Goal: Task Accomplishment & Management: Use online tool/utility

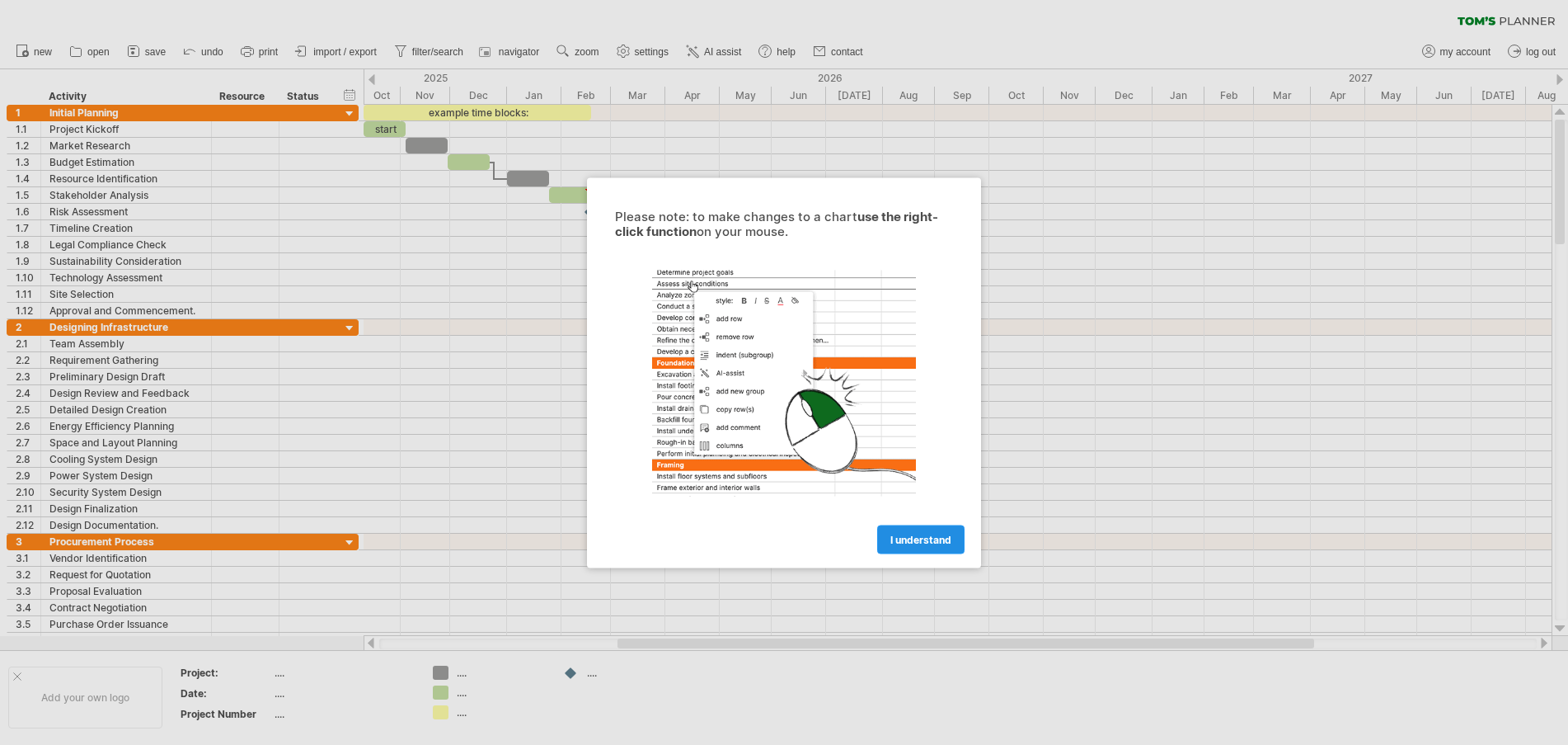
click at [906, 534] on span "I understand" at bounding box center [920, 538] width 61 height 13
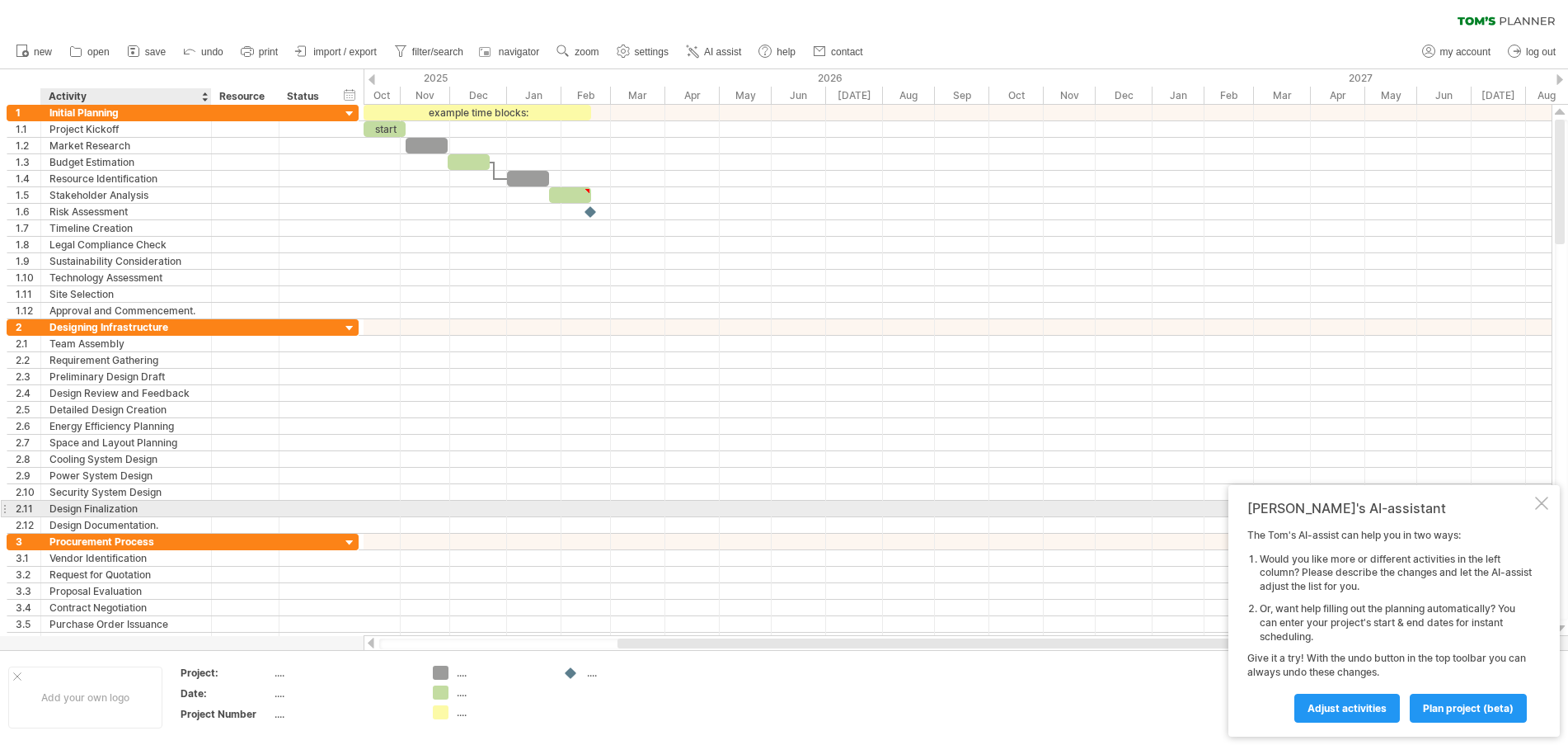
click at [1538, 501] on div at bounding box center [1542, 503] width 14 height 14
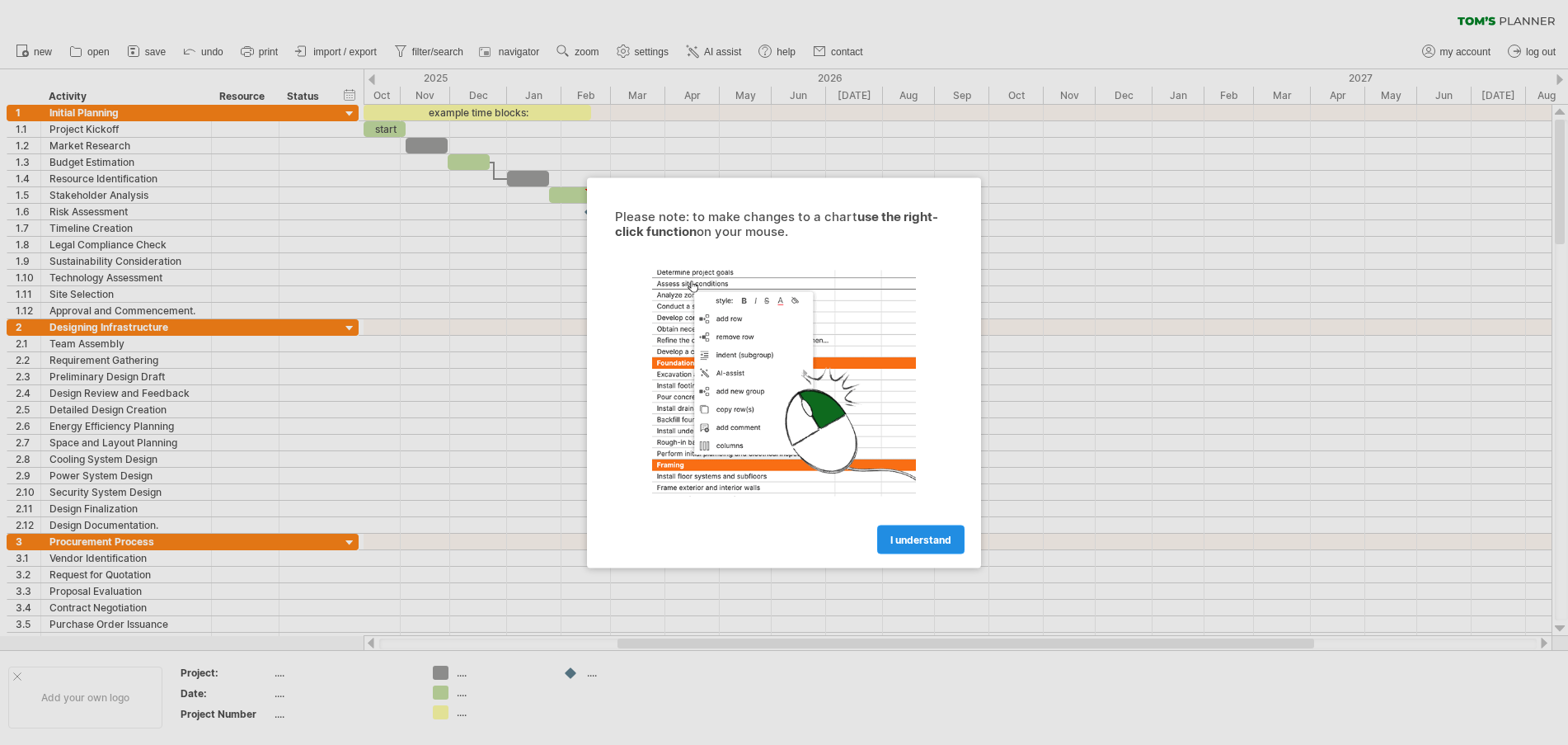
click at [912, 537] on span "I understand" at bounding box center [920, 538] width 61 height 13
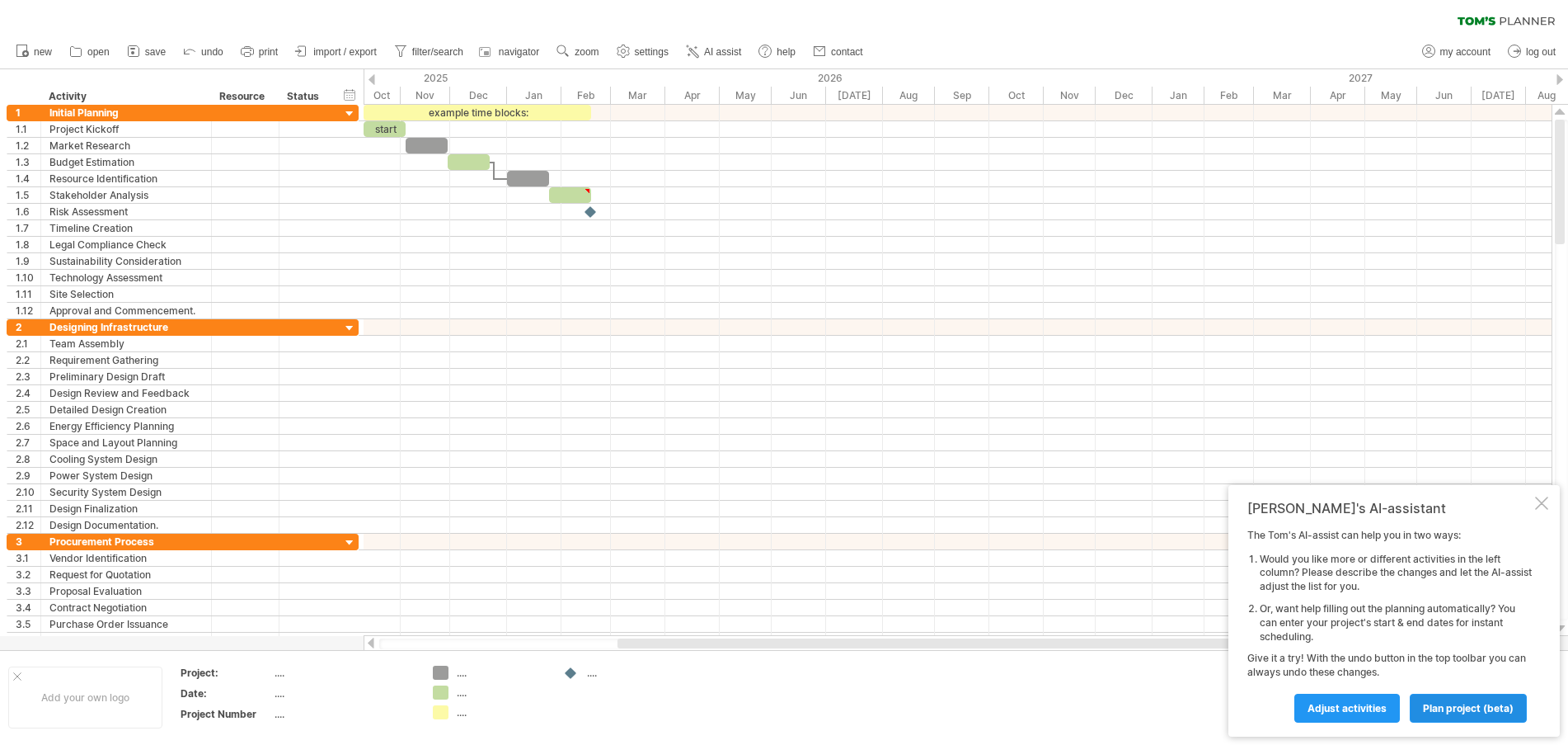
click at [1448, 702] on span "plan project (beta)" at bounding box center [1469, 708] width 91 height 13
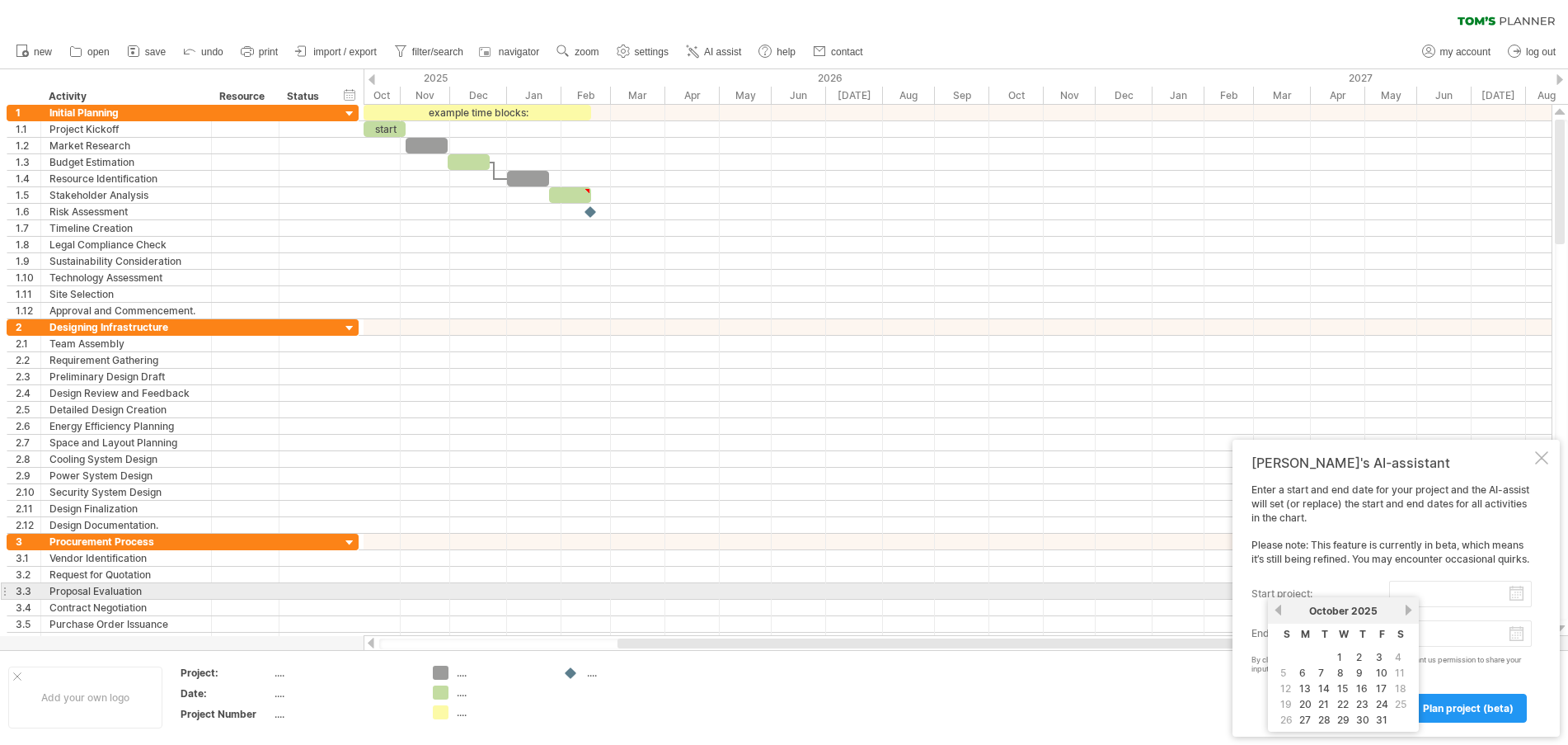
click at [1517, 594] on input "start project:" at bounding box center [1460, 594] width 143 height 26
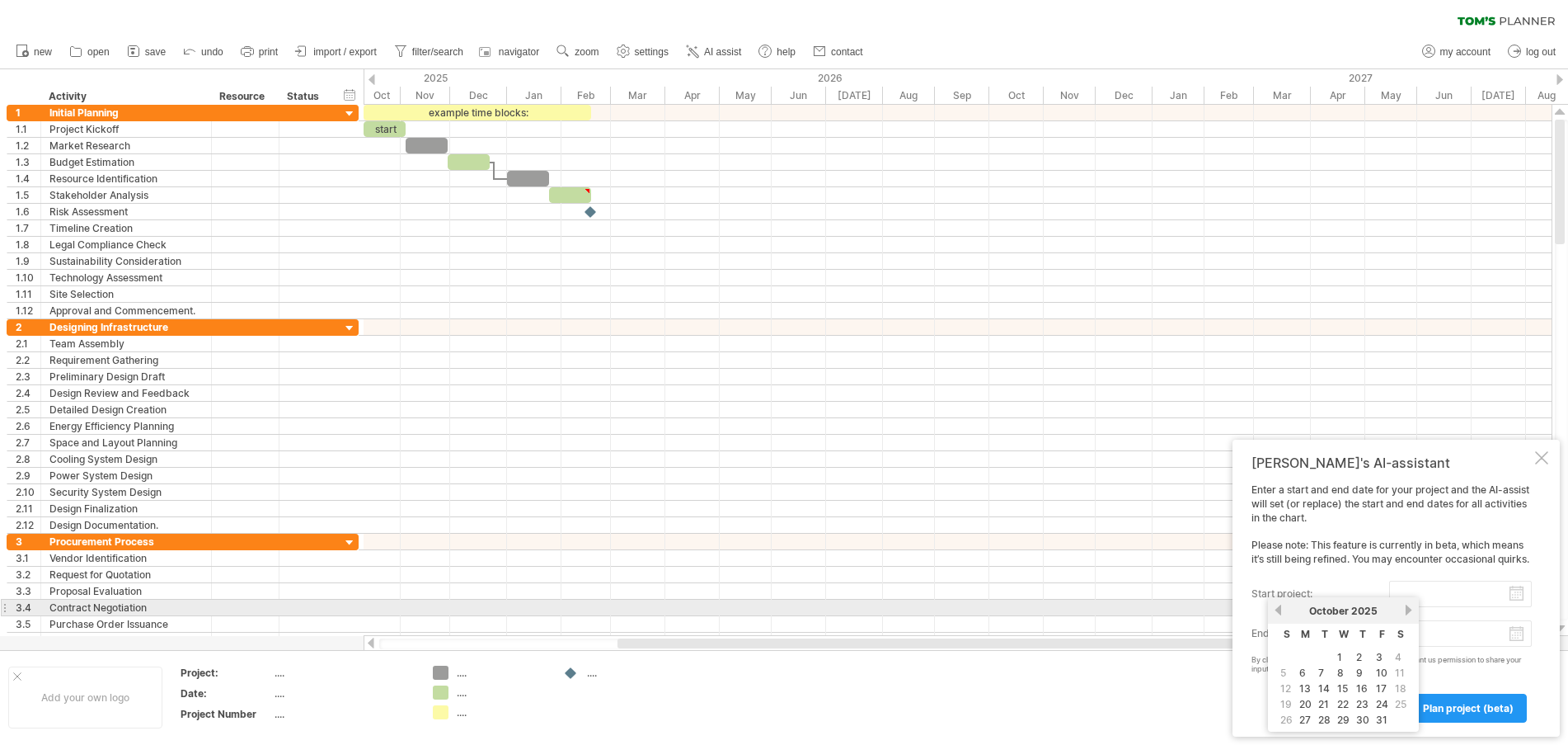
click at [1403, 608] on link "next" at bounding box center [1408, 609] width 13 height 13
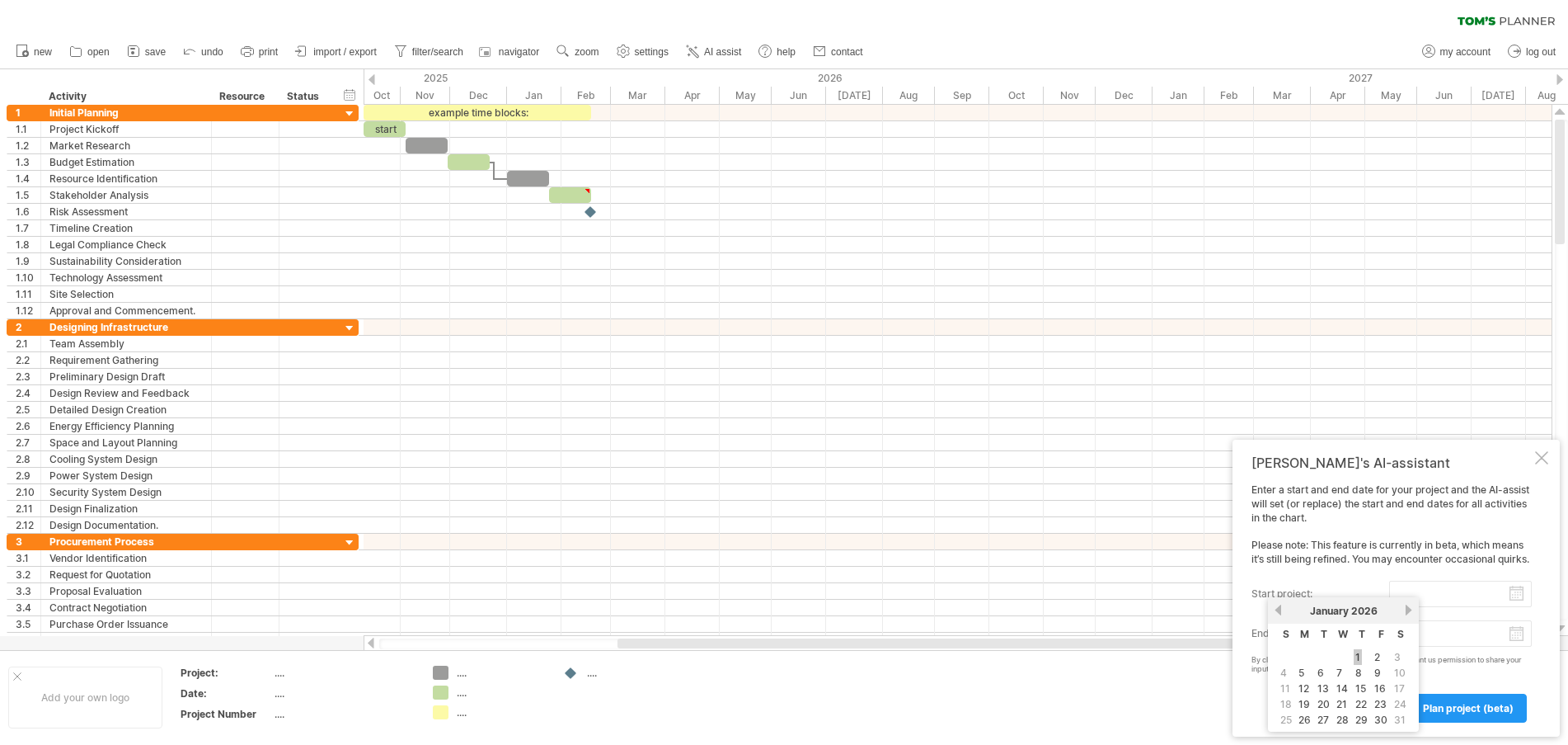
click at [1356, 657] on link "1" at bounding box center [1358, 657] width 9 height 16
type input "********"
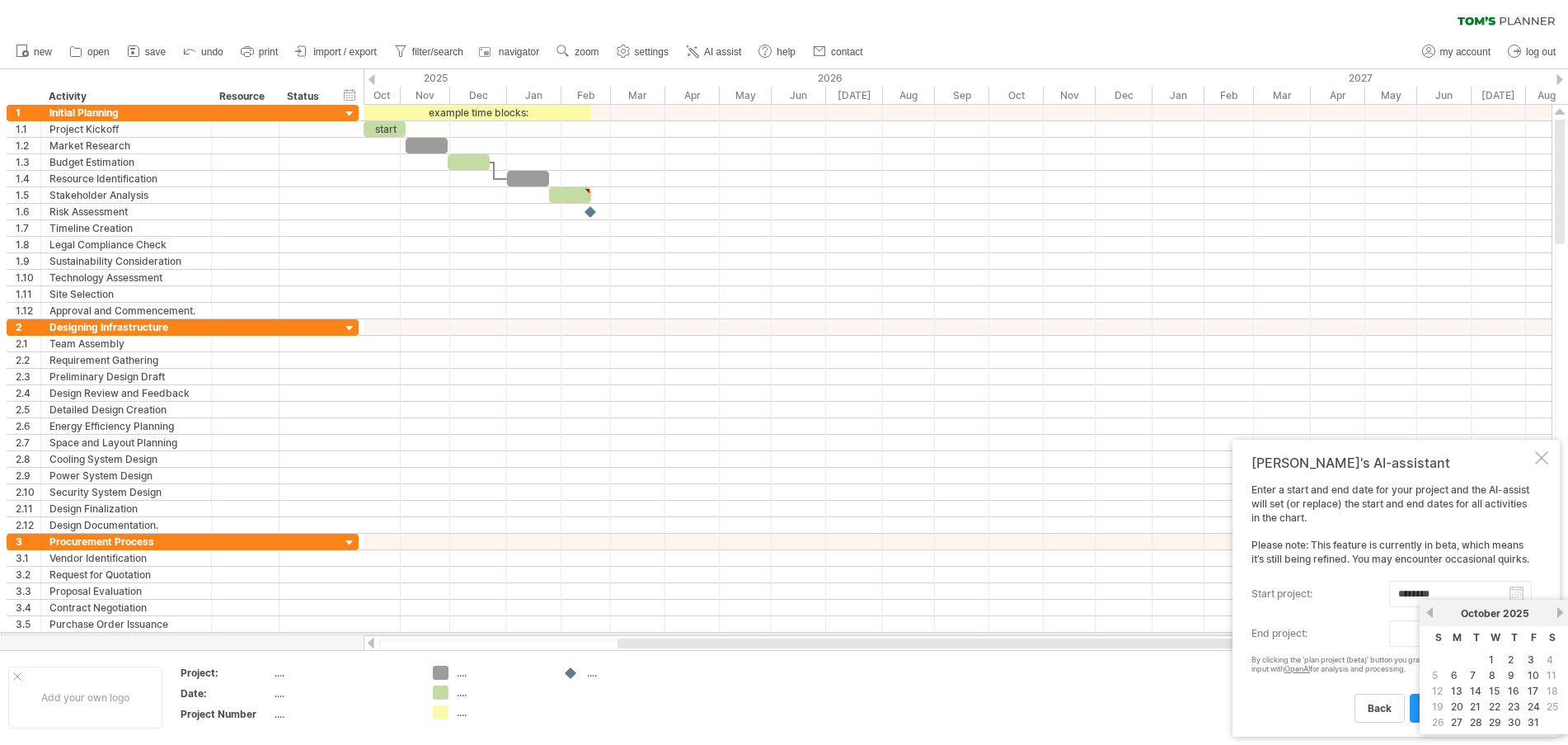
click at [1514, 634] on body "progress(100%) Trying to reach [DOMAIN_NAME] Connected again... 0% clear filter…" at bounding box center [784, 373] width 1568 height 748
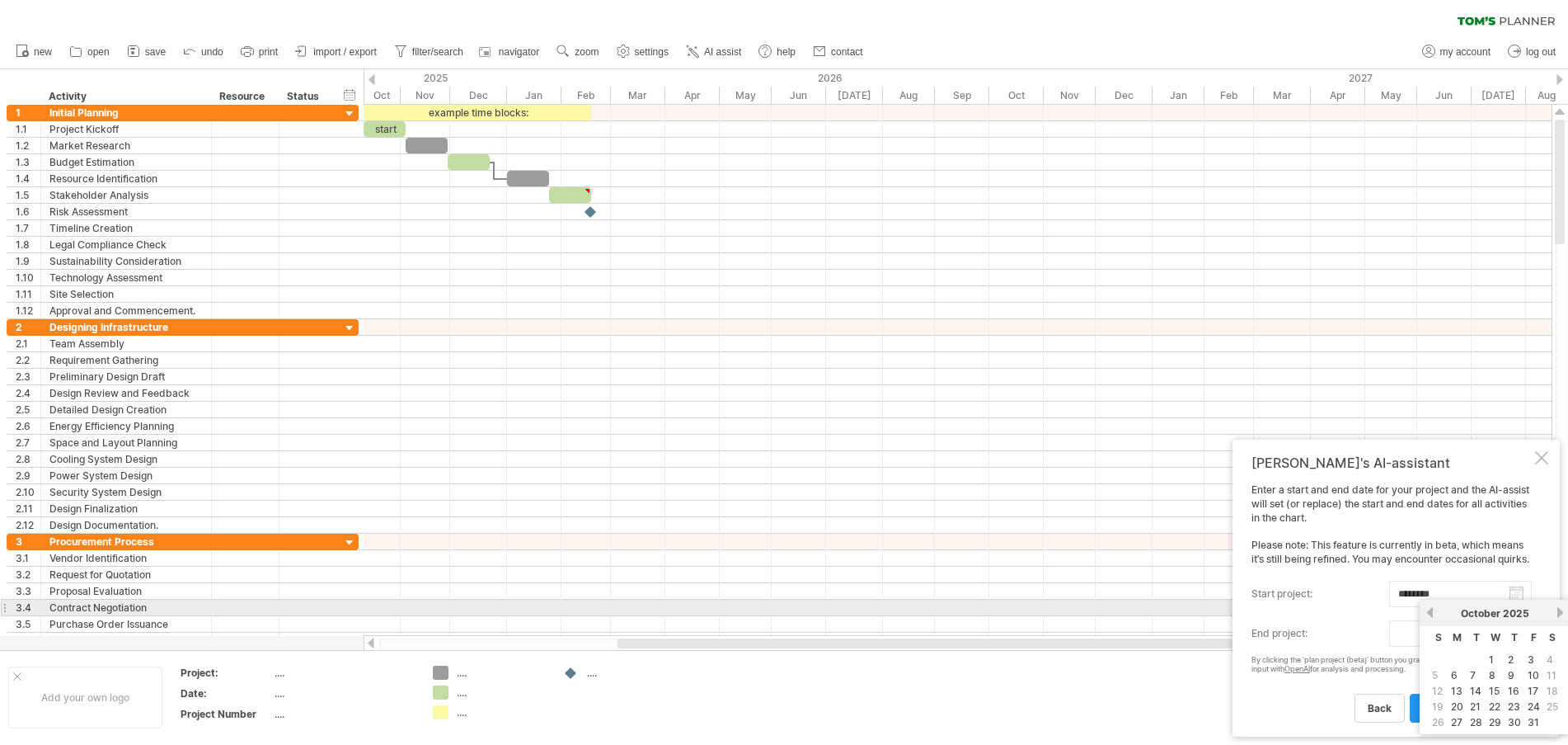
click at [1555, 608] on link "next" at bounding box center [1560, 612] width 13 height 13
click at [1555, 608] on link "next" at bounding box center [1558, 612] width 13 height 13
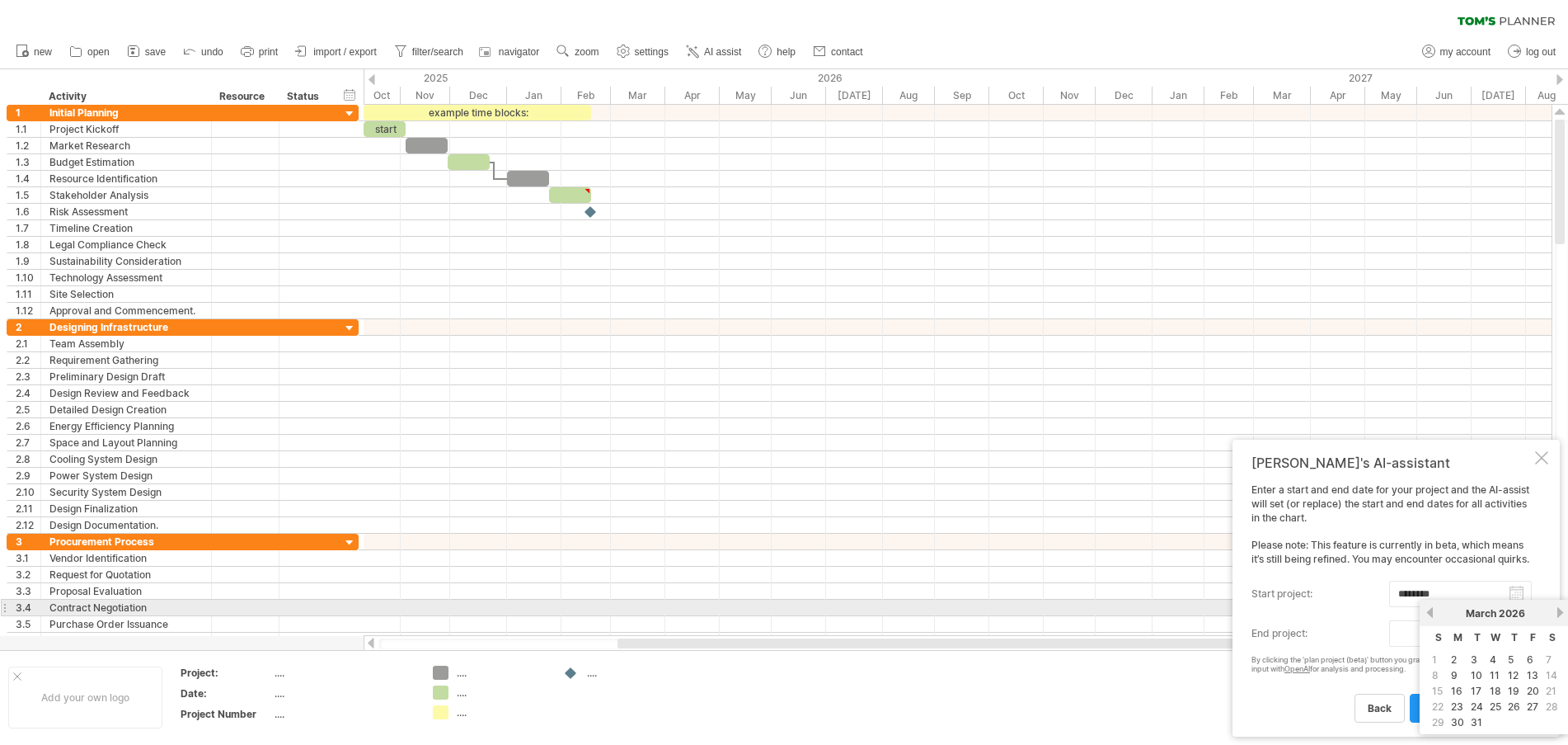
click at [1555, 608] on link "next" at bounding box center [1560, 612] width 13 height 13
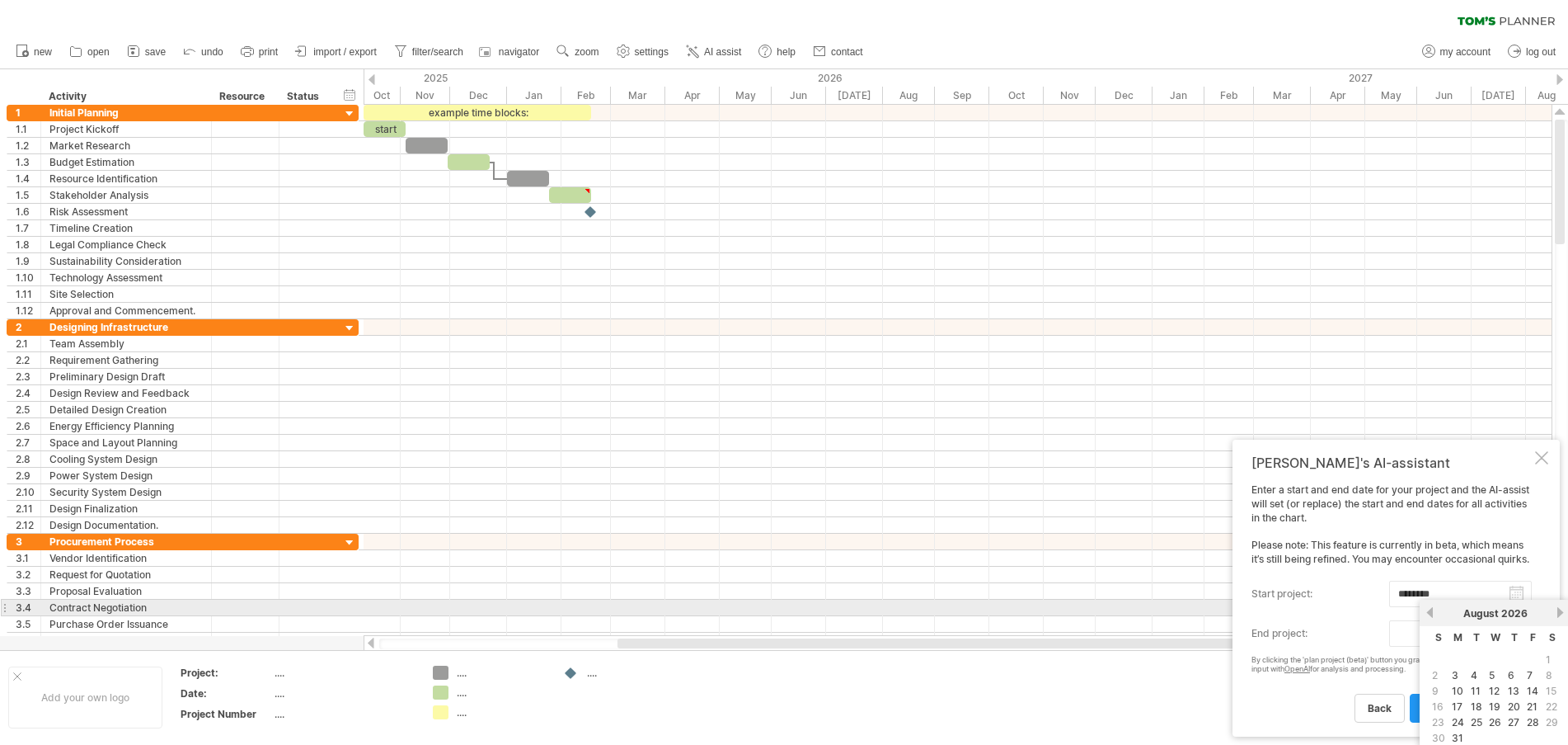
click at [1555, 608] on link "next" at bounding box center [1560, 612] width 13 height 13
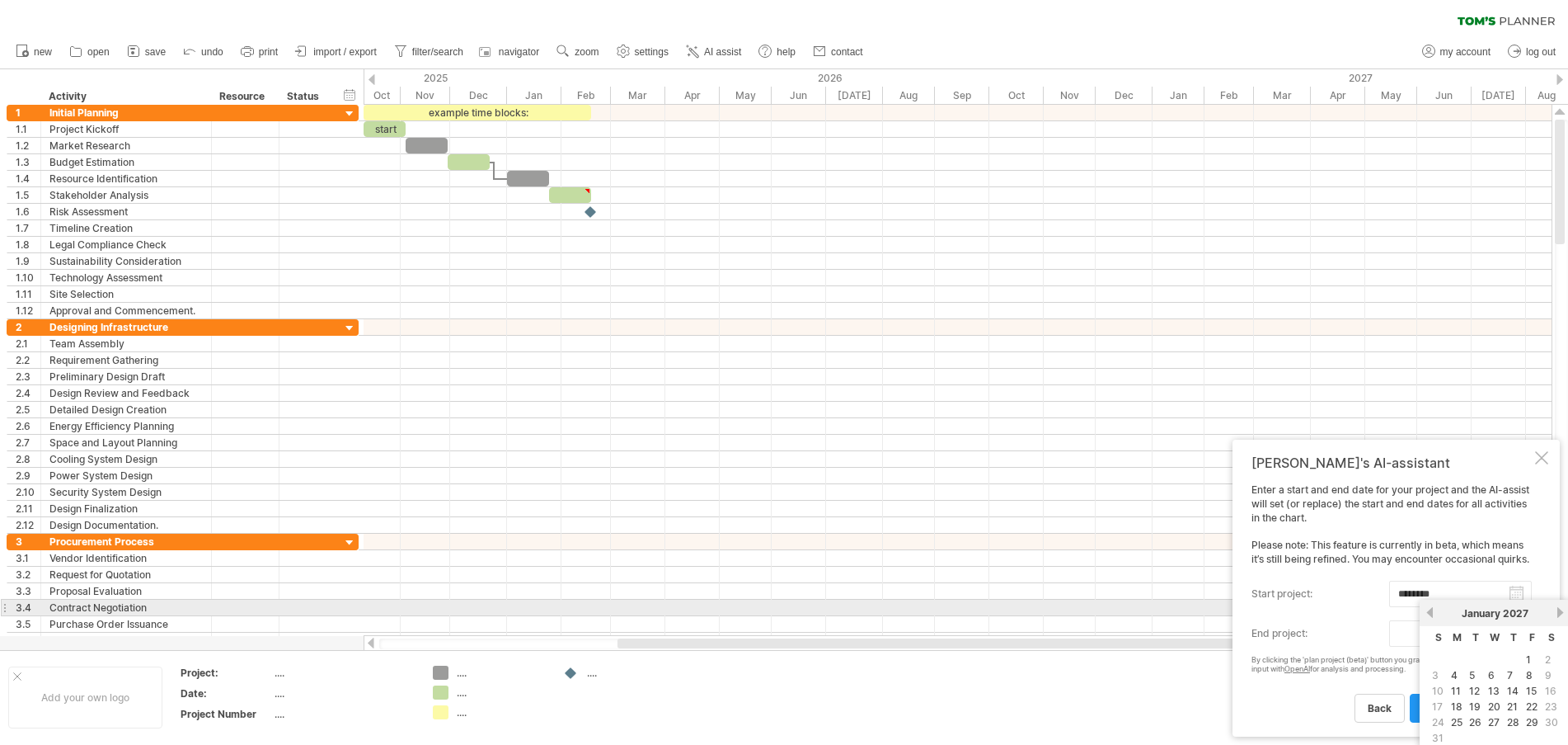
click at [1432, 615] on link "previous" at bounding box center [1429, 612] width 13 height 13
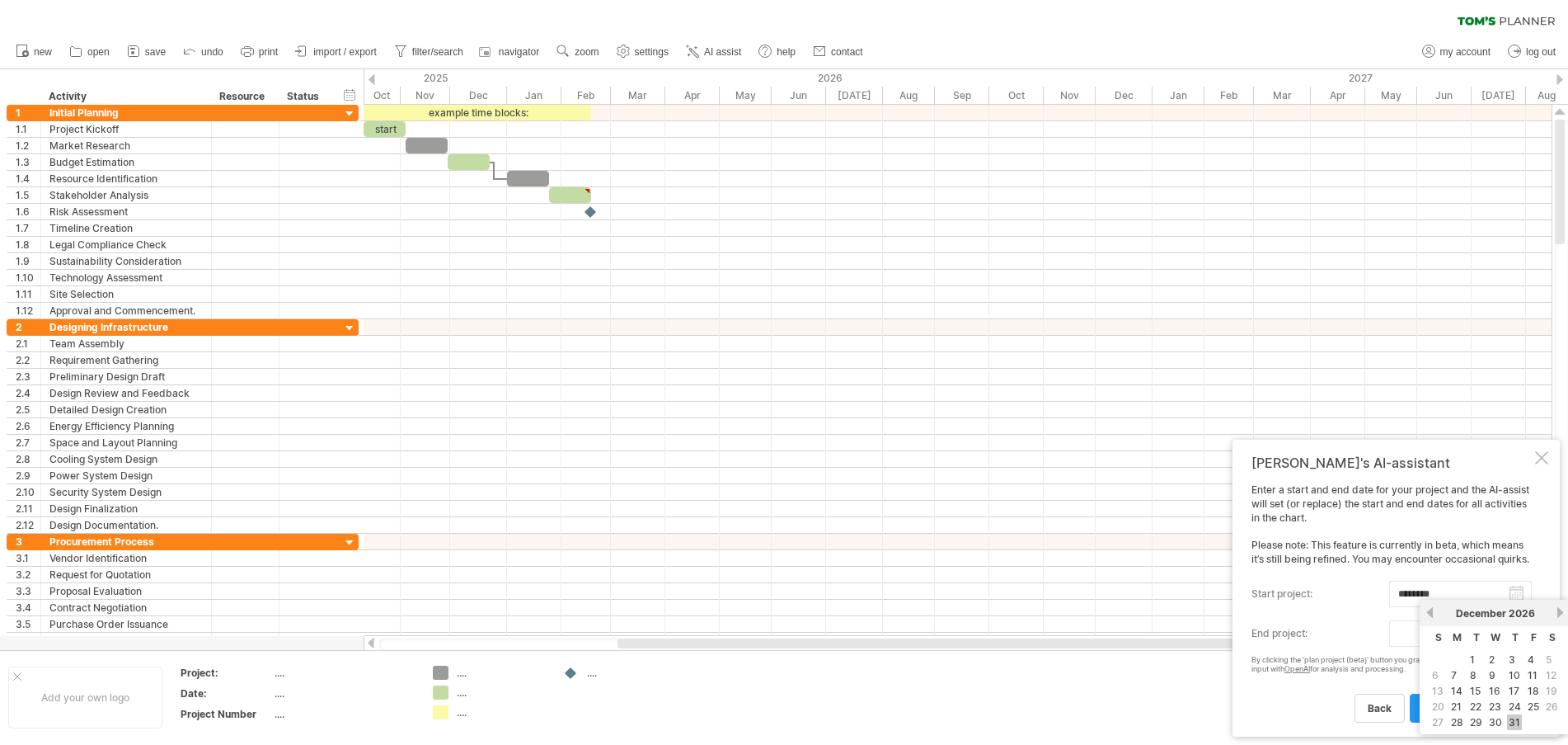
click at [1509, 722] on link "31" at bounding box center [1514, 722] width 15 height 16
type input "********"
click at [1450, 706] on span "plan project (beta)" at bounding box center [1469, 708] width 91 height 13
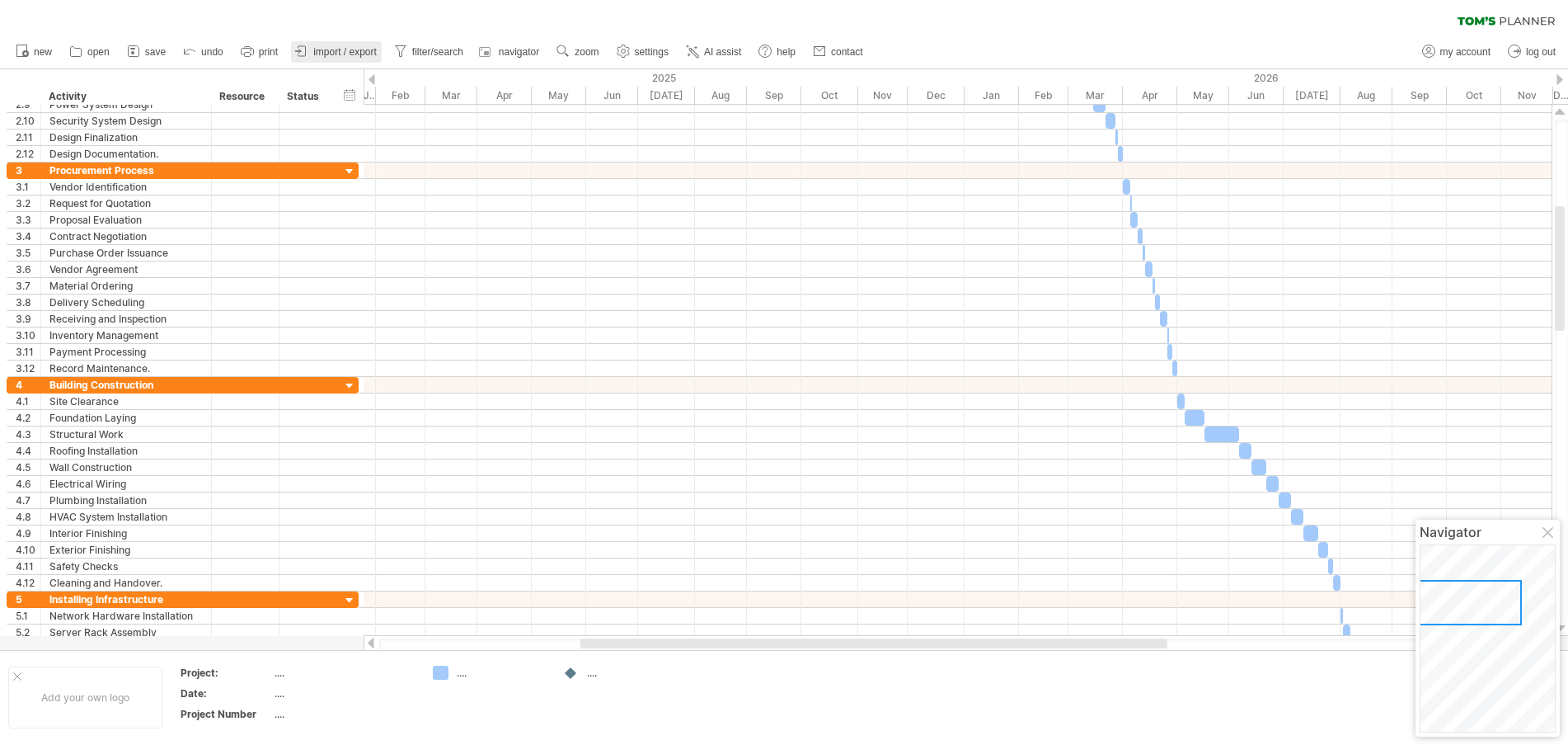
click at [344, 49] on span "import / export" at bounding box center [344, 52] width 63 height 12
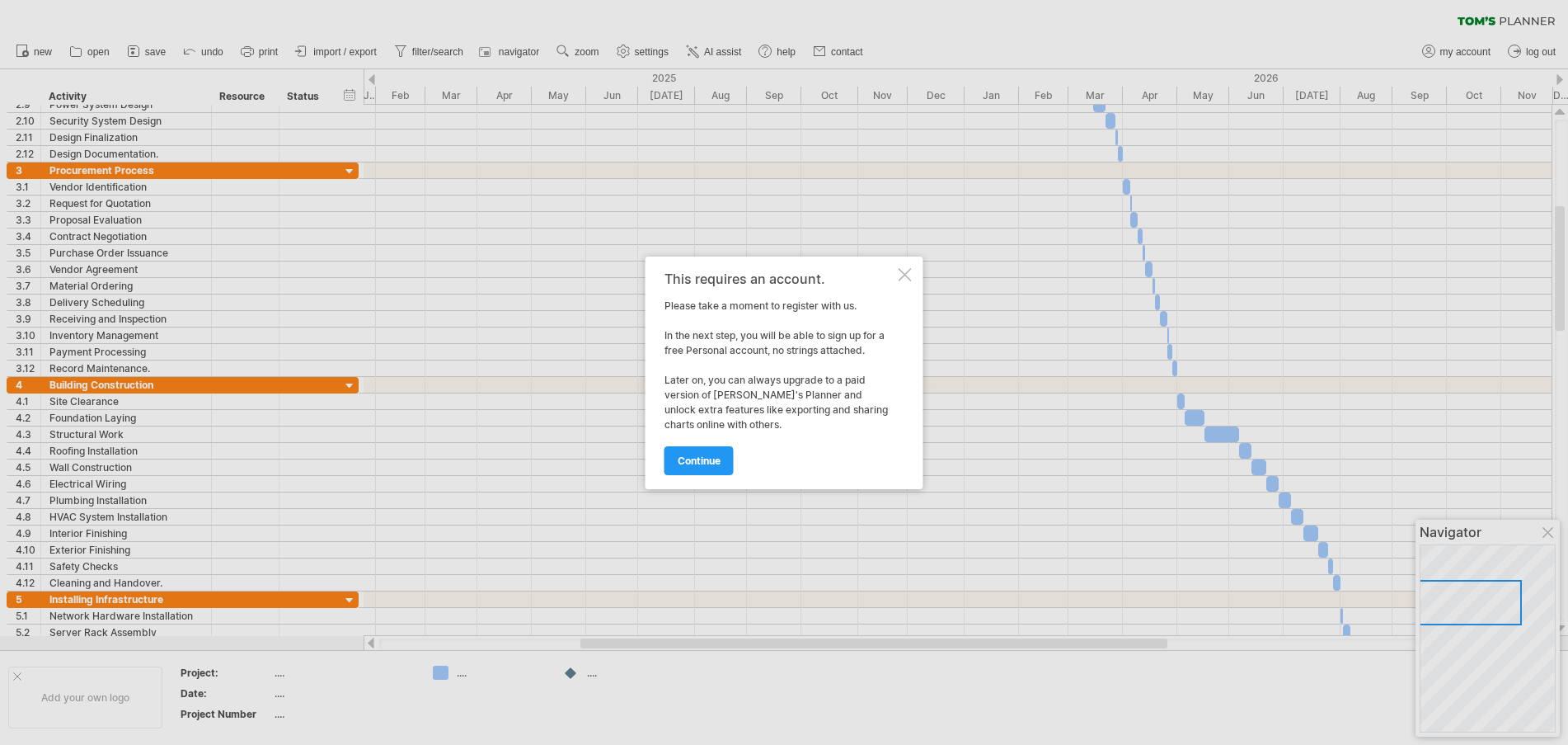
click at [910, 271] on div at bounding box center [906, 275] width 14 height 14
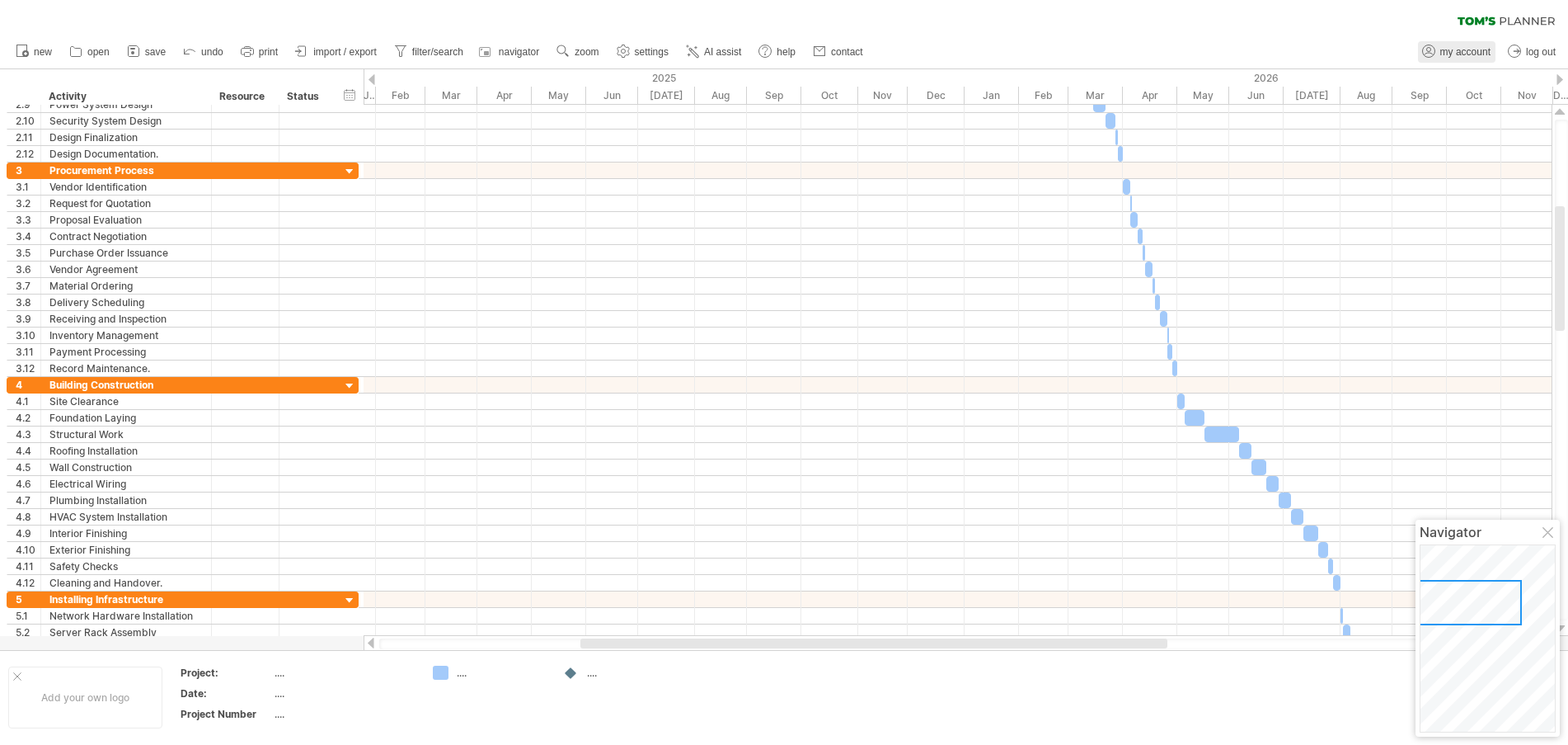
click at [1458, 51] on span "my account" at bounding box center [1465, 52] width 50 height 12
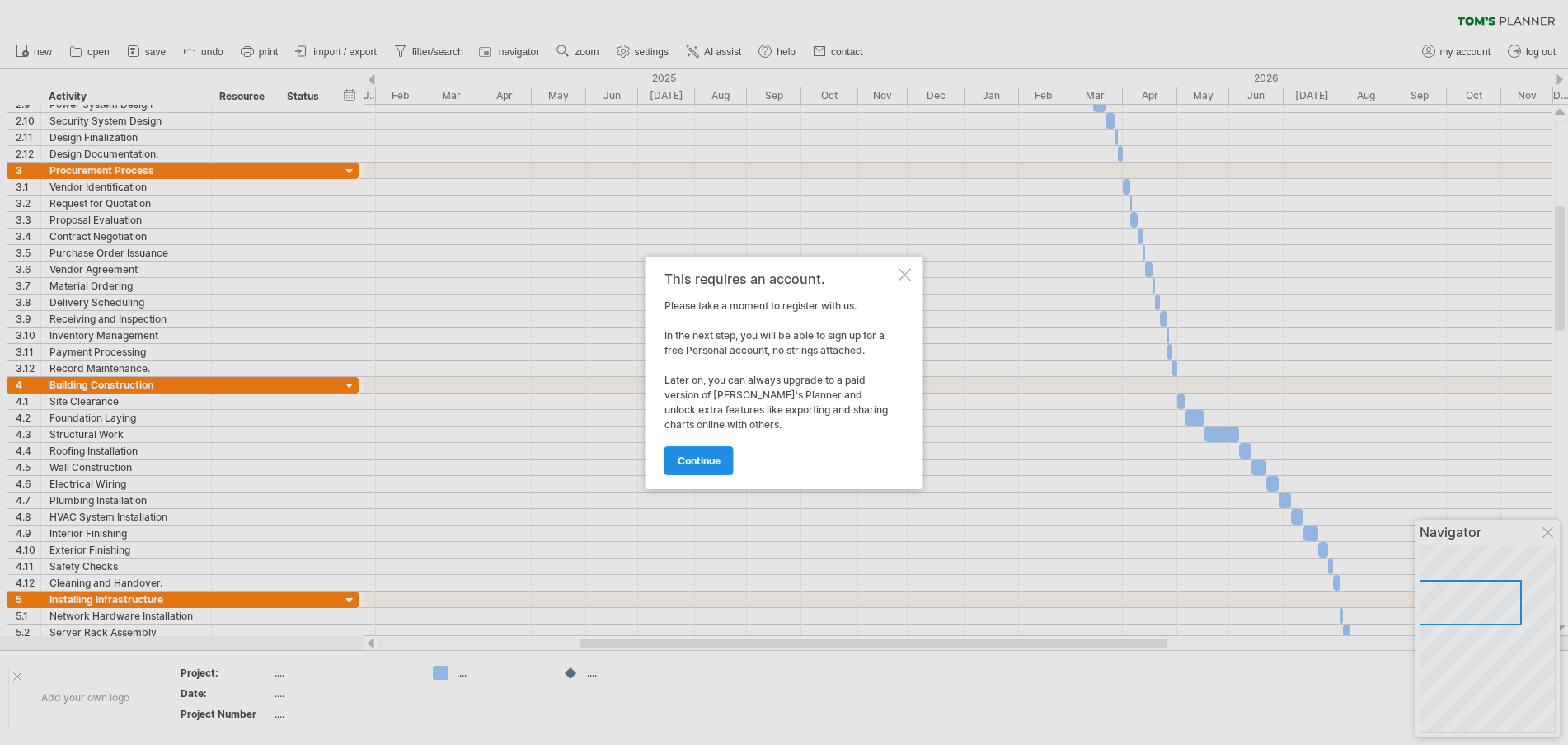
click at [696, 459] on span "continue" at bounding box center [699, 460] width 43 height 13
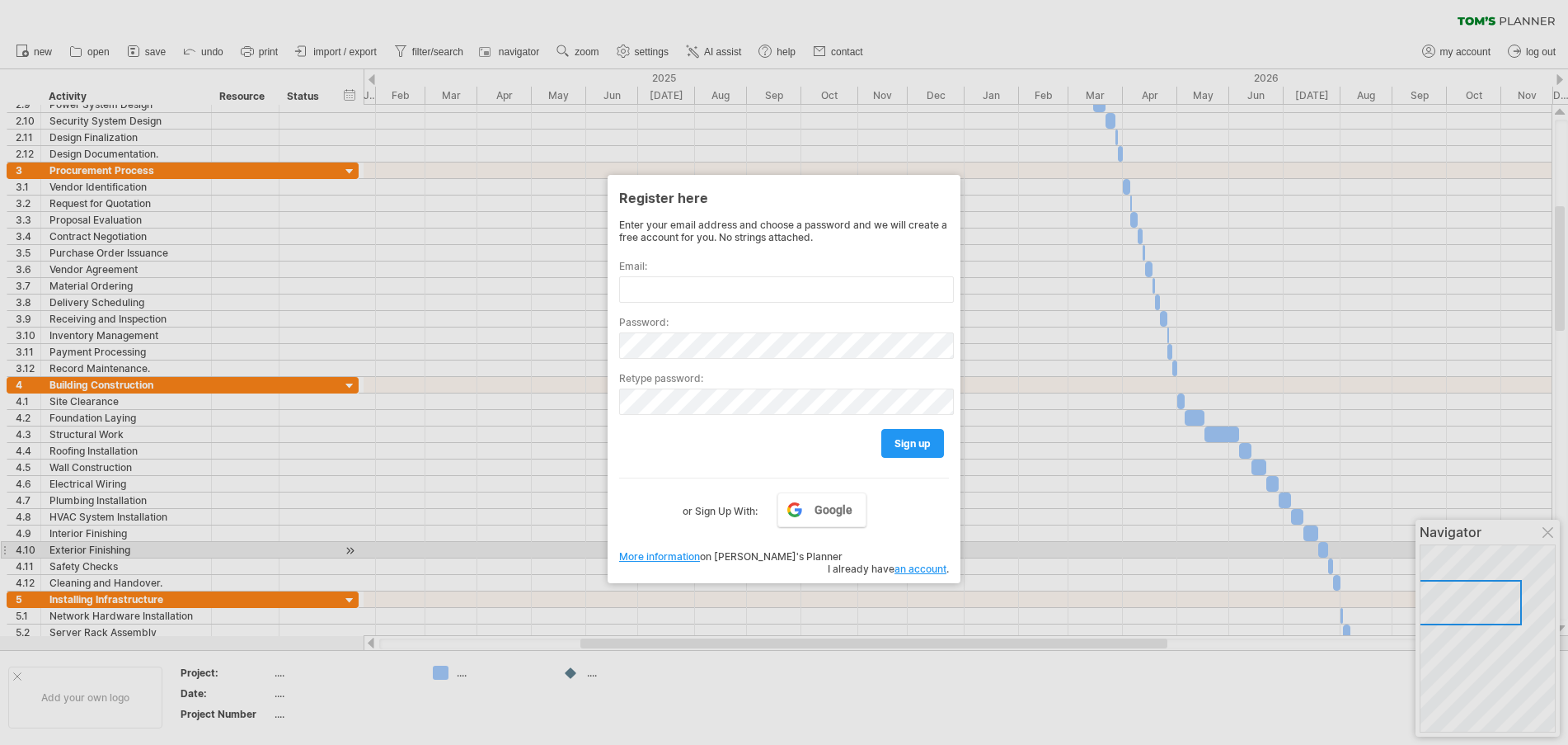
click at [916, 563] on link "an account" at bounding box center [921, 568] width 52 height 13
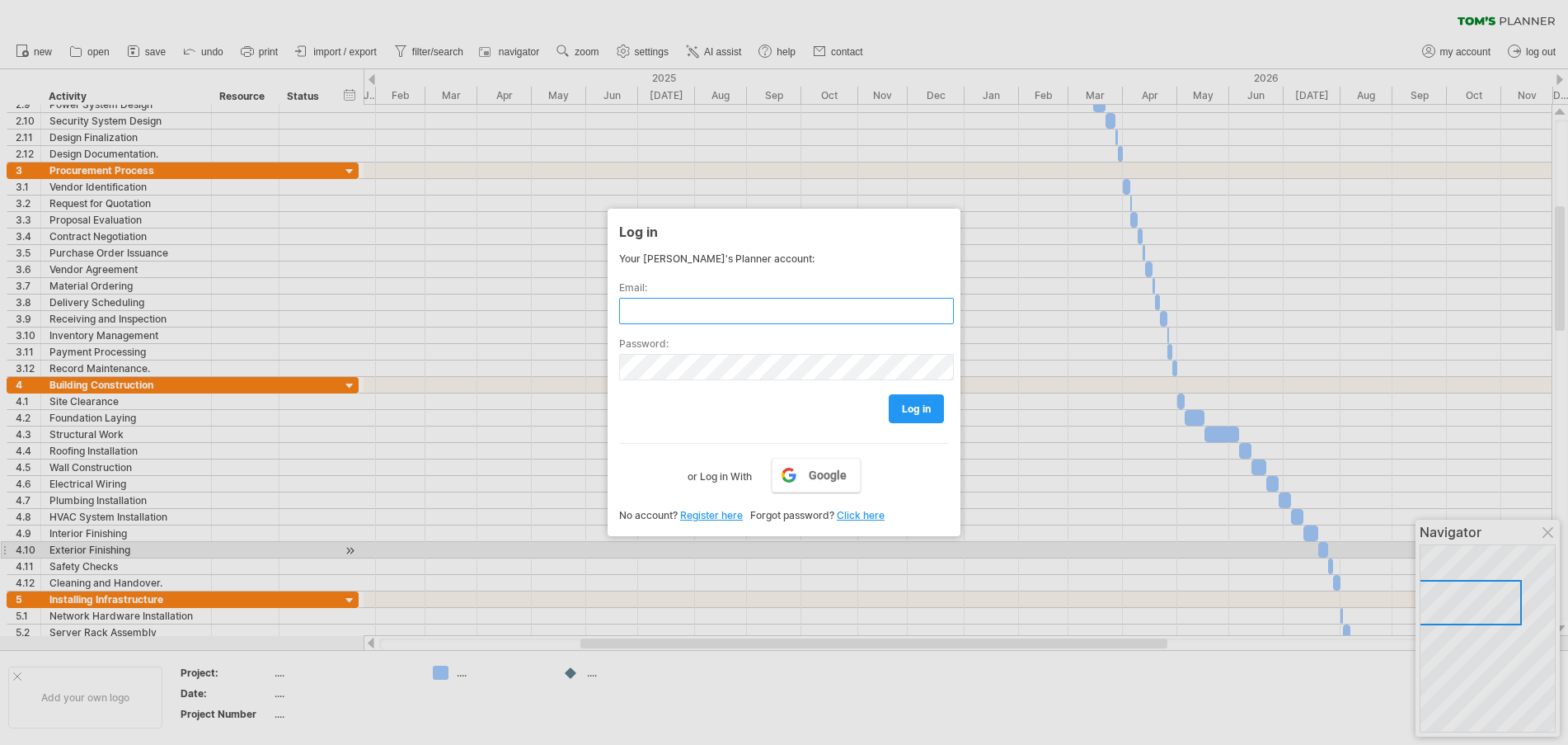
click at [721, 316] on input "text" at bounding box center [786, 310] width 335 height 26
type input "**********"
click at [912, 405] on span "log in" at bounding box center [916, 408] width 29 height 13
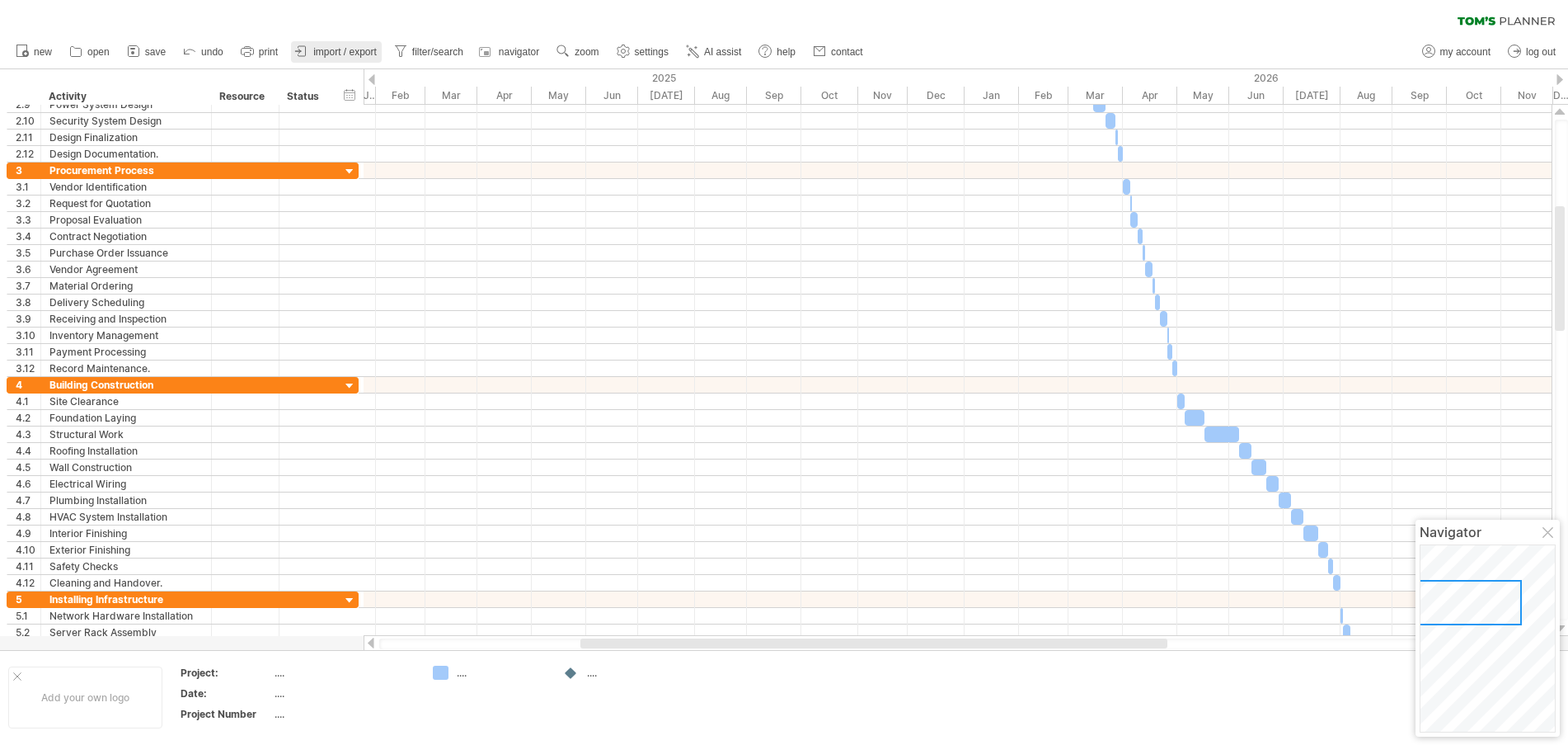
click at [343, 52] on span "import / export" at bounding box center [344, 52] width 63 height 12
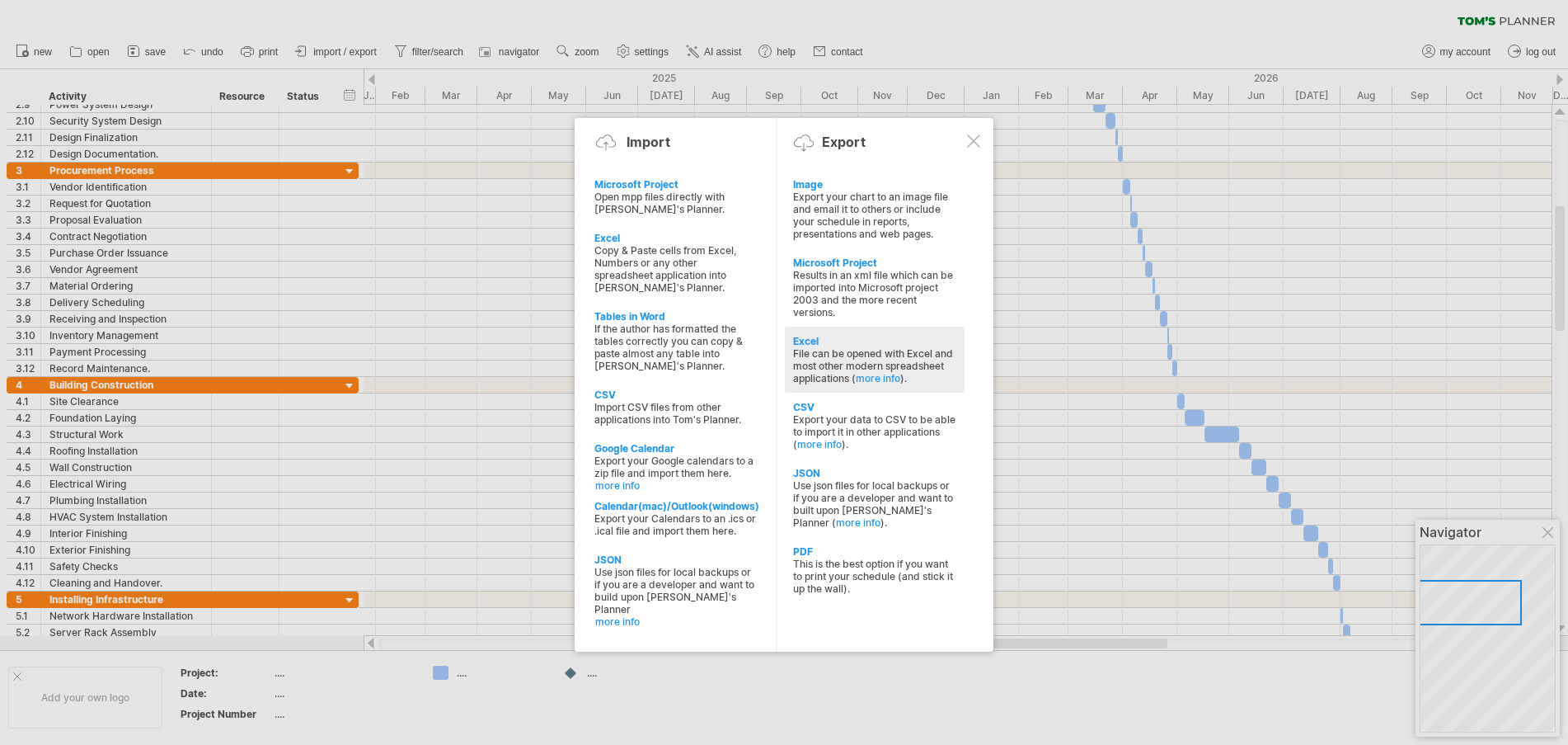
click at [807, 336] on div "Excel" at bounding box center [875, 340] width 163 height 13
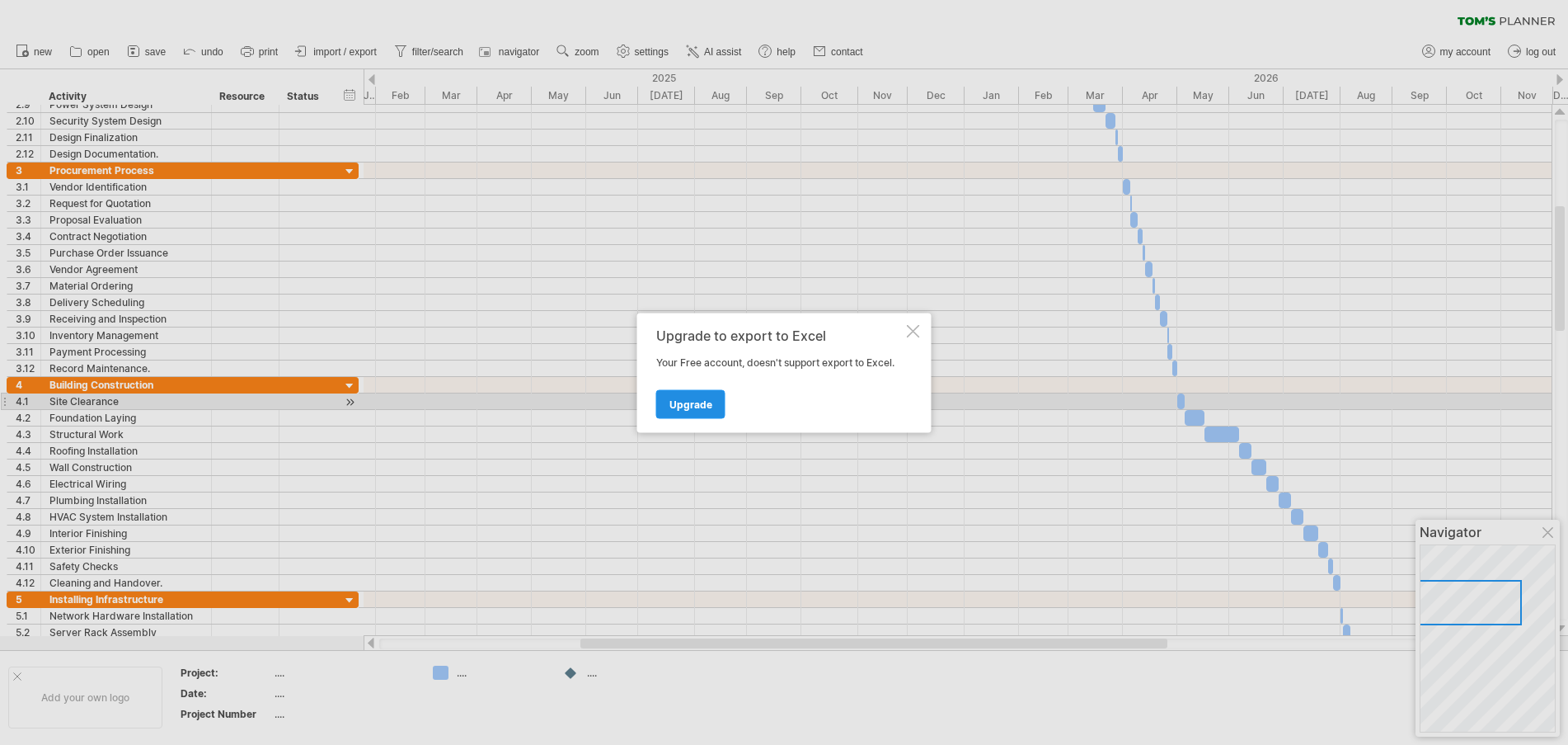
click at [696, 400] on span "Upgrade" at bounding box center [690, 404] width 43 height 13
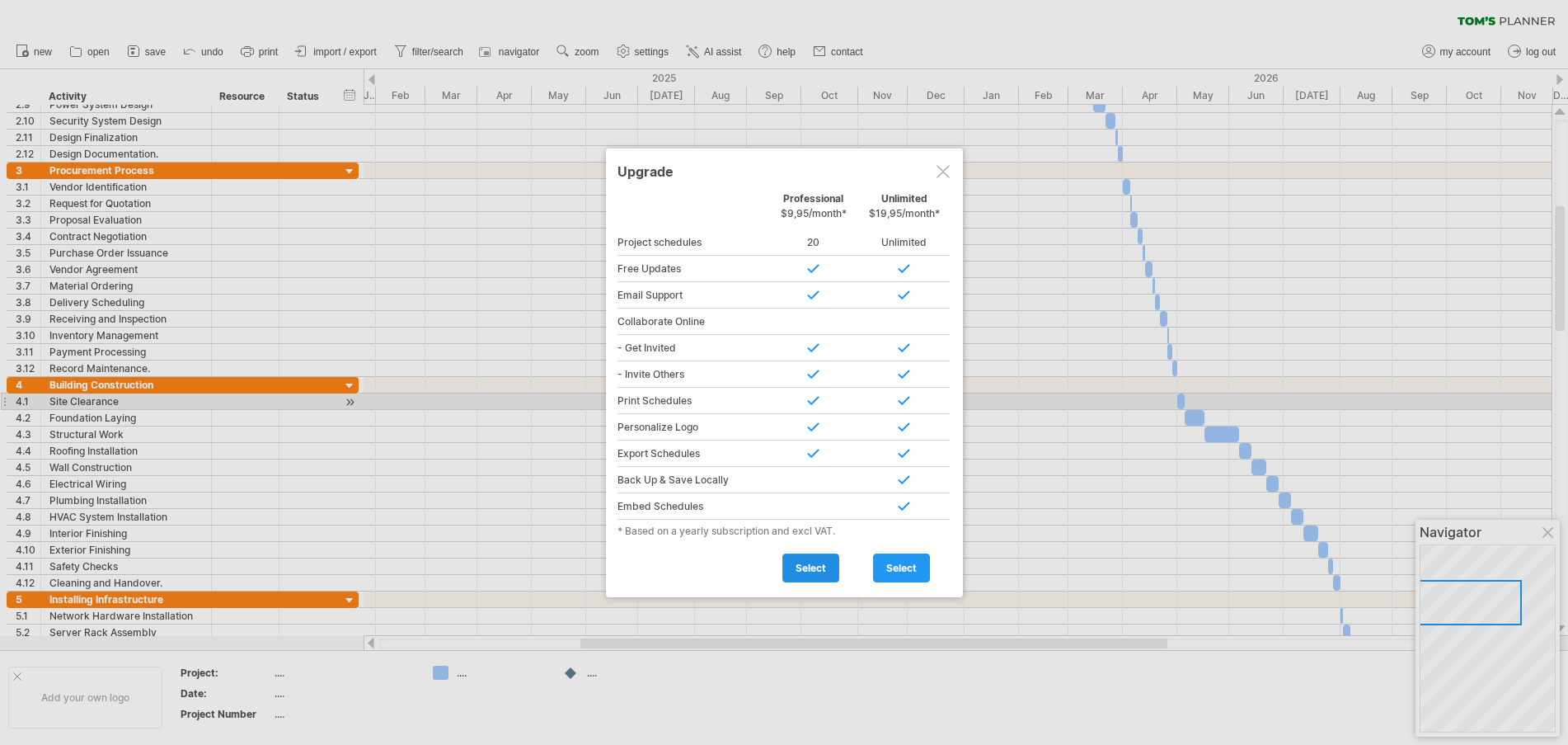
click at [809, 569] on span "select" at bounding box center [810, 567] width 30 height 13
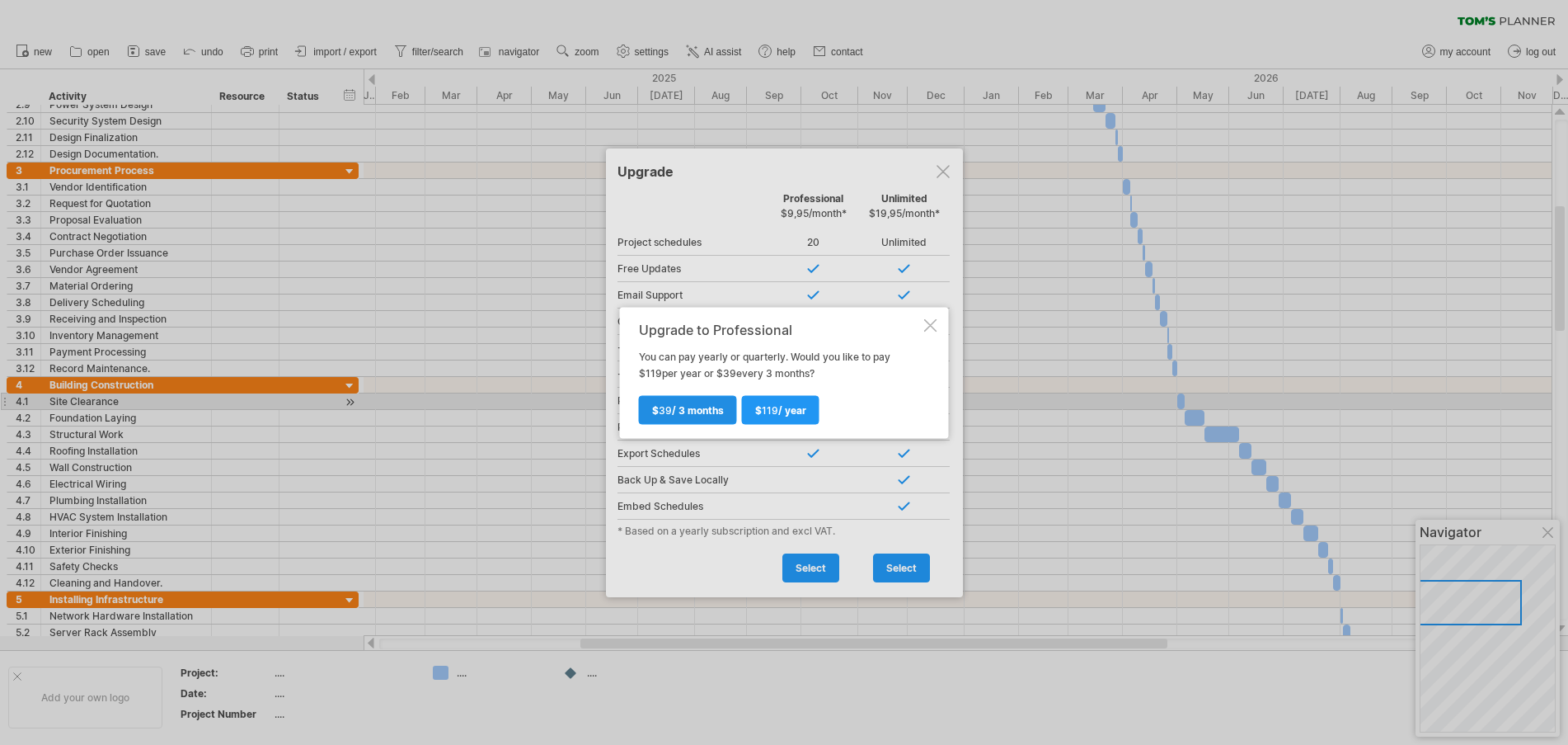
click at [700, 405] on span "$ 39 / 3 months" at bounding box center [688, 409] width 72 height 13
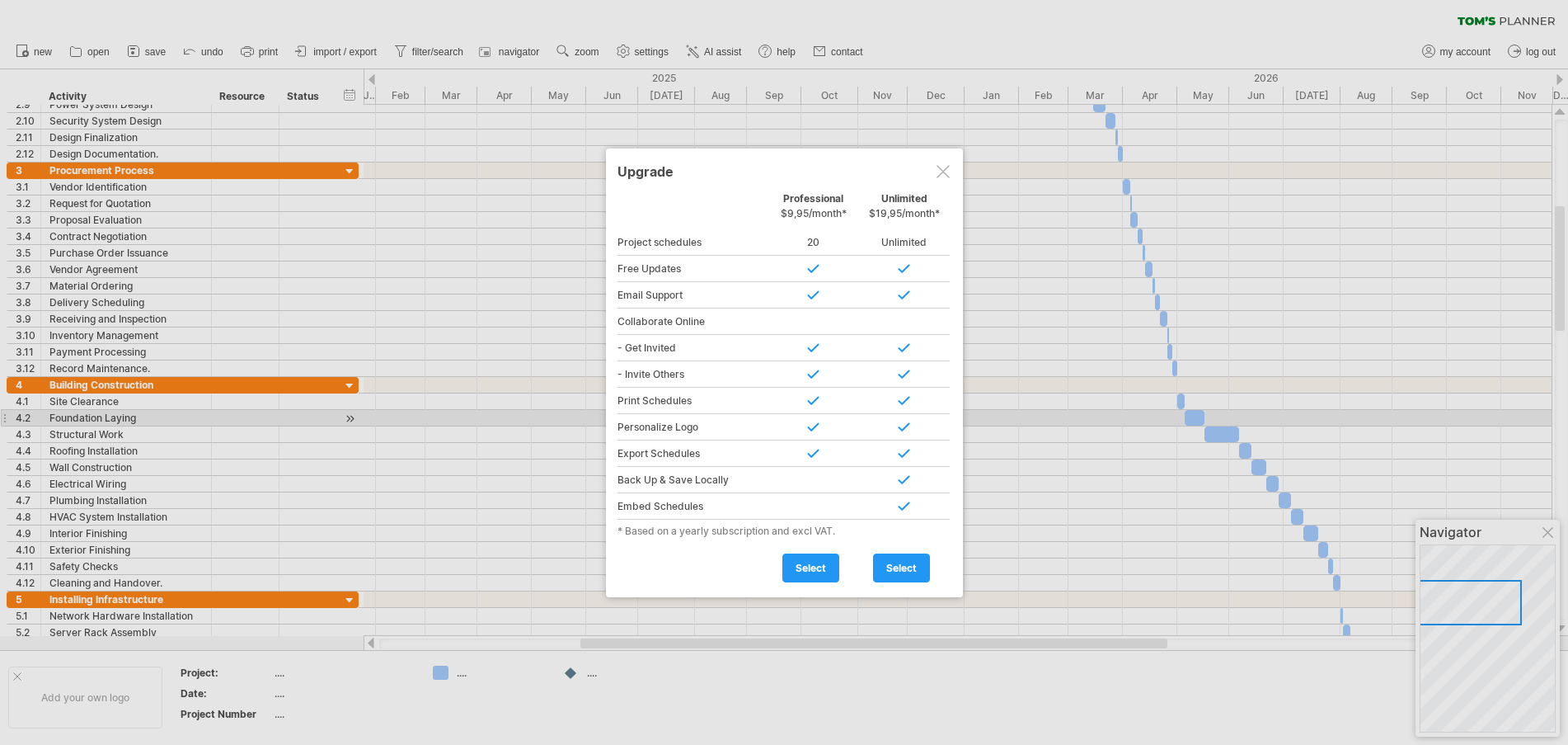
type input "**********"
type input "*****"
type input "**********"
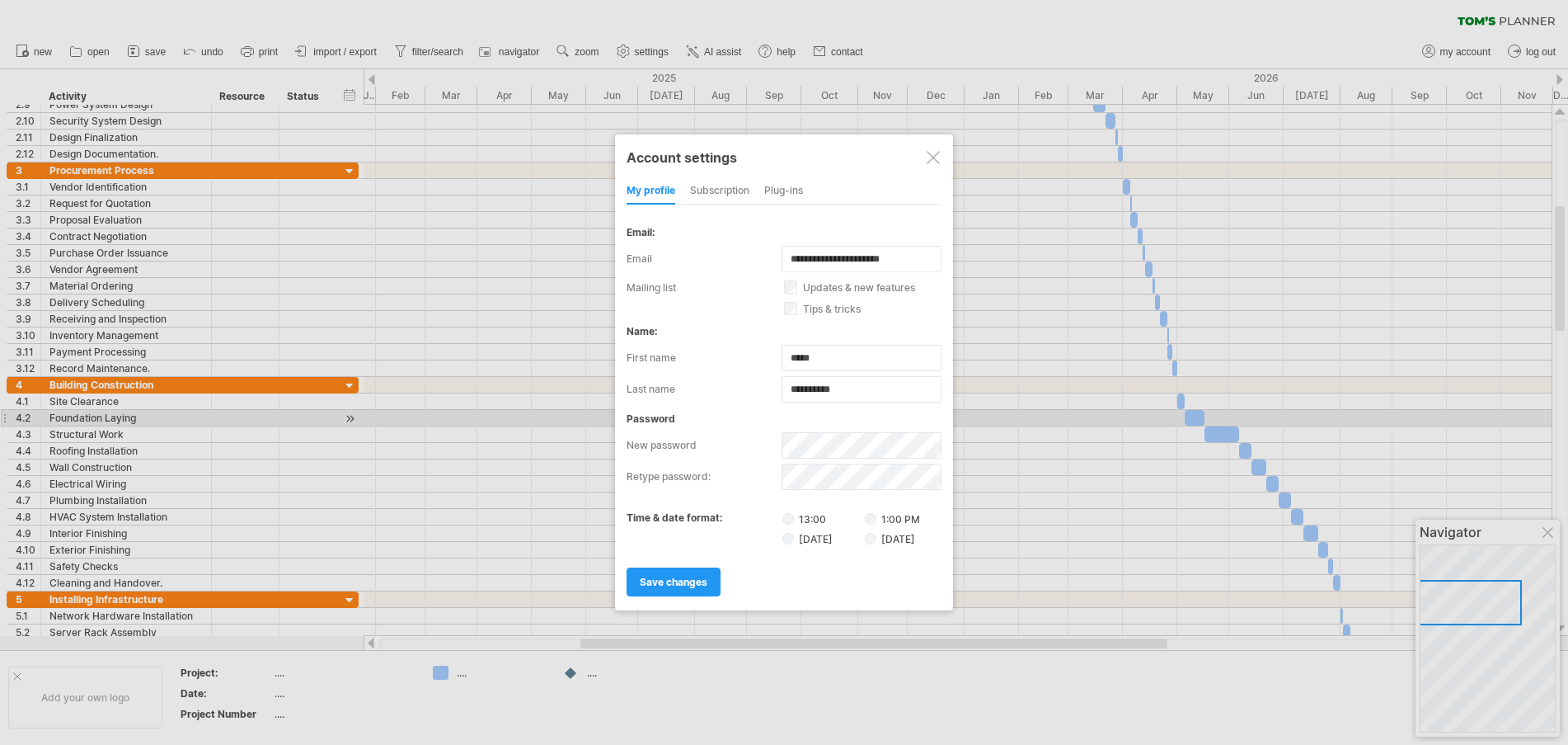
click at [685, 579] on span "save changes" at bounding box center [674, 581] width 68 height 13
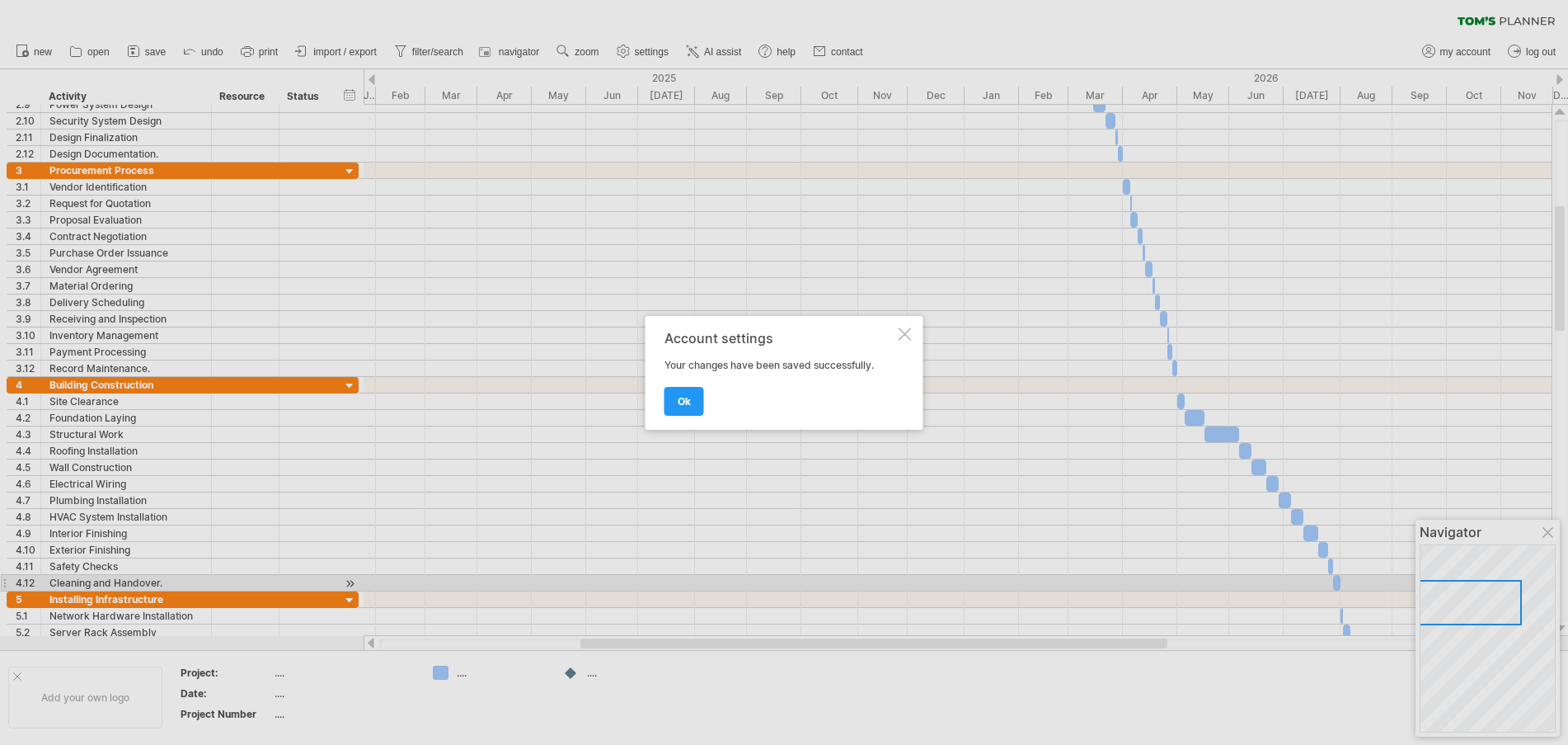
click at [683, 396] on span "ok" at bounding box center [685, 401] width 14 height 13
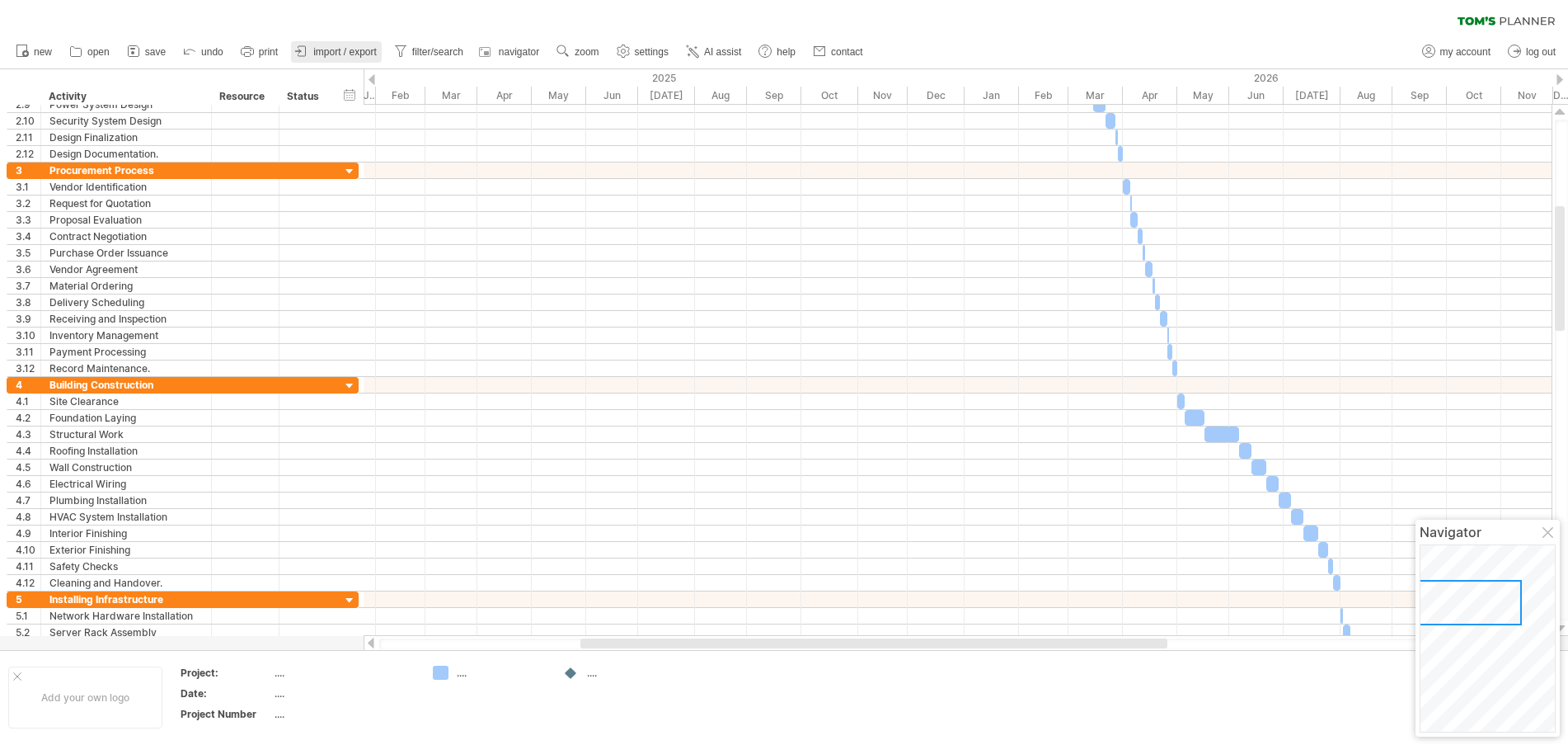
click at [374, 52] on span "import / export" at bounding box center [344, 52] width 63 height 12
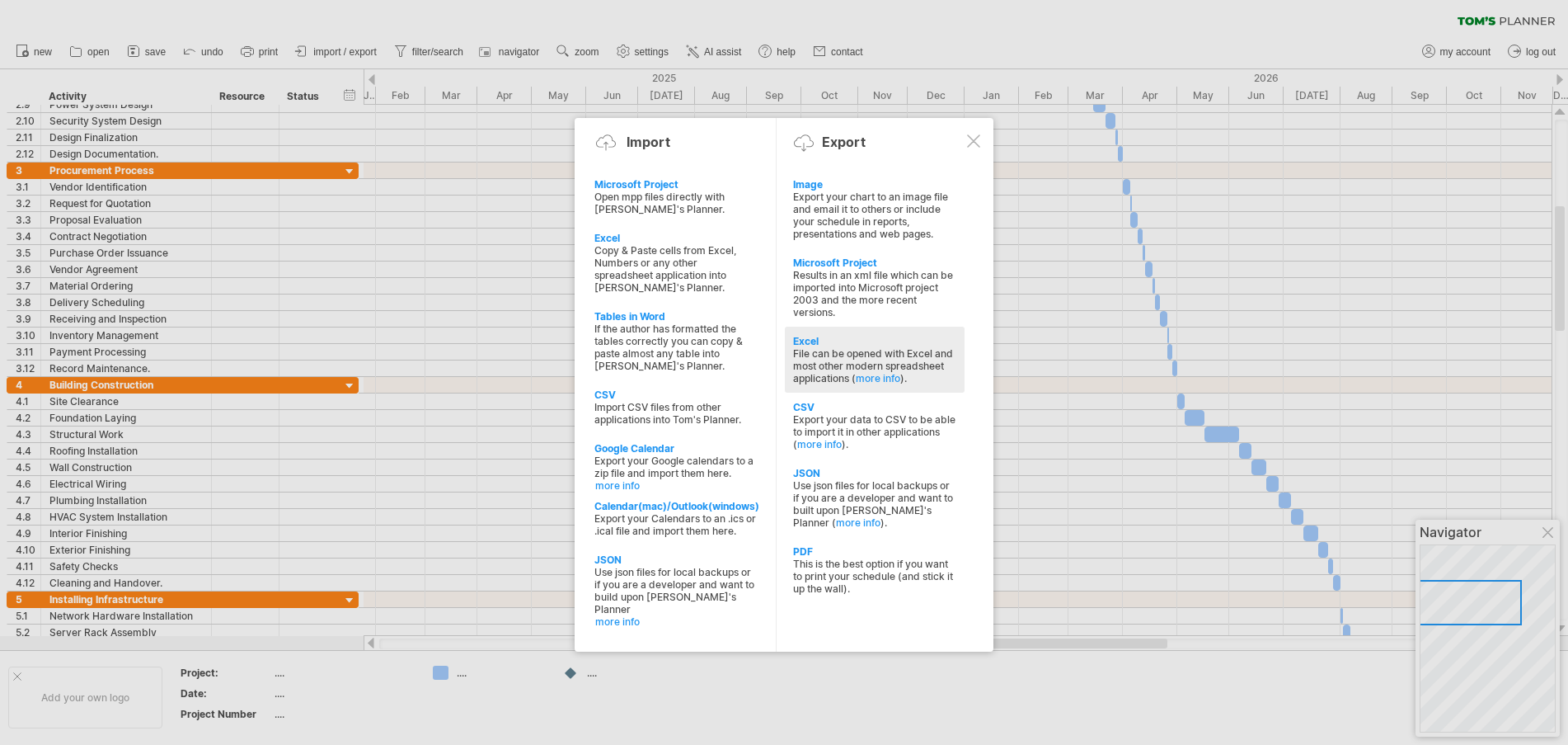
click at [823, 349] on div "File can be opened with Excel and most other modern spreadsheet applications ( …" at bounding box center [875, 366] width 163 height 37
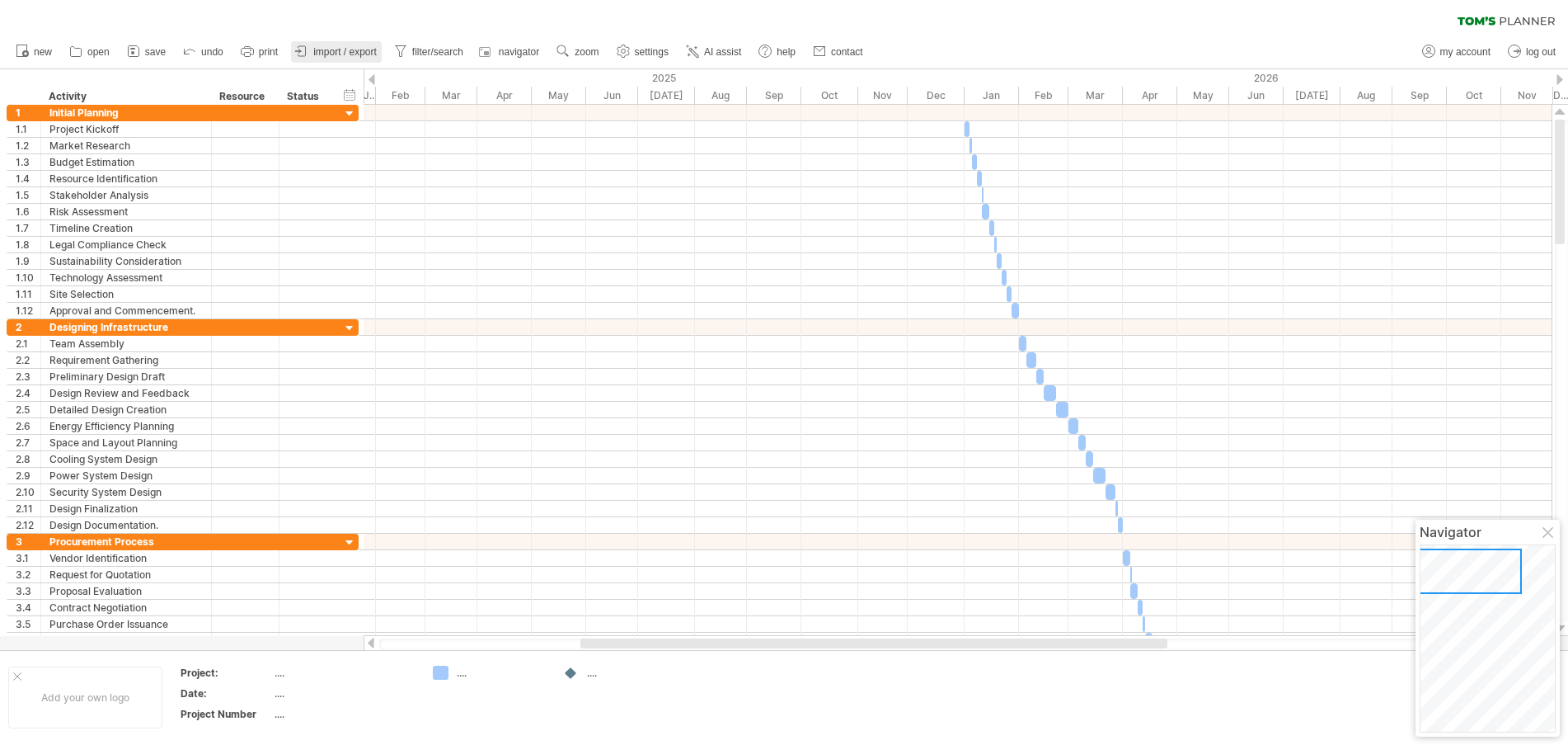
click at [357, 48] on span "import / export" at bounding box center [344, 52] width 63 height 12
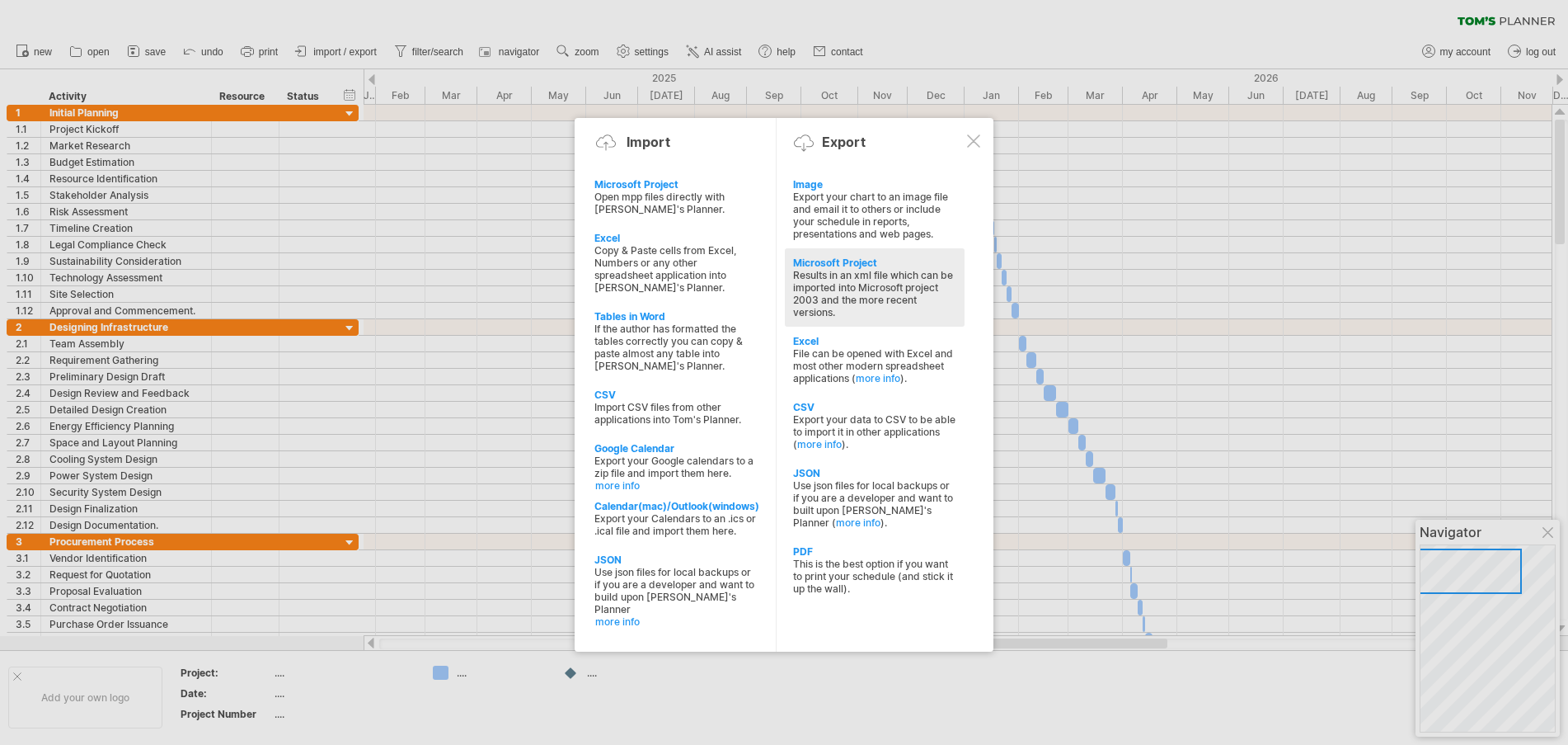
click at [853, 291] on div "Results in an xml file which can be imported into Microsoft project 2003 and th…" at bounding box center [875, 293] width 163 height 49
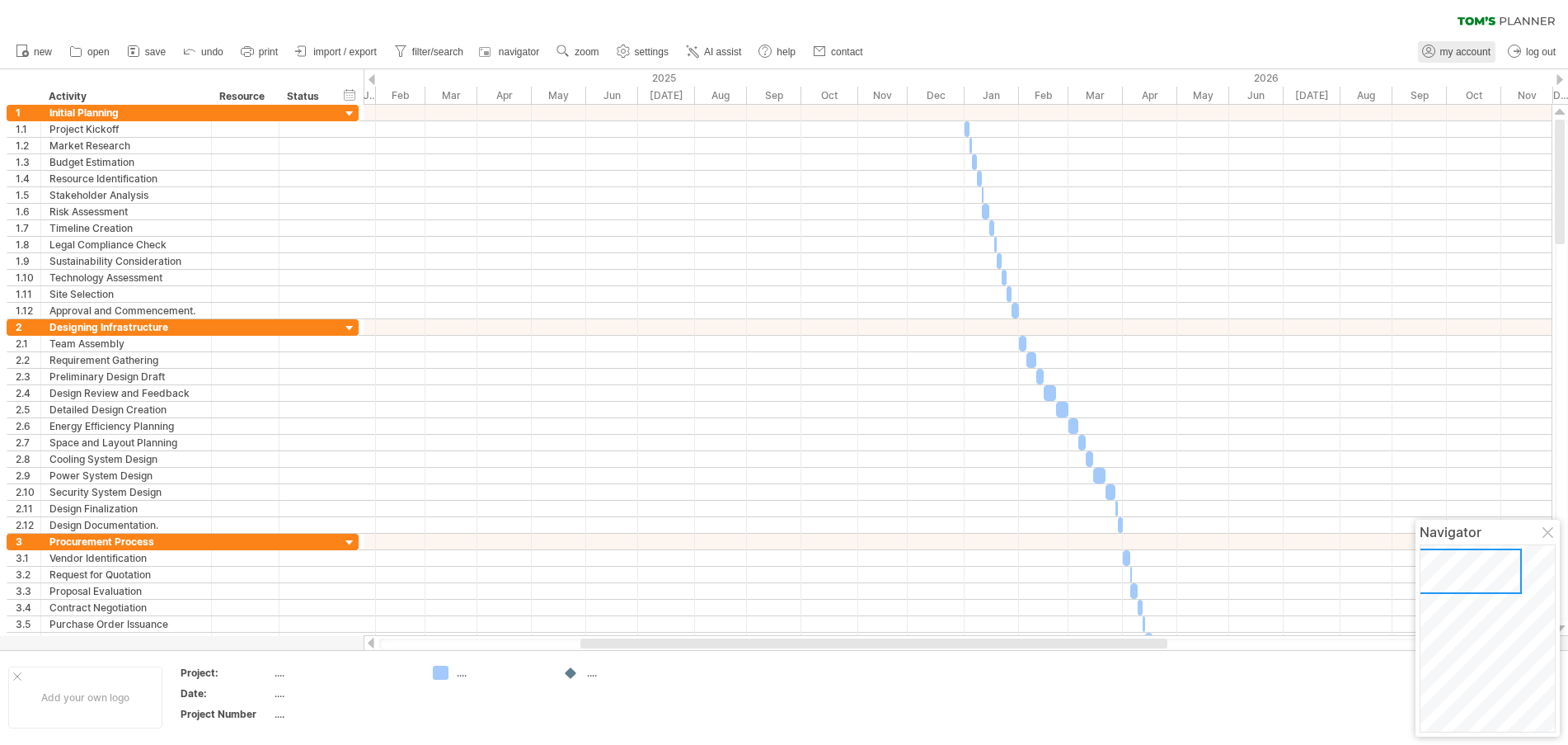
click at [1445, 49] on span "my account" at bounding box center [1465, 52] width 50 height 12
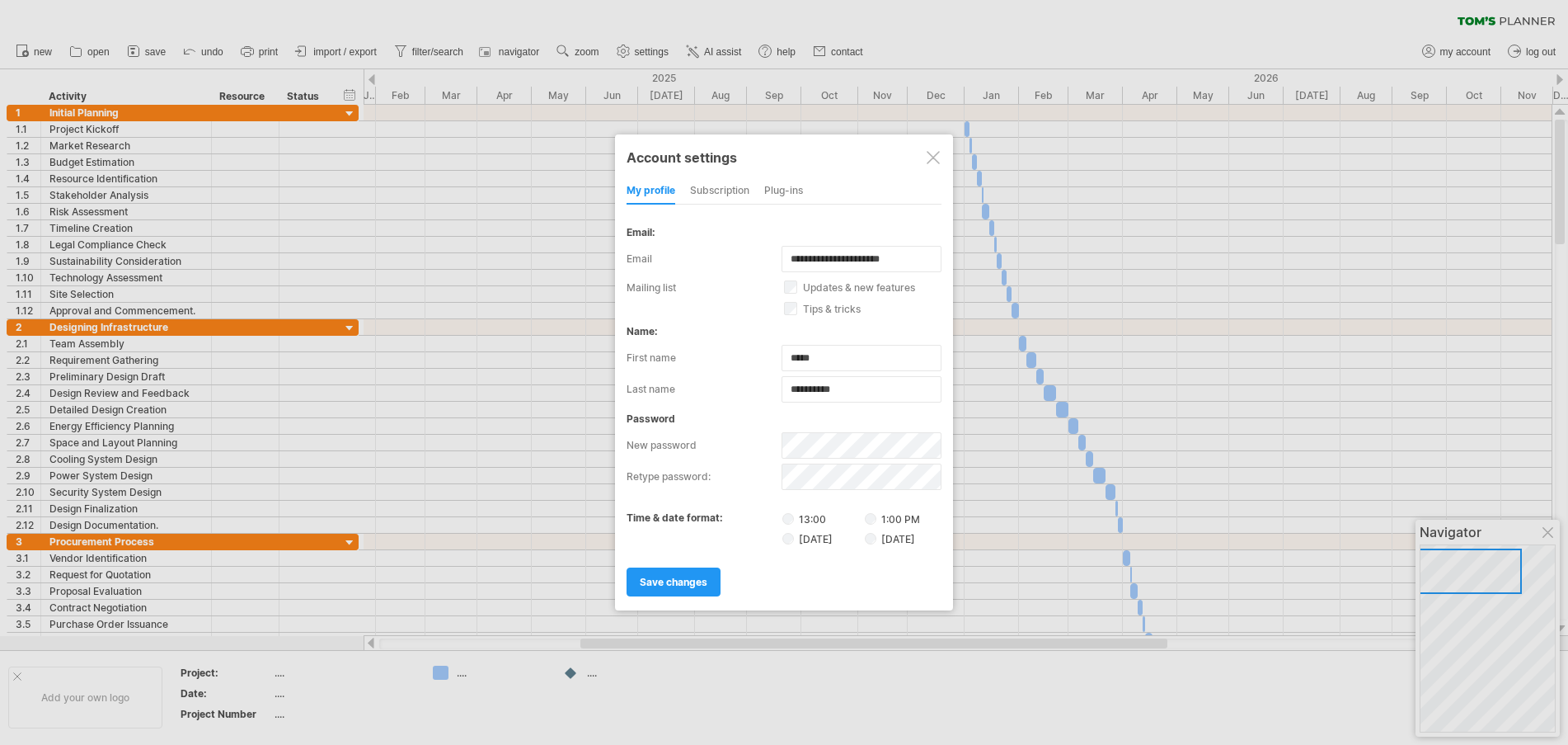
click at [718, 189] on div "subscription" at bounding box center [720, 191] width 59 height 26
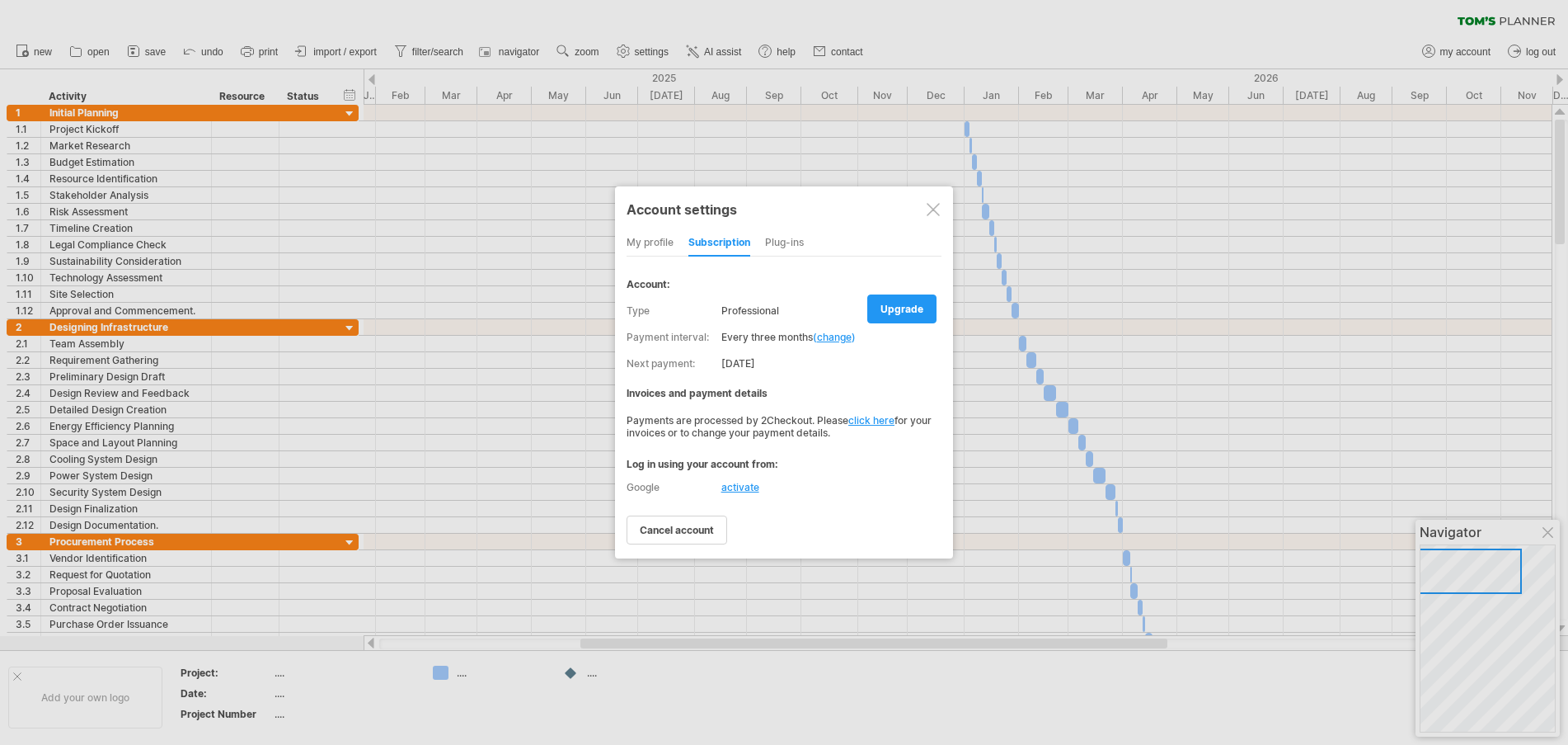
click at [834, 336] on link "change" at bounding box center [835, 337] width 35 height 13
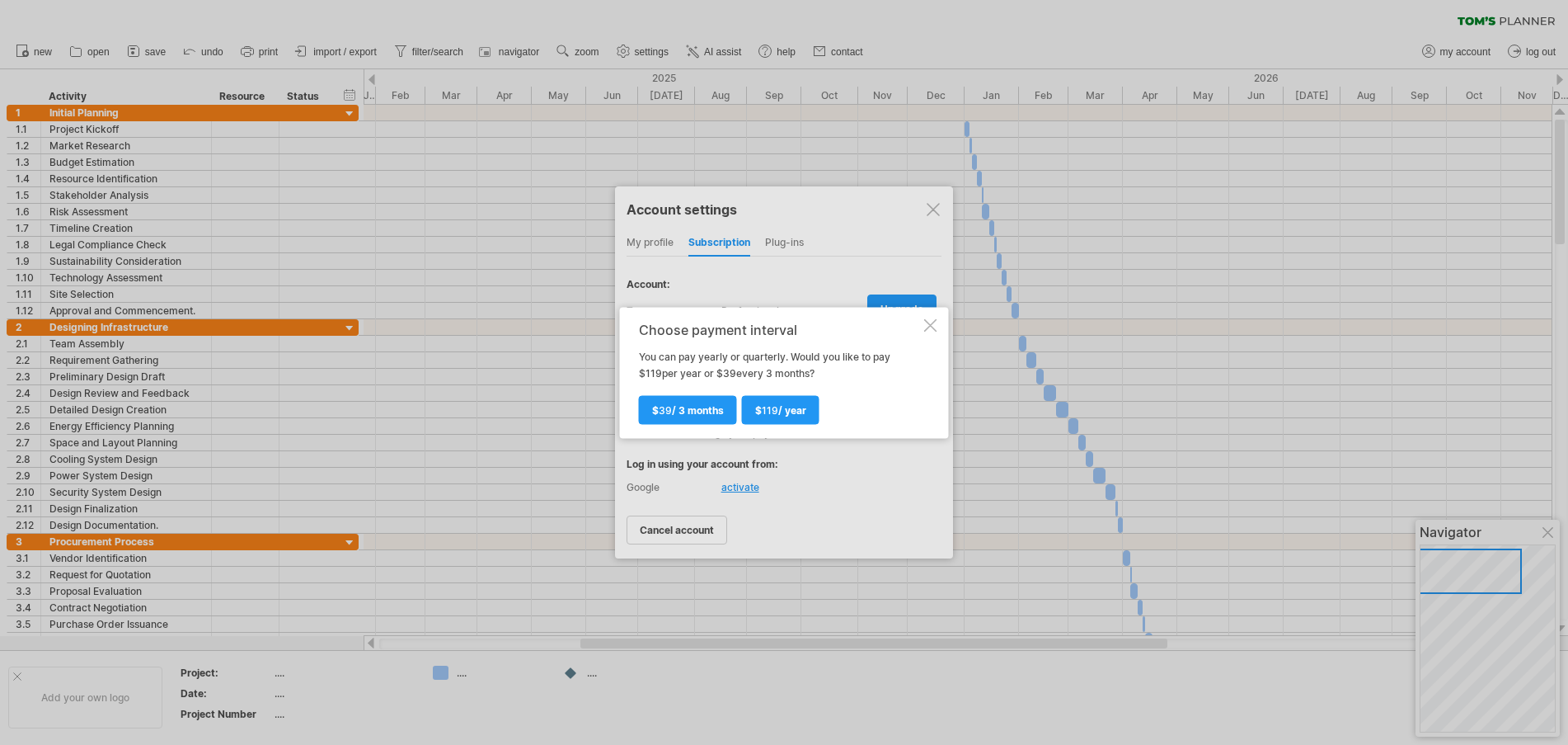
click at [931, 328] on div at bounding box center [931, 325] width 14 height 14
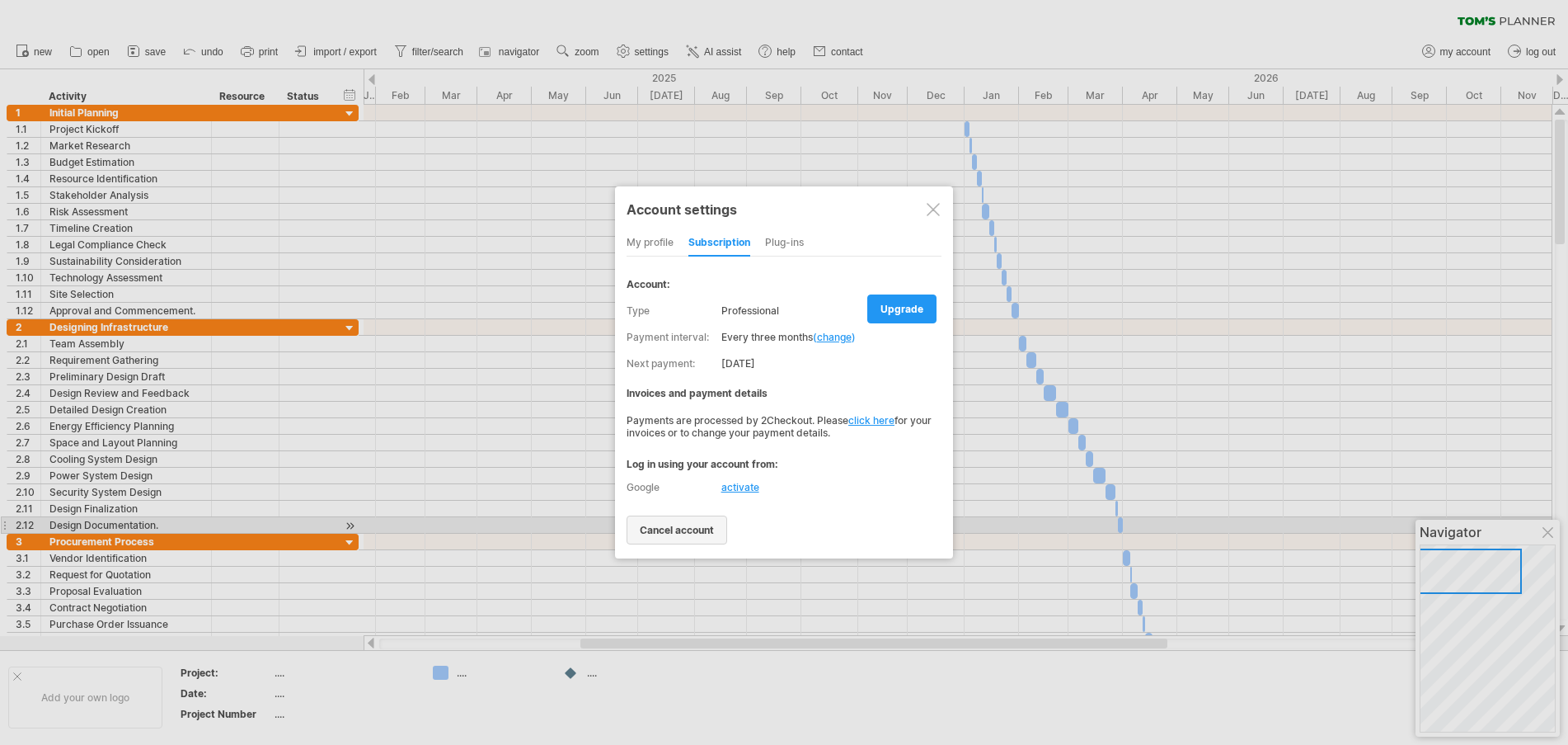
click at [695, 530] on span "cancel account" at bounding box center [677, 530] width 75 height 13
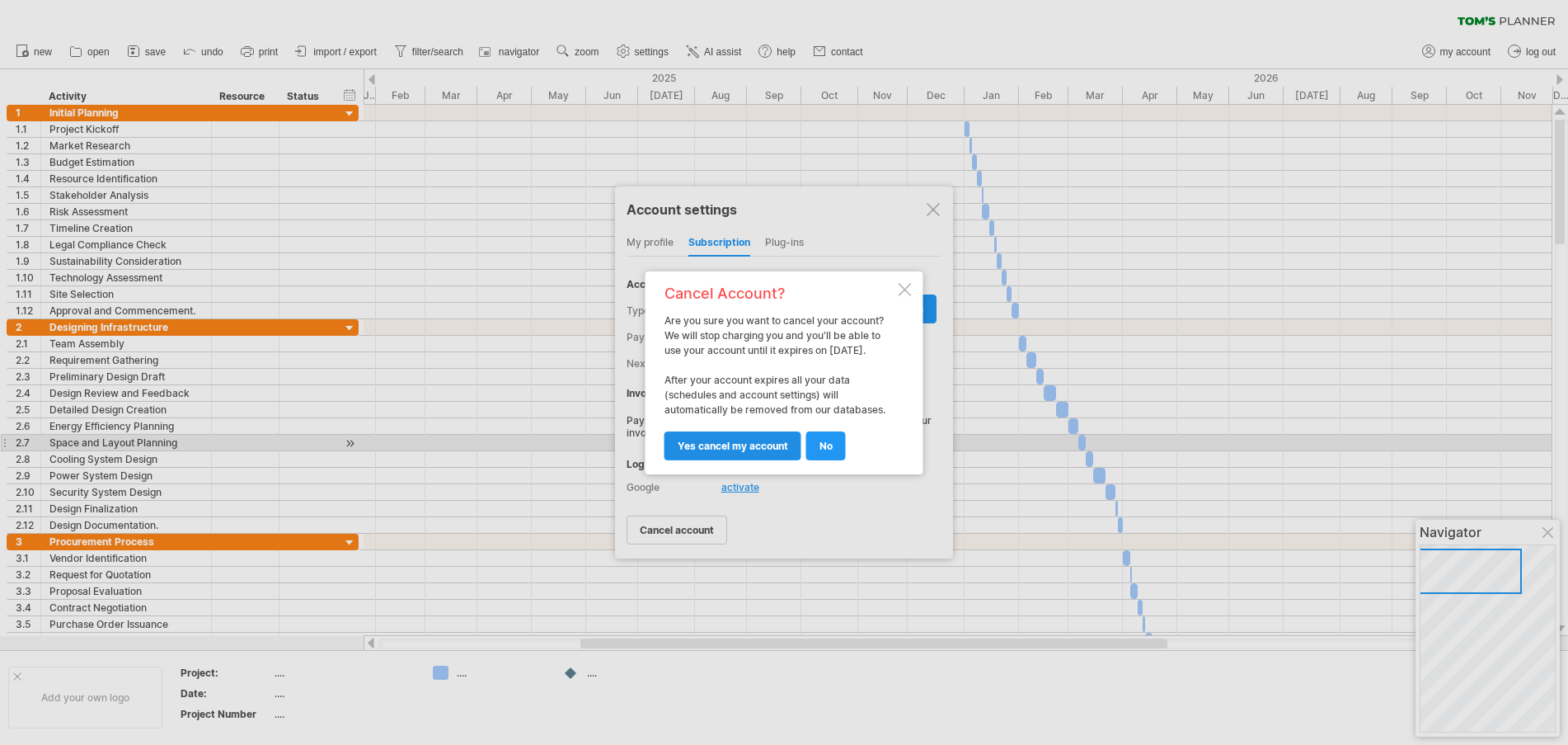
click at [734, 445] on span "yes cancel my account" at bounding box center [733, 445] width 111 height 13
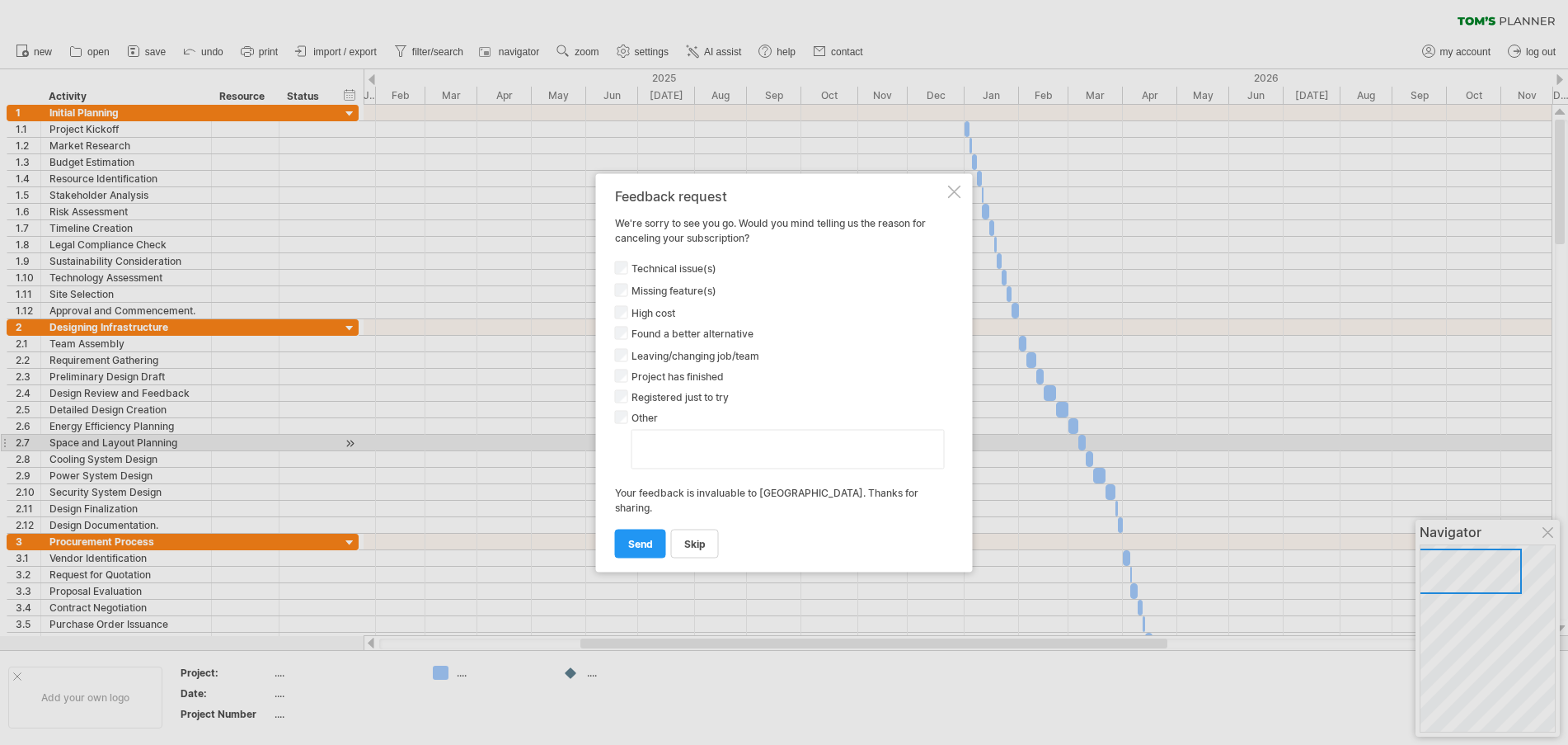
click at [948, 195] on div at bounding box center [955, 191] width 14 height 14
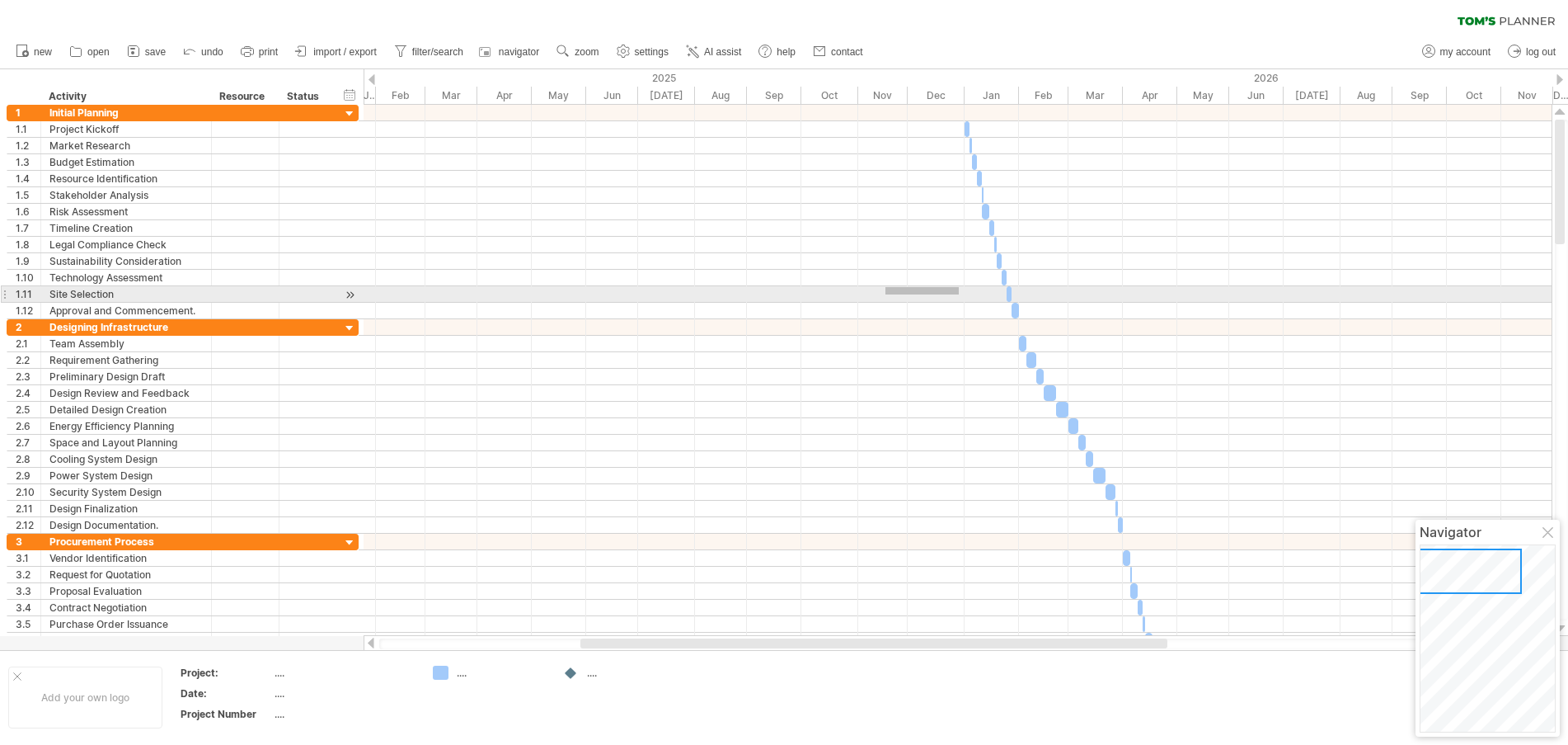
drag, startPoint x: 959, startPoint y: 295, endPoint x: 853, endPoint y: 283, distance: 106.7
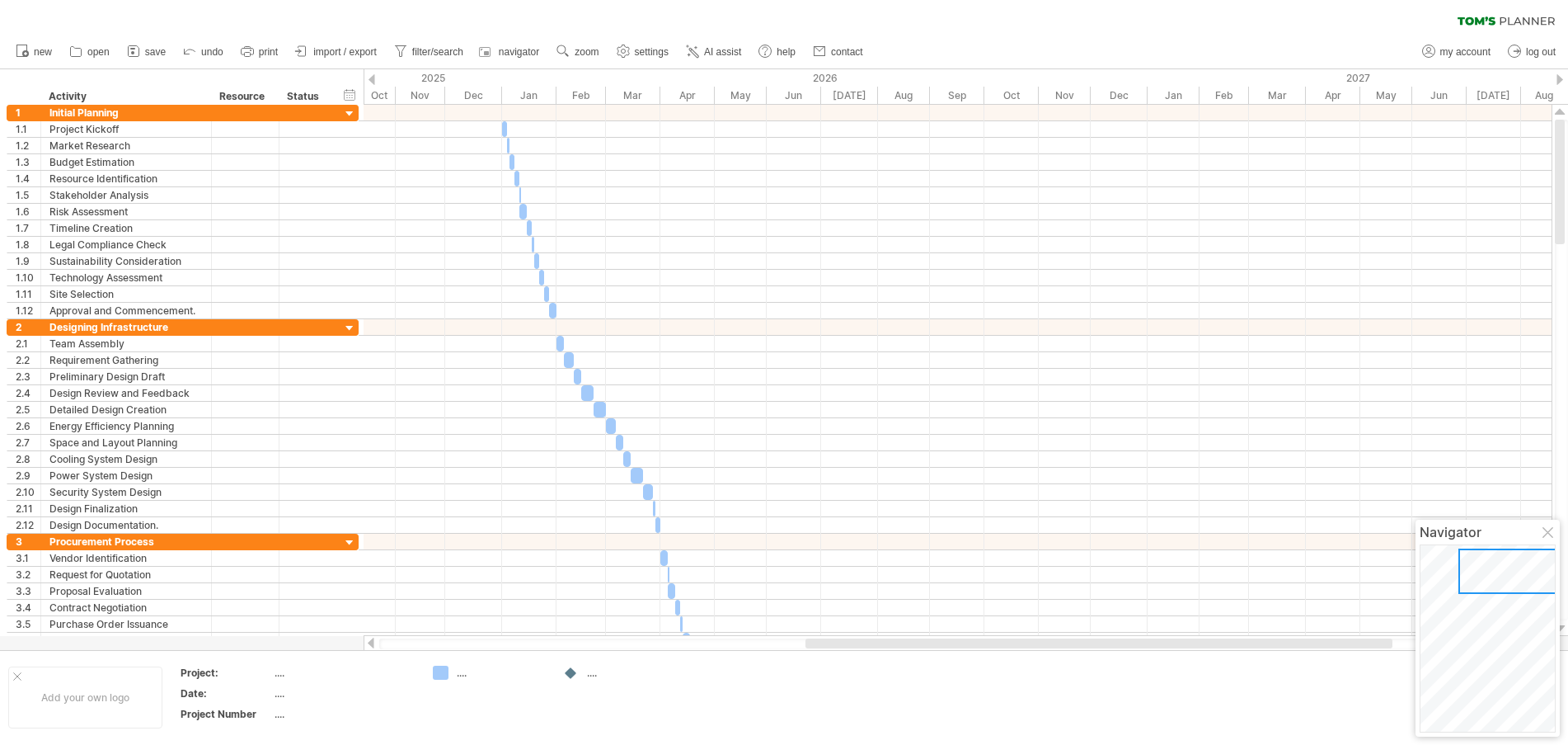
drag, startPoint x: 890, startPoint y: 643, endPoint x: 1115, endPoint y: 648, distance: 225.1
click at [1115, 648] on div at bounding box center [958, 643] width 1158 height 11
click at [582, 51] on span "zoom" at bounding box center [587, 52] width 24 height 12
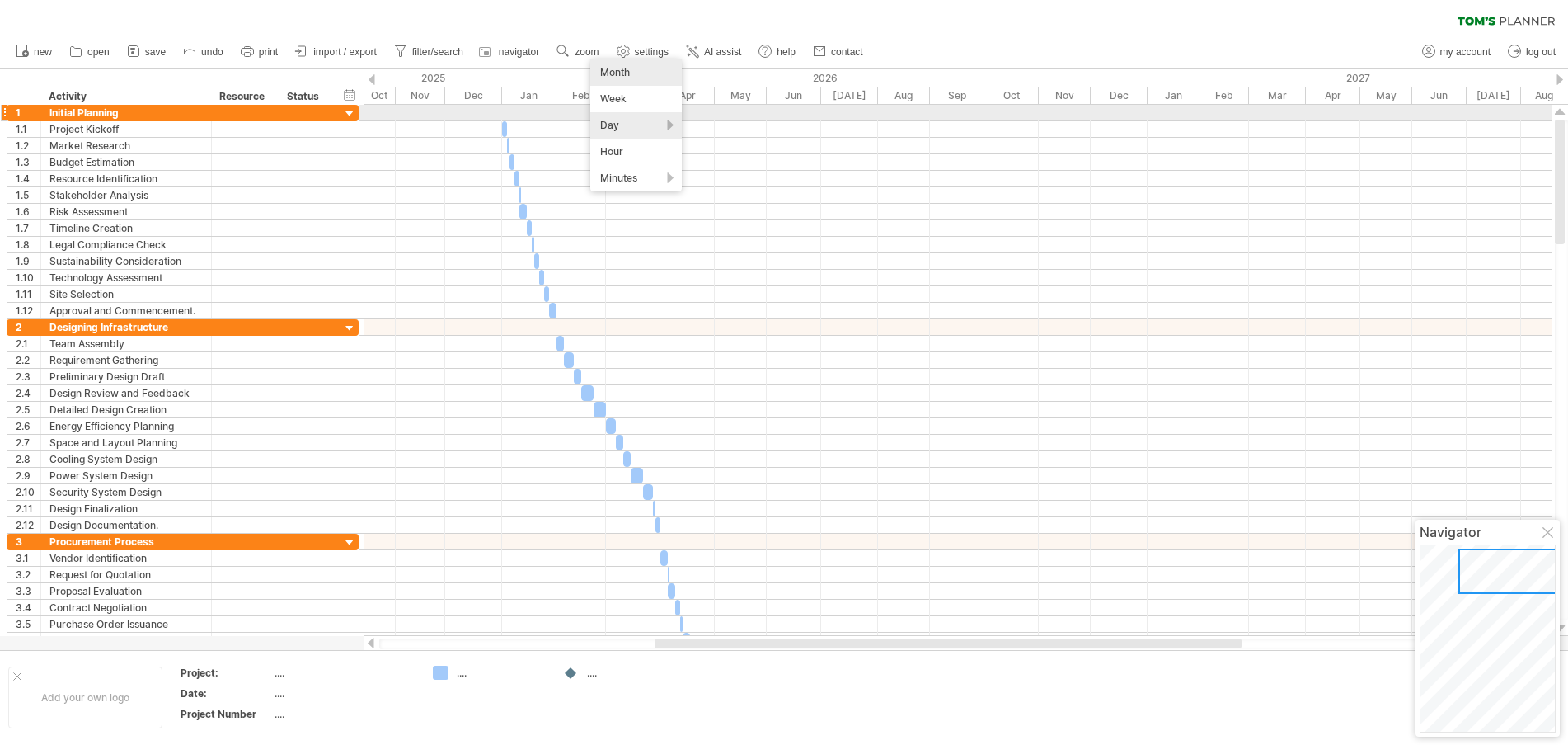
click at [624, 119] on div "Day" at bounding box center [636, 125] width 91 height 26
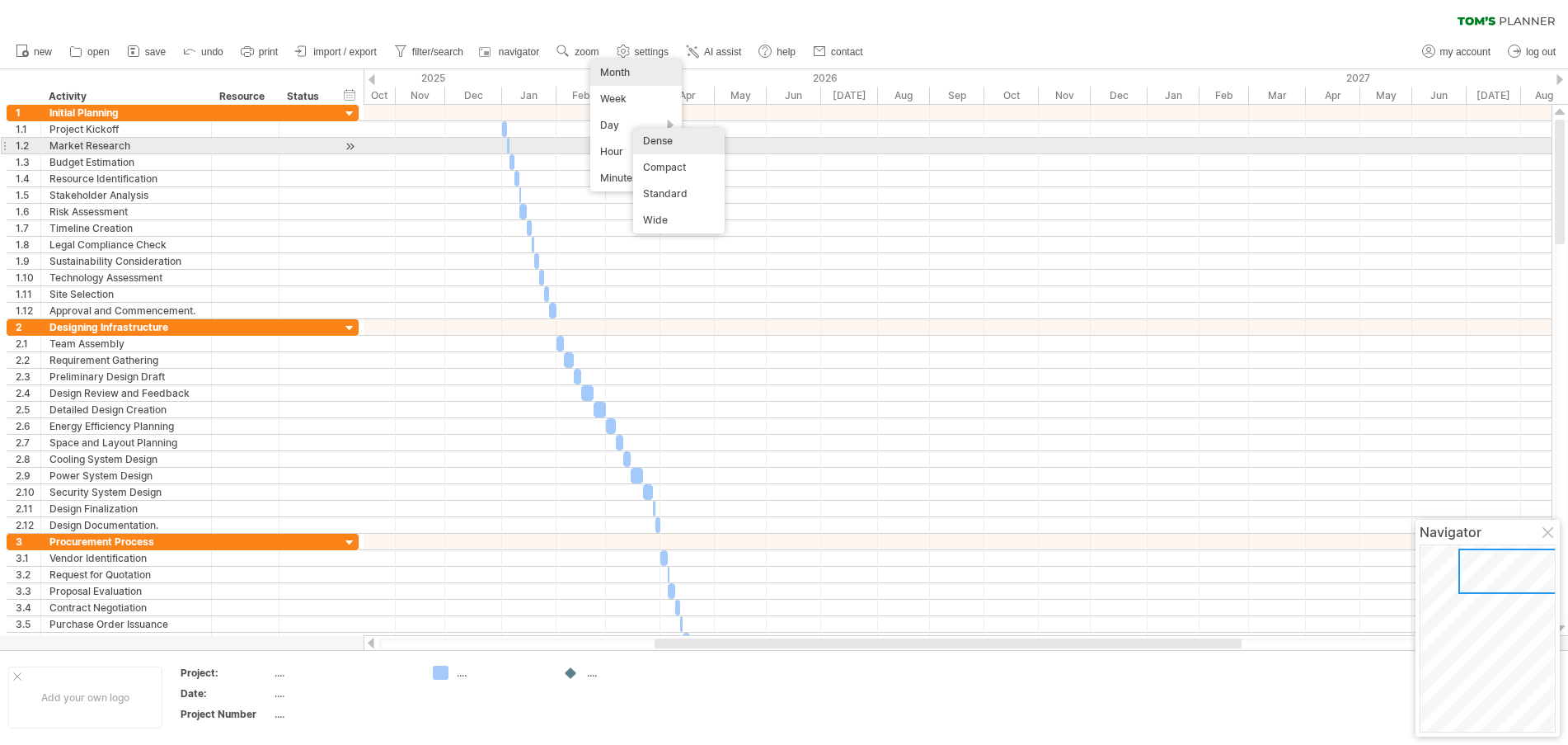
click at [678, 146] on div "Dense" at bounding box center [679, 141] width 91 height 26
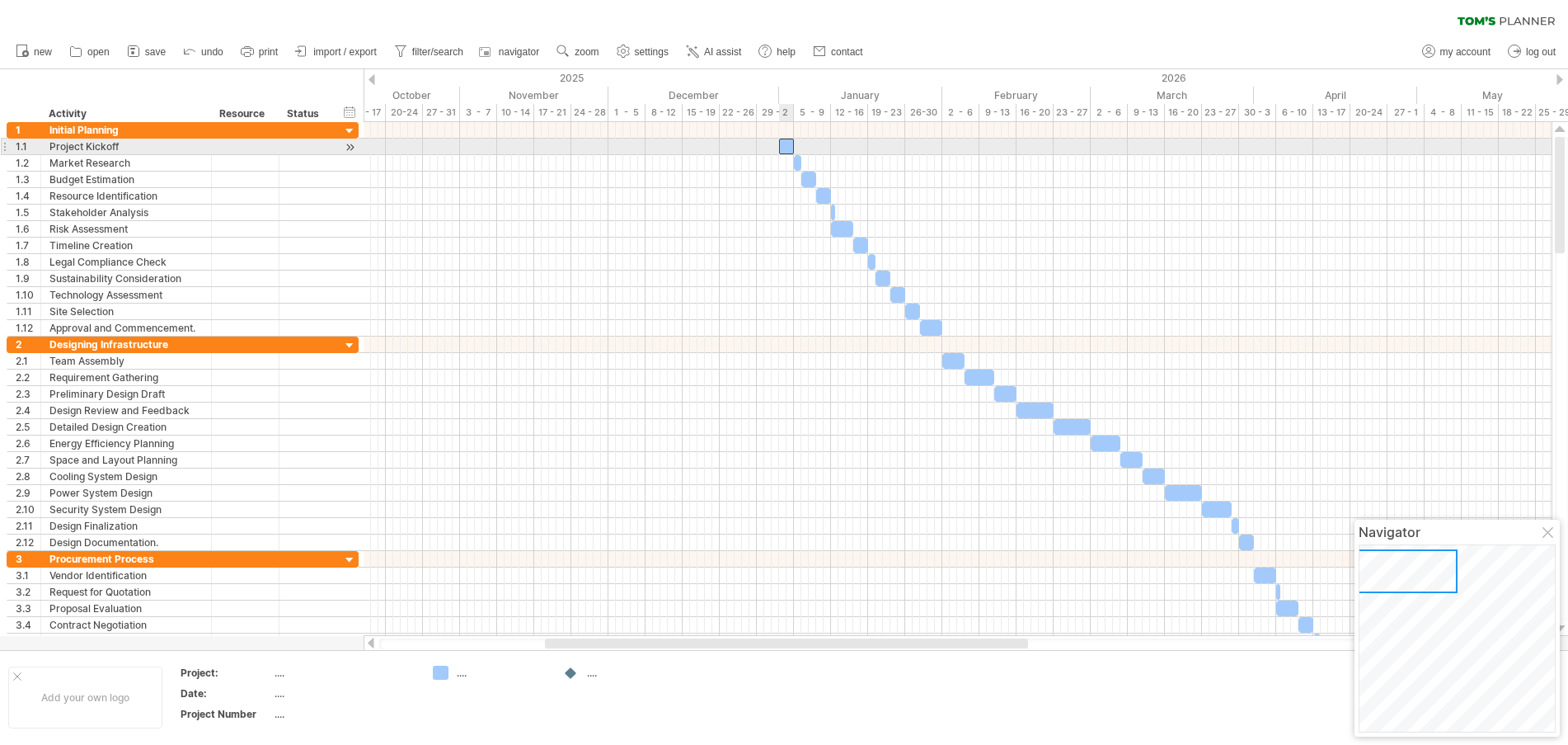
click at [785, 146] on div at bounding box center [785, 146] width 15 height 16
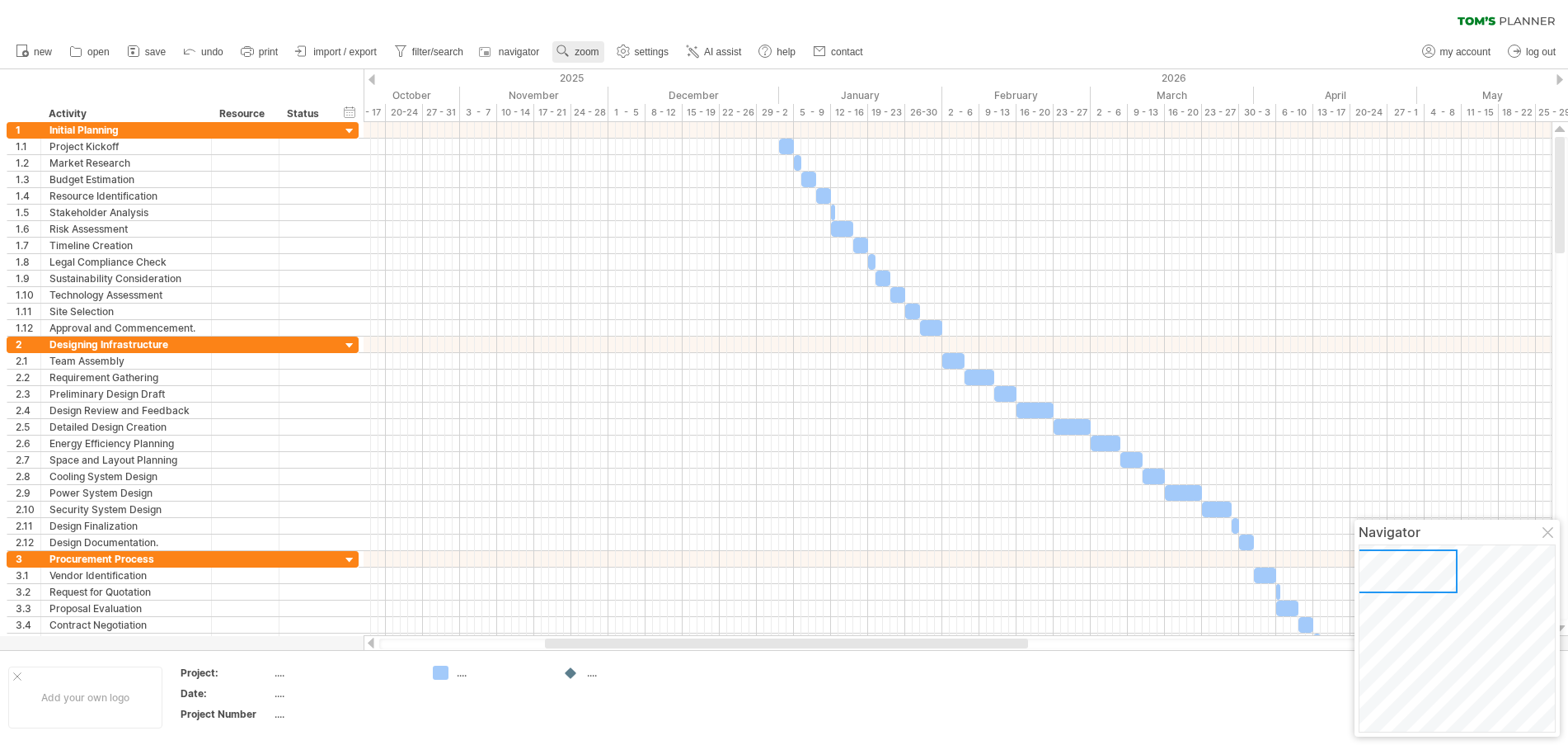
click at [592, 45] on link "zoom" at bounding box center [578, 52] width 51 height 21
click at [637, 139] on div "Hour" at bounding box center [647, 145] width 91 height 26
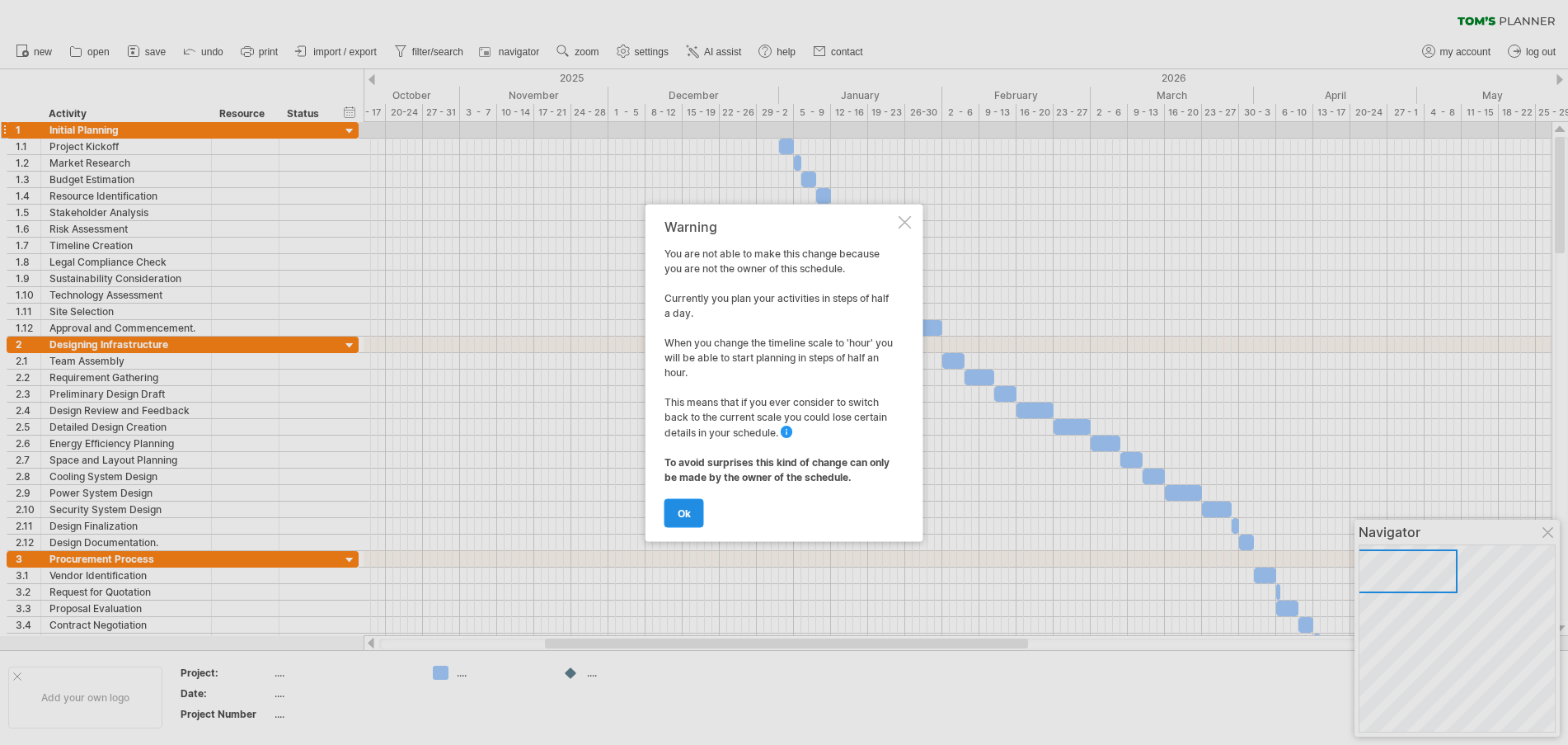
drag, startPoint x: 677, startPoint y: 461, endPoint x: 701, endPoint y: 515, distance: 59.1
click at [701, 514] on div "Warning You are not able to make this change because you are not the owner of t…" at bounding box center [780, 372] width 231 height 308
click at [690, 515] on link "ok" at bounding box center [684, 513] width 40 height 29
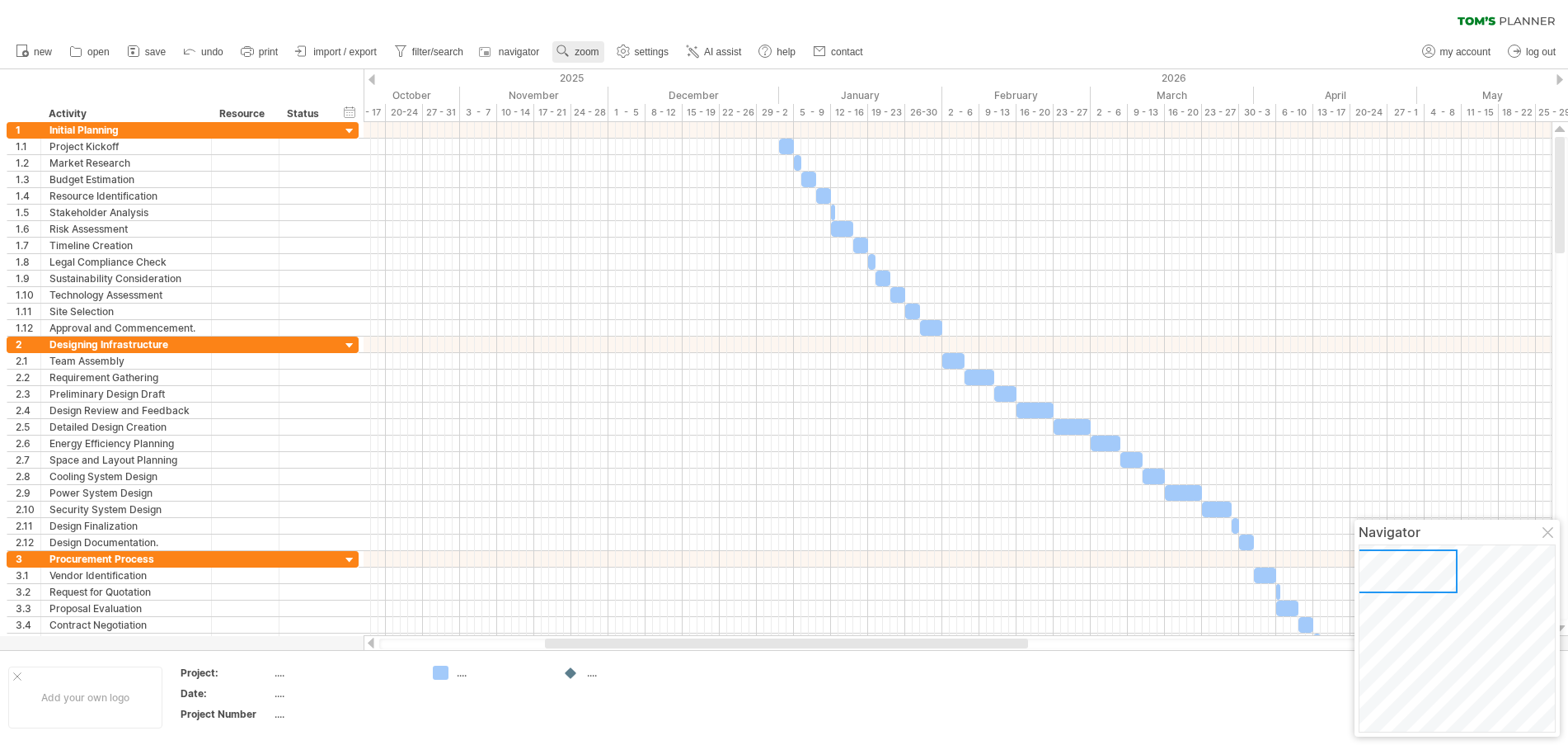
click at [579, 52] on span "zoom" at bounding box center [587, 52] width 24 height 12
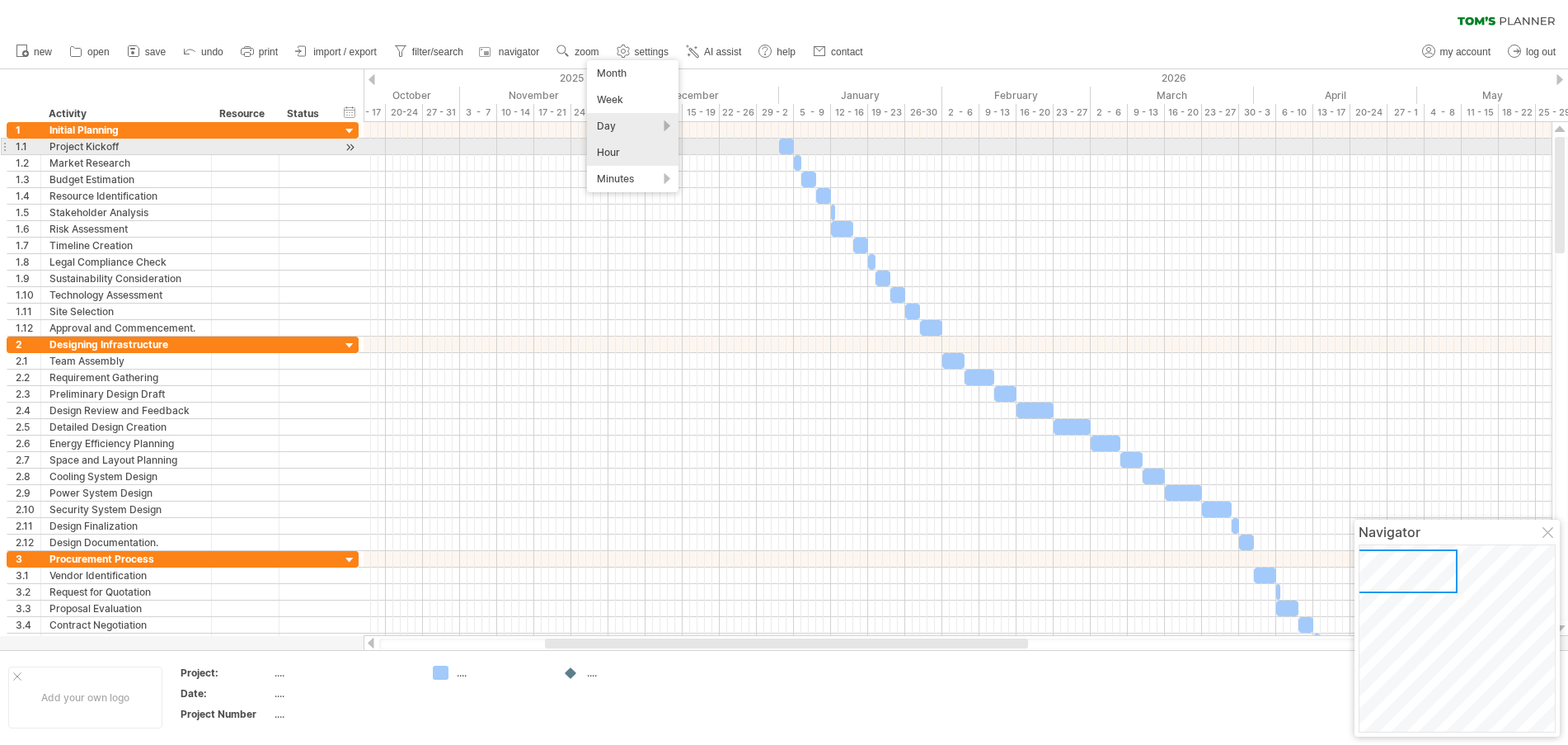
click at [636, 152] on div "Hour" at bounding box center [632, 152] width 91 height 26
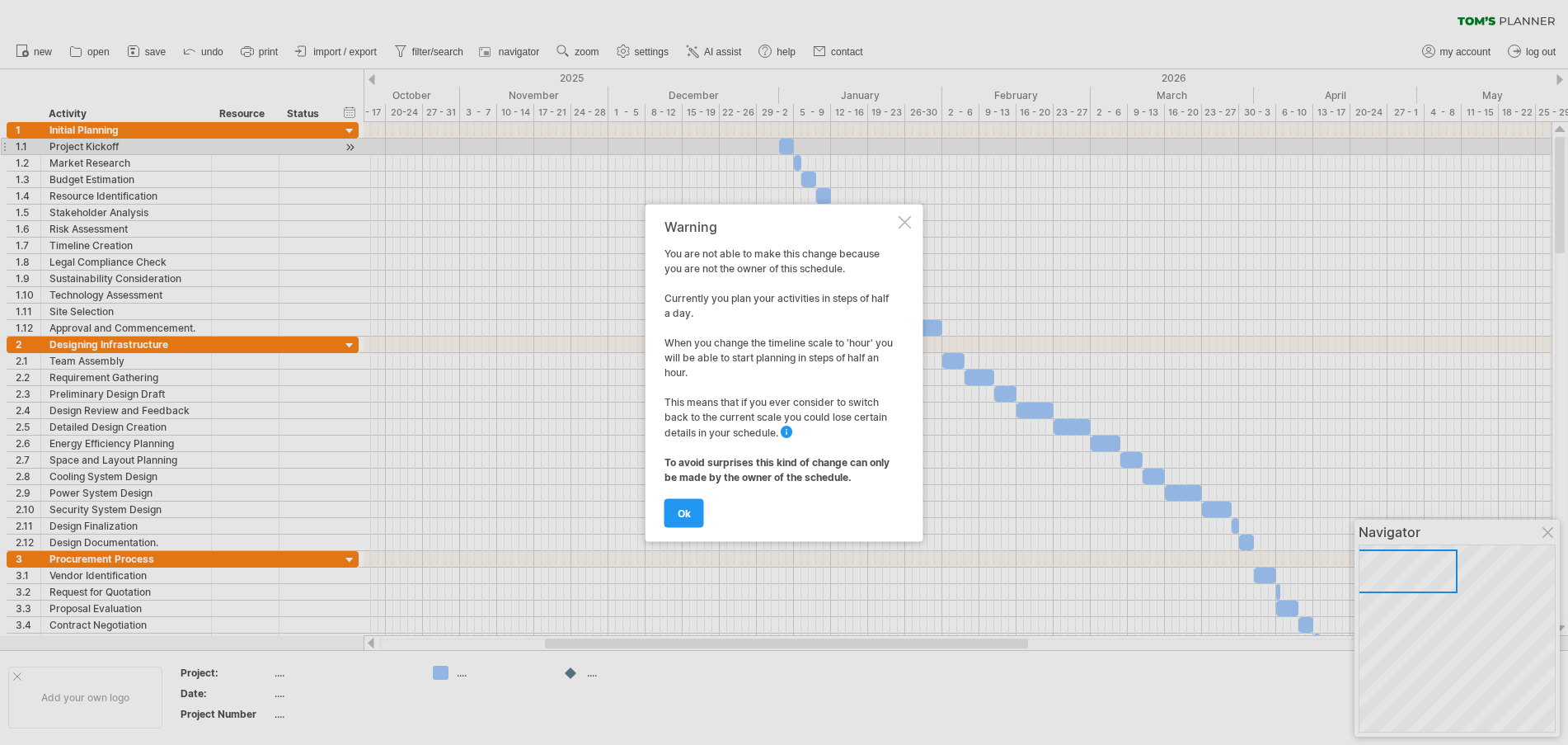
click at [906, 220] on div at bounding box center [906, 222] width 14 height 14
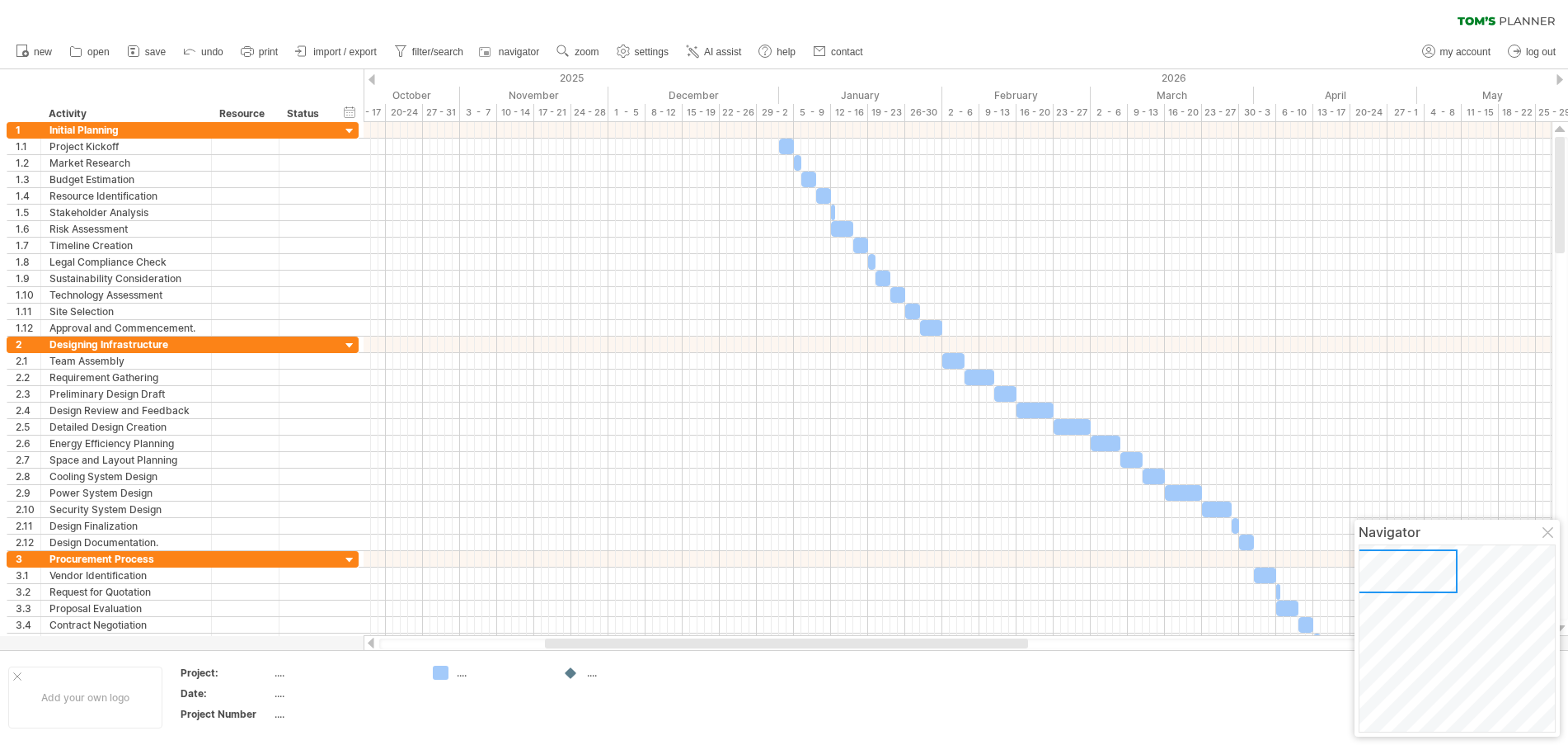
click at [153, 51] on span "save" at bounding box center [155, 52] width 20 height 12
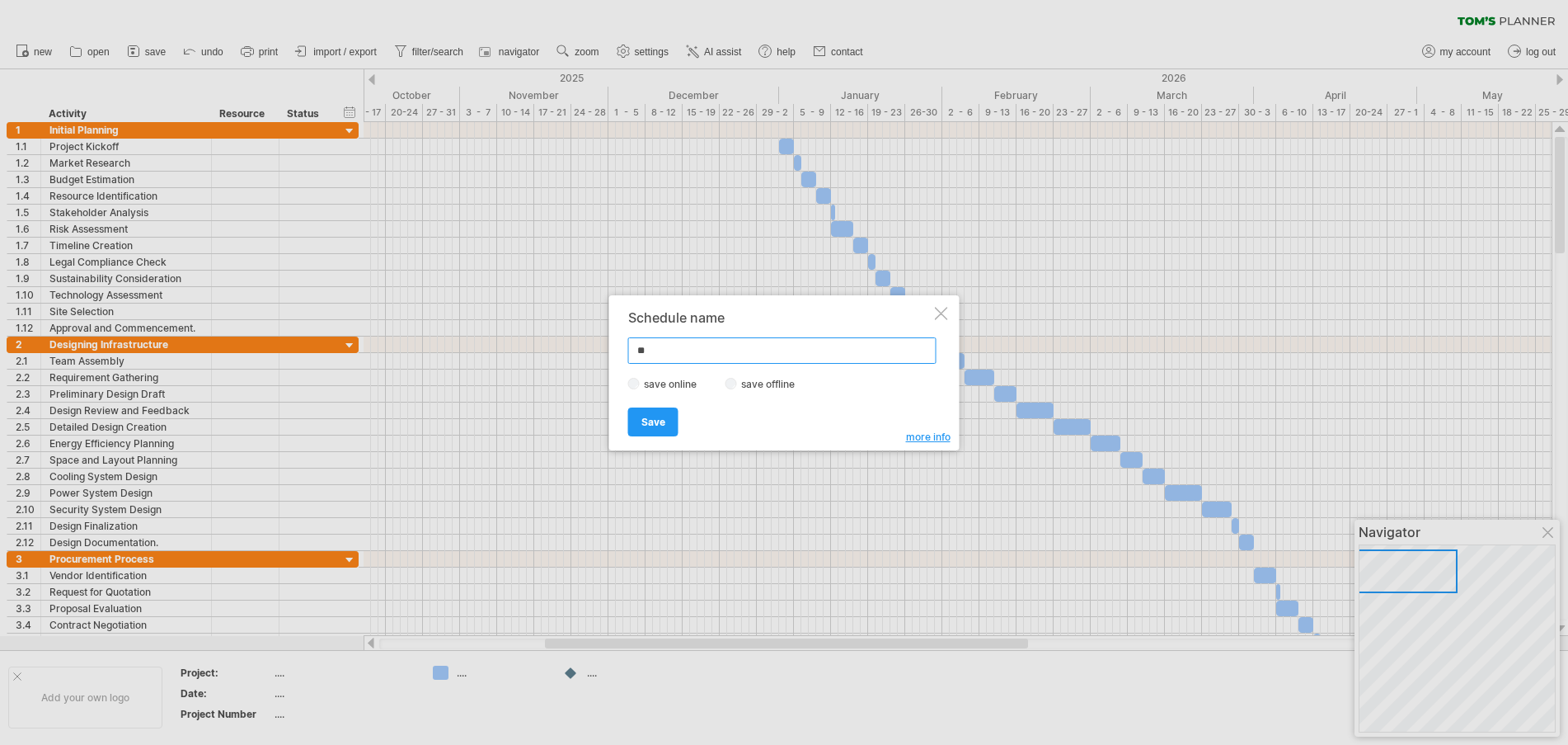
type input "**"
click at [749, 387] on label "save offline" at bounding box center [773, 383] width 72 height 13
click at [655, 420] on span "Save" at bounding box center [653, 422] width 24 height 13
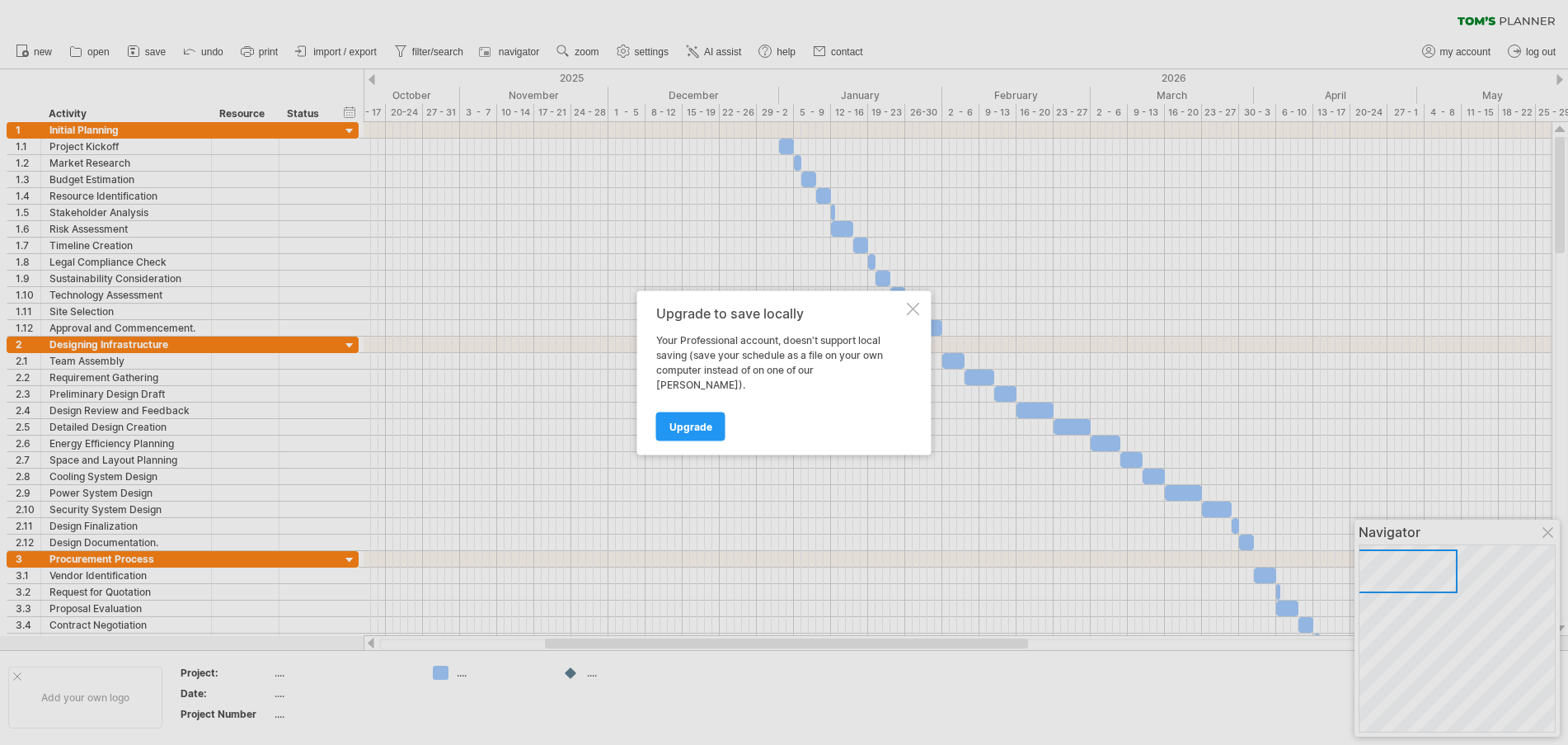
click at [911, 315] on div at bounding box center [913, 308] width 14 height 14
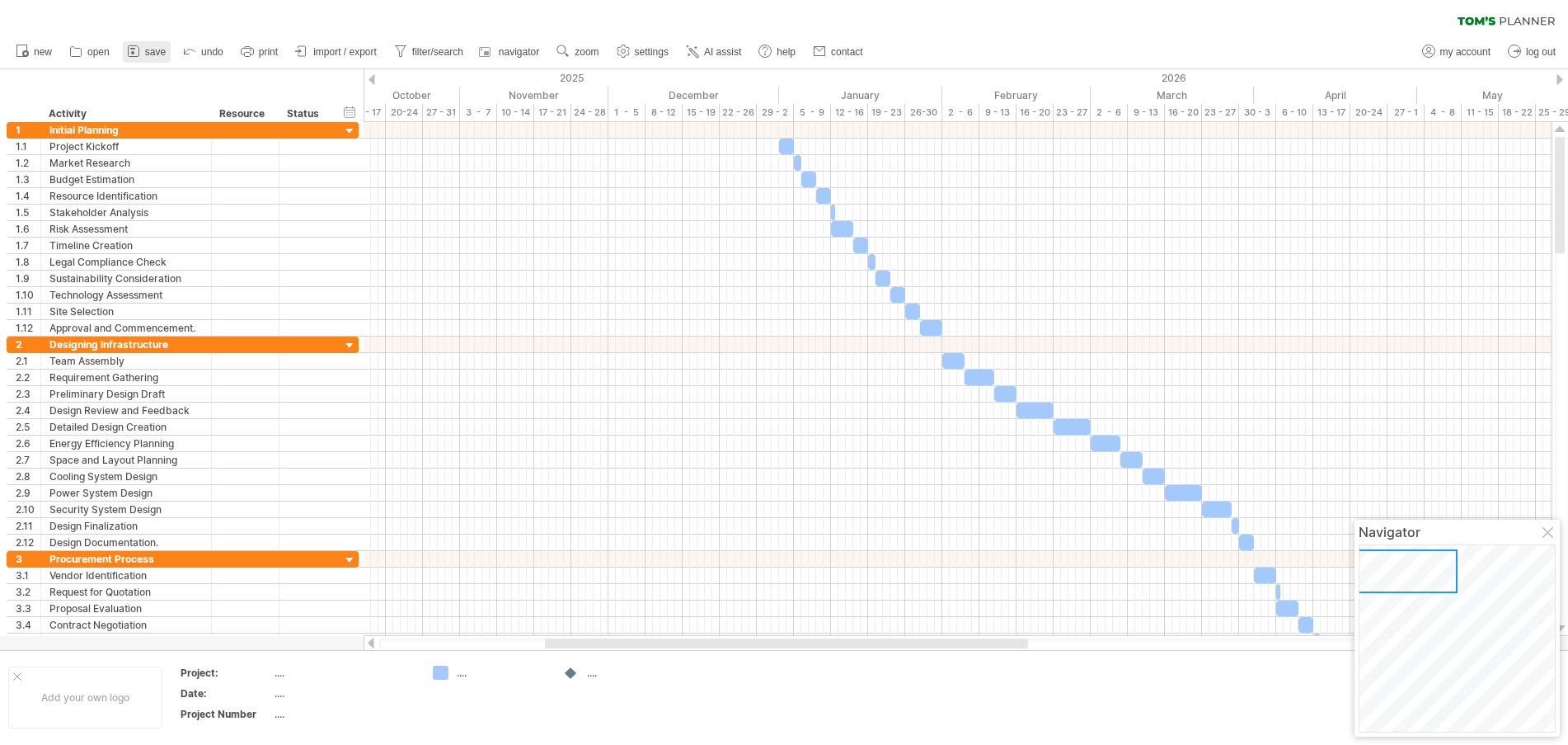
click at [139, 52] on icon at bounding box center [133, 50] width 16 height 16
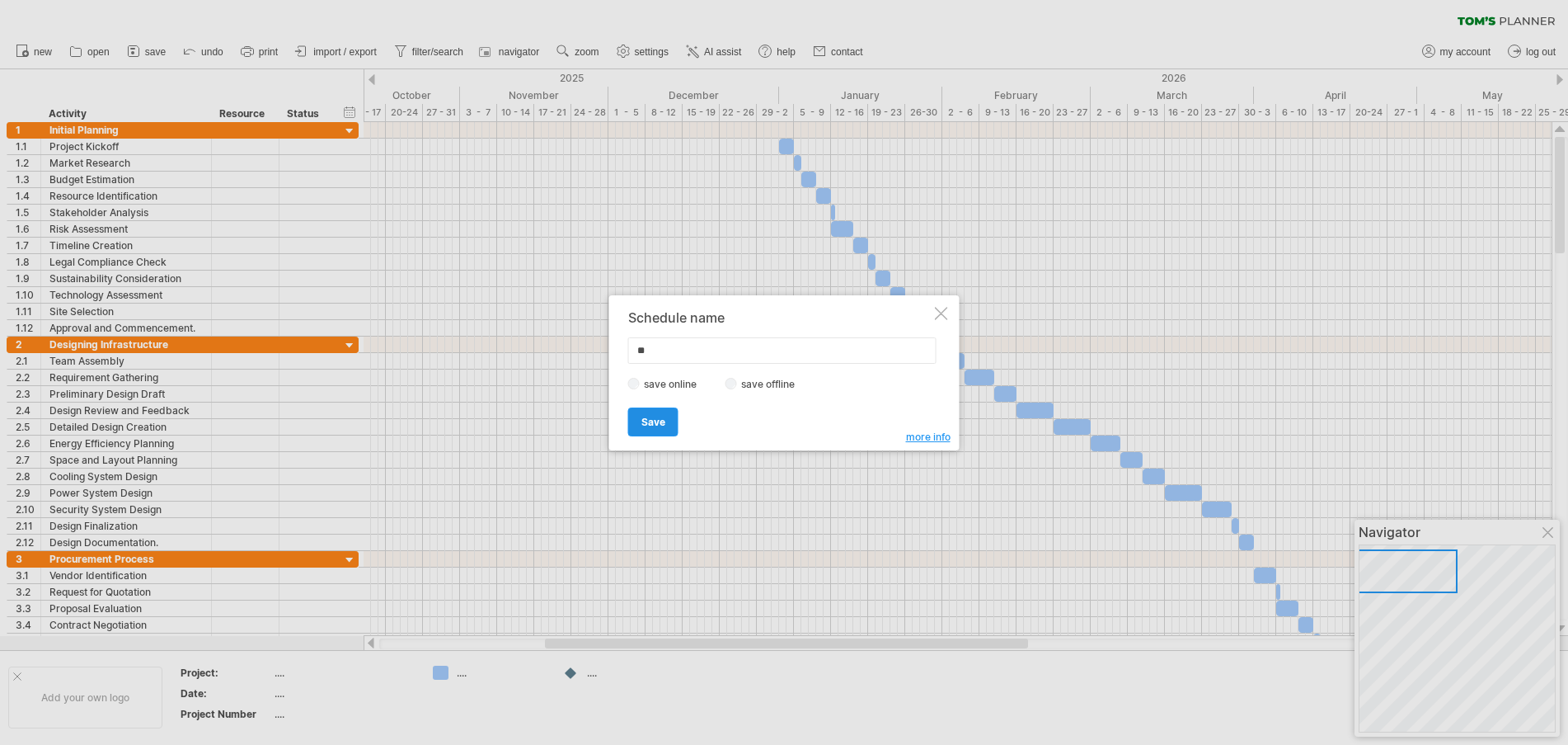
type input "**"
click at [653, 423] on span "Save" at bounding box center [653, 422] width 24 height 13
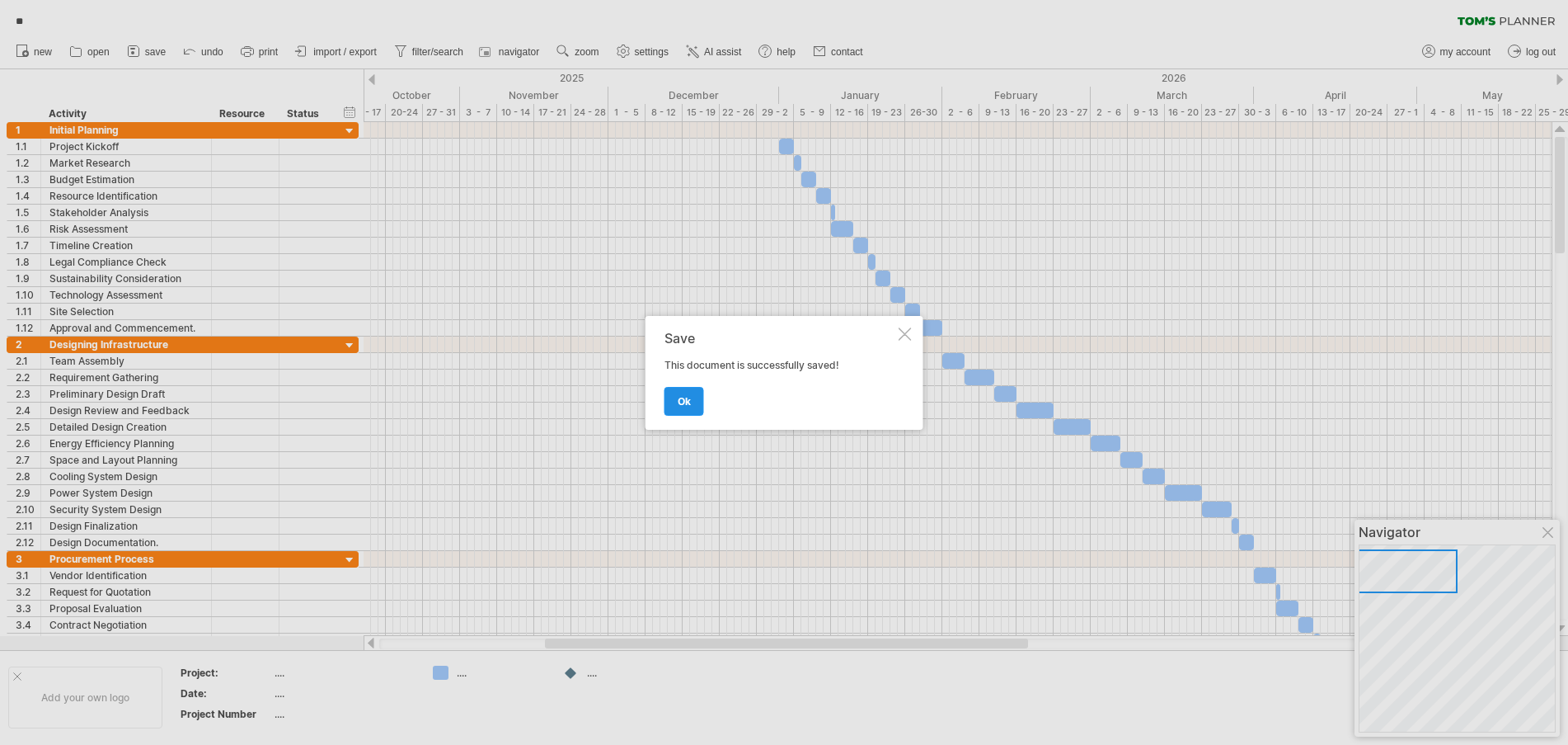
click at [678, 405] on span "ok" at bounding box center [685, 401] width 14 height 13
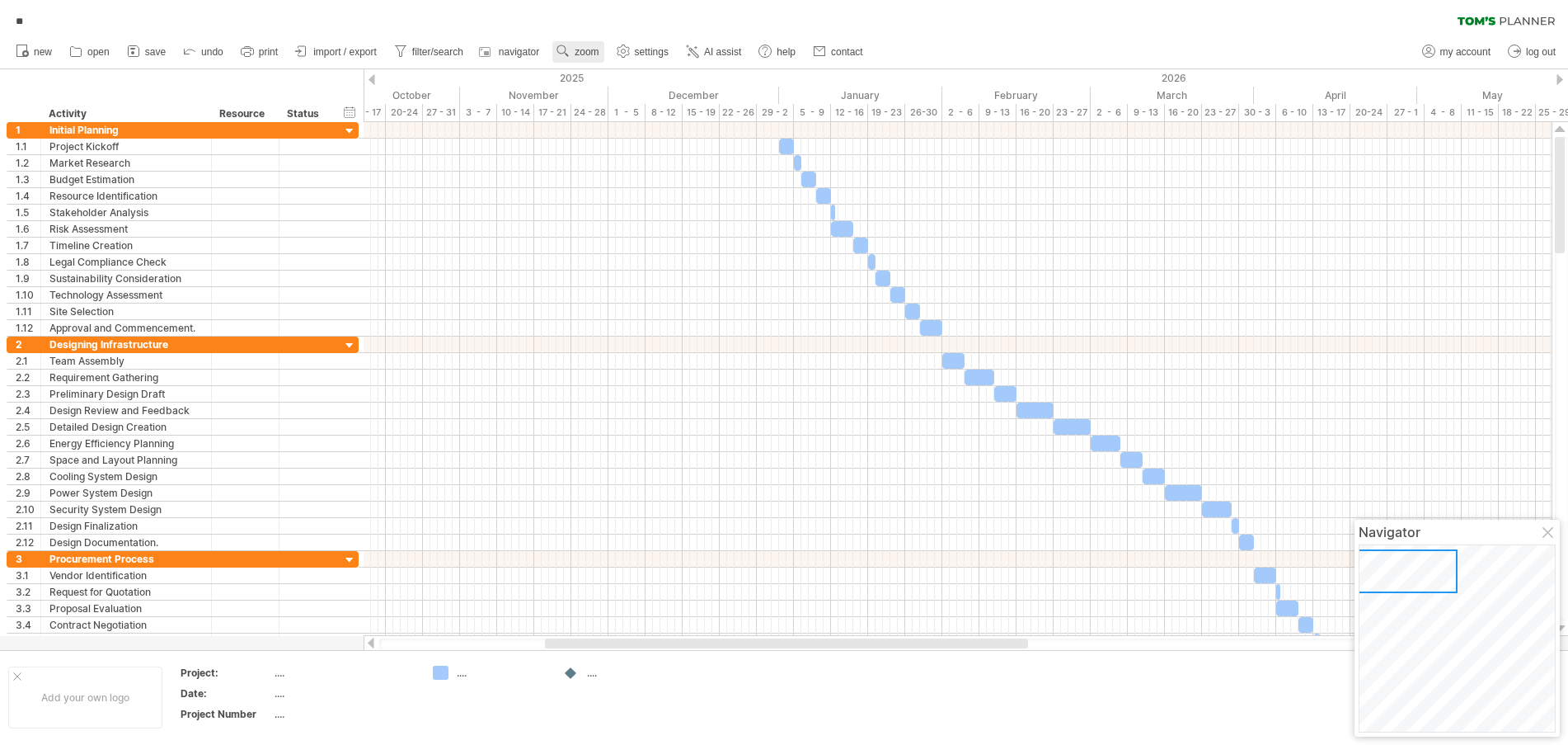
click at [592, 44] on link "zoom" at bounding box center [578, 52] width 51 height 21
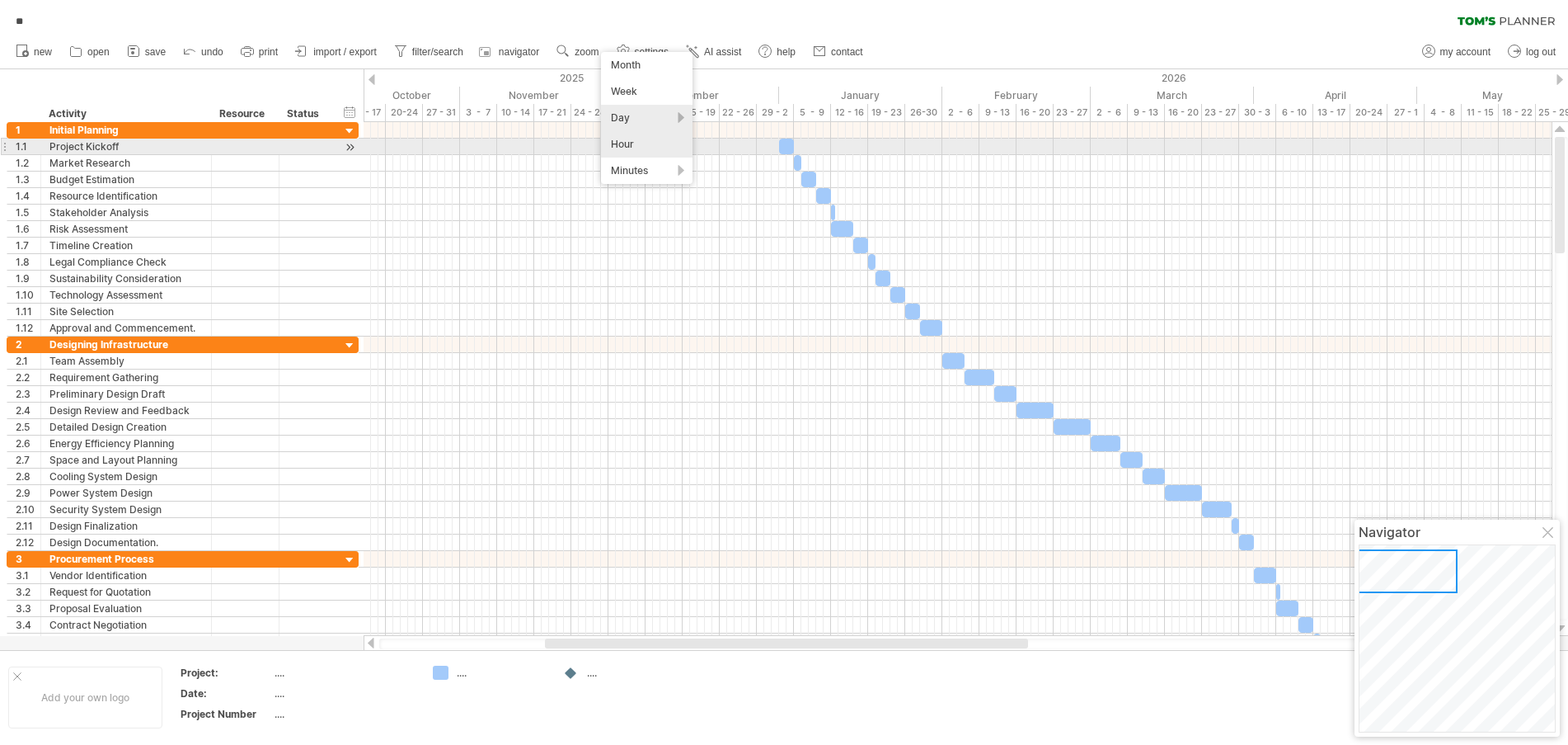
click at [625, 148] on div "Hour" at bounding box center [647, 144] width 91 height 26
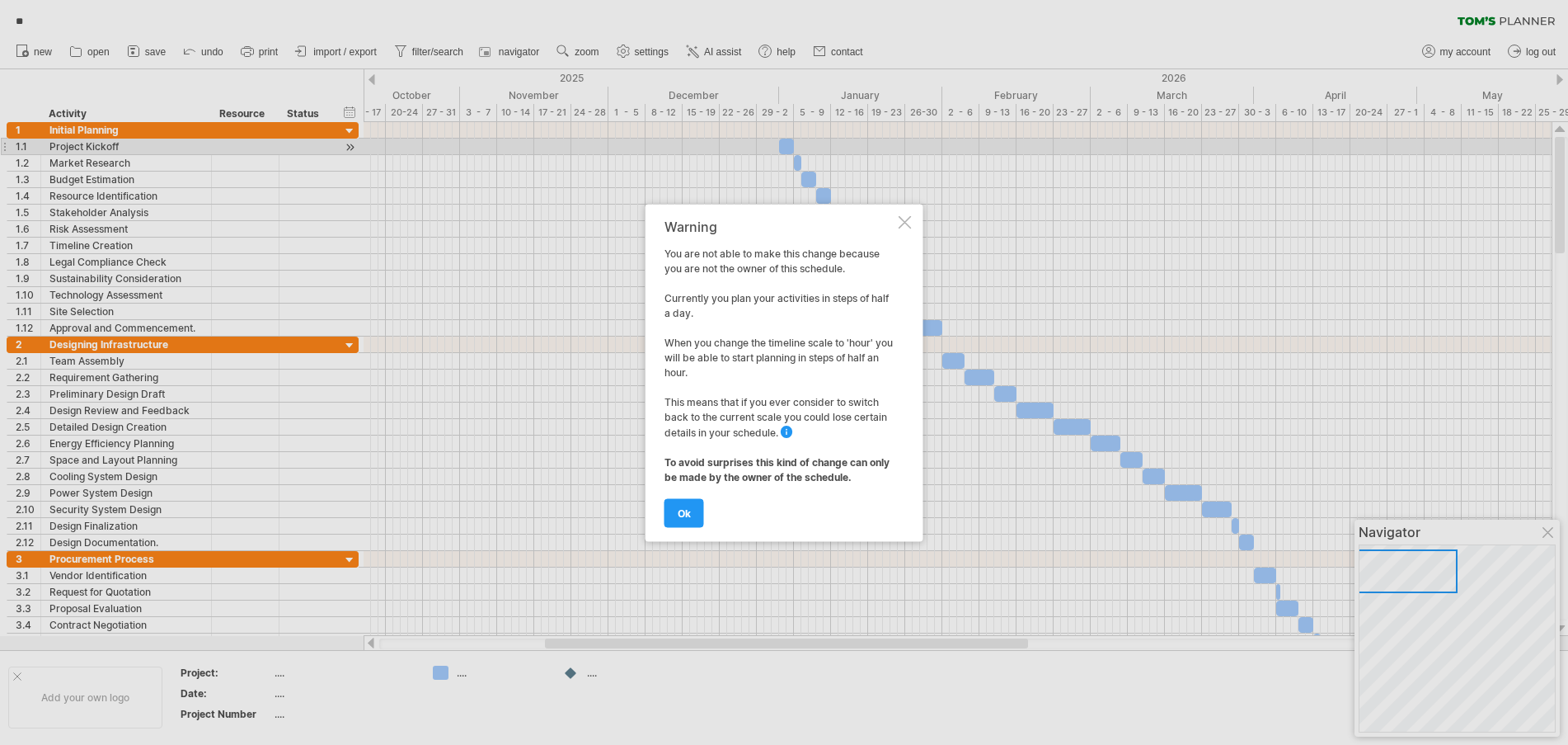
click at [905, 218] on div at bounding box center [906, 222] width 14 height 14
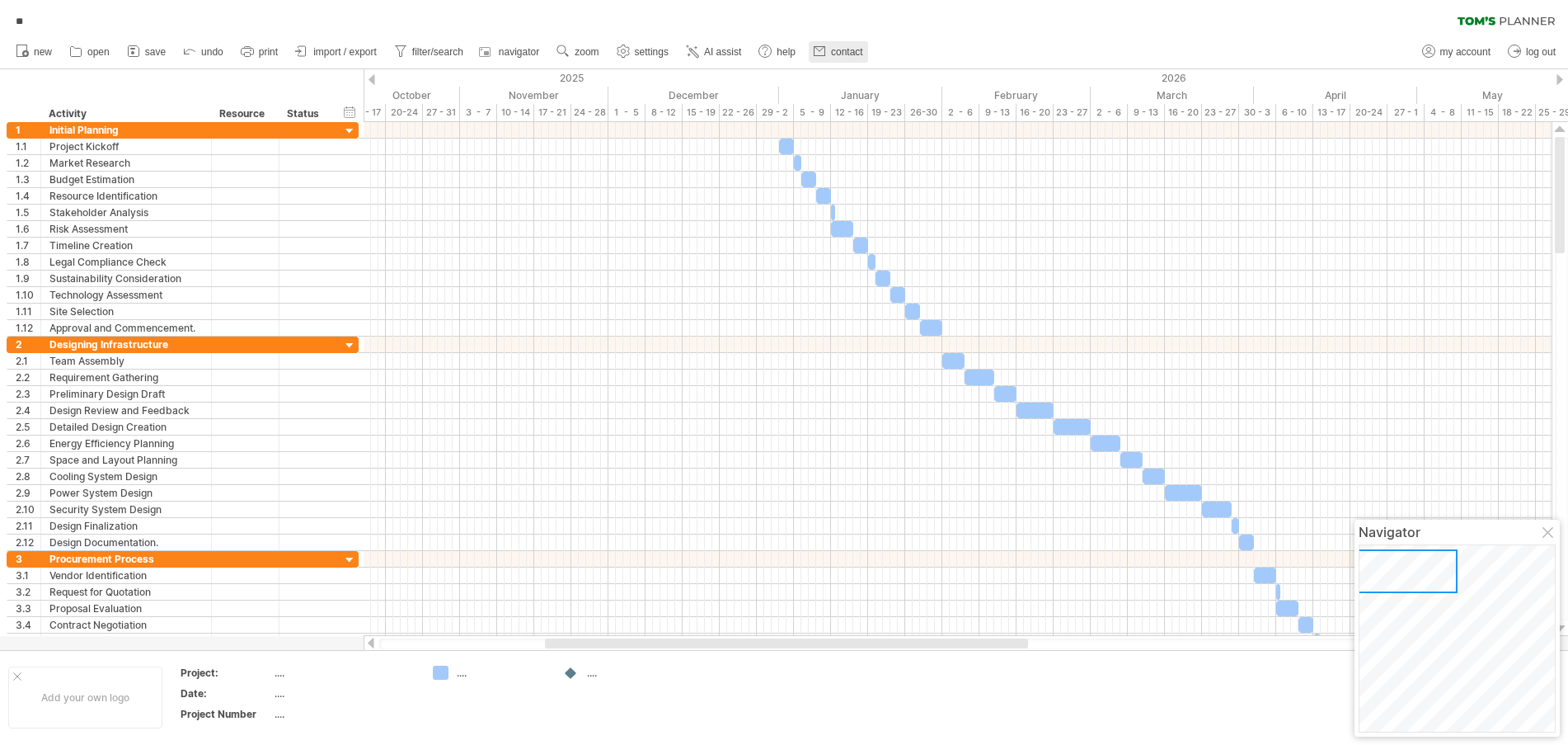
click at [848, 51] on span "contact" at bounding box center [847, 52] width 32 height 12
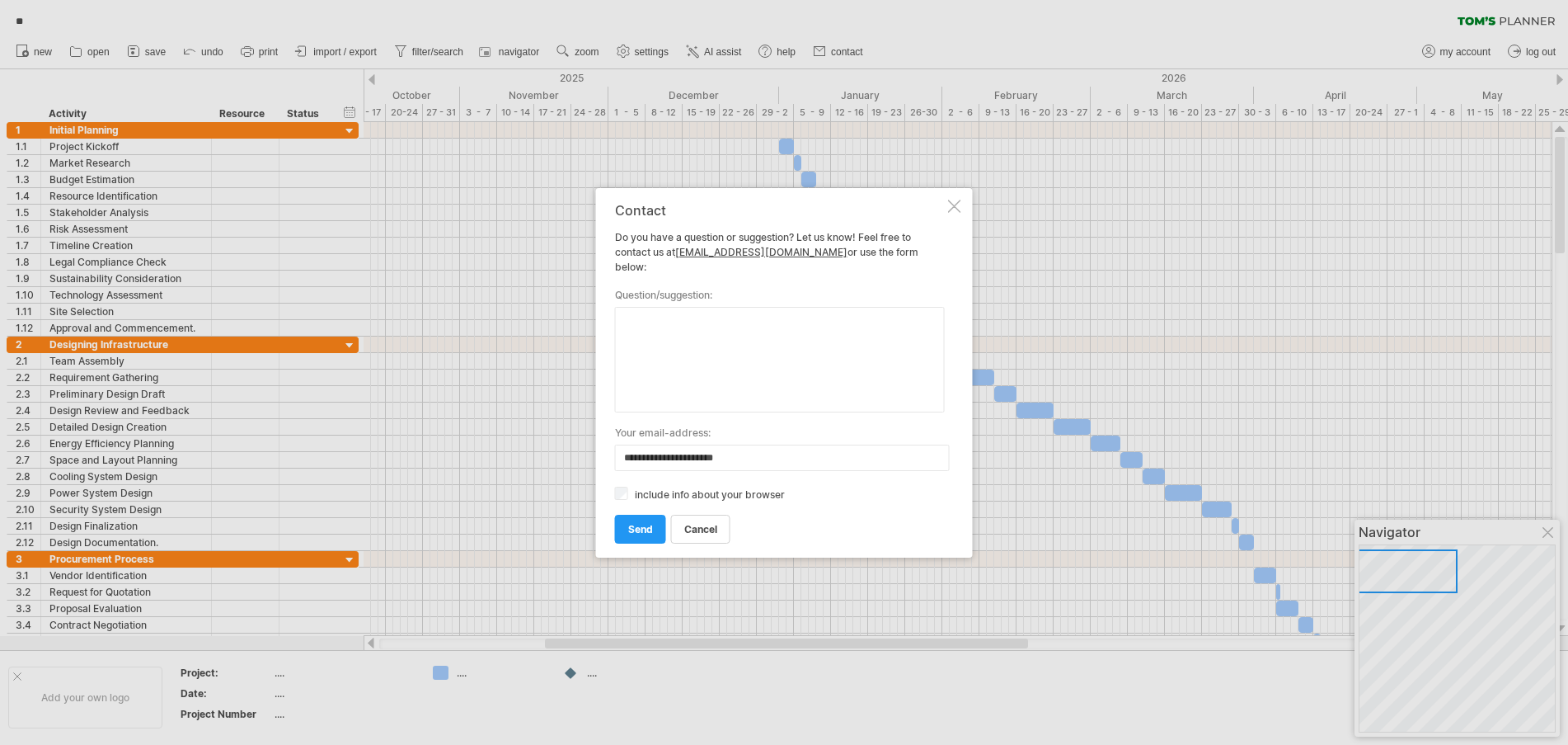
click at [948, 211] on div at bounding box center [955, 207] width 14 height 14
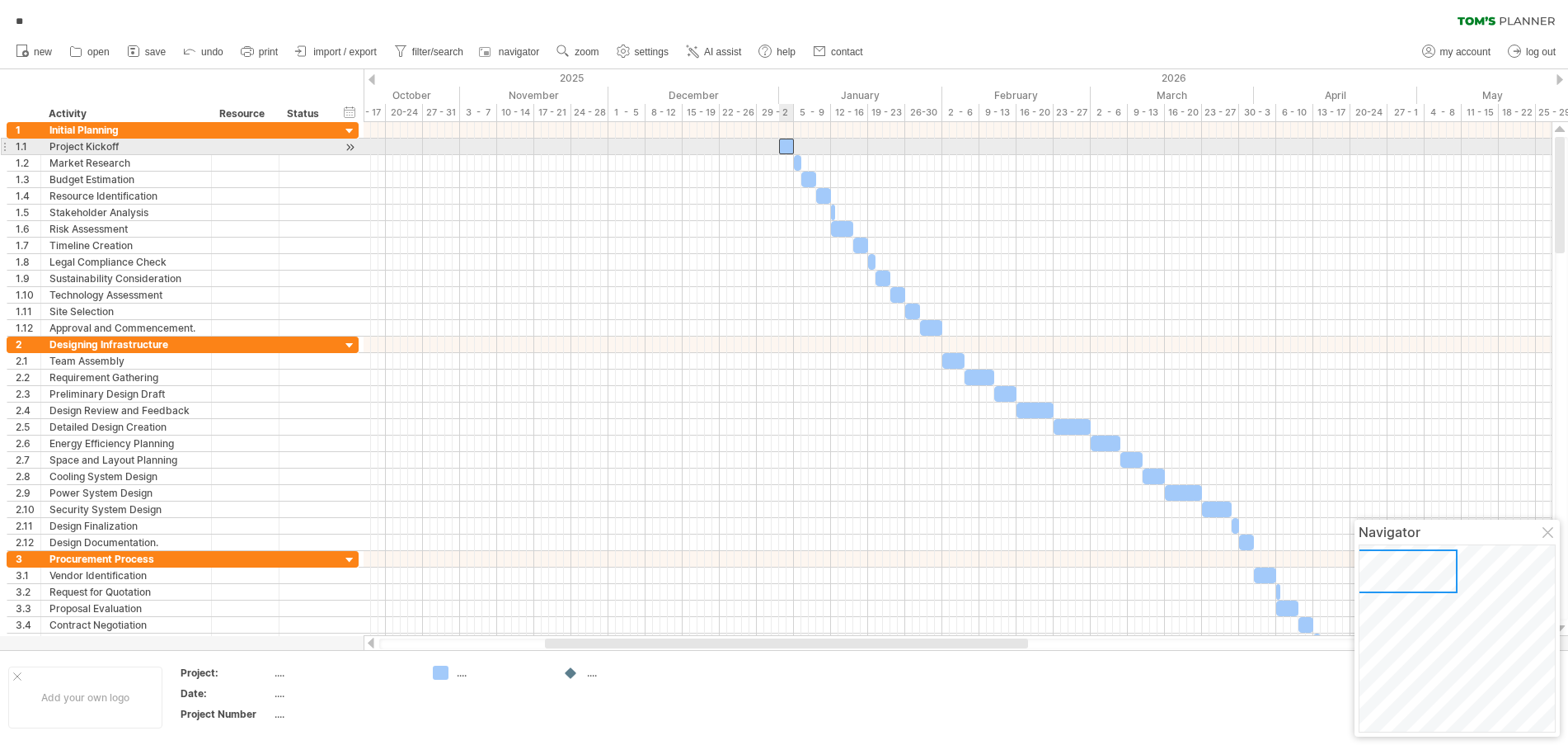
click at [787, 147] on div at bounding box center [785, 146] width 15 height 16
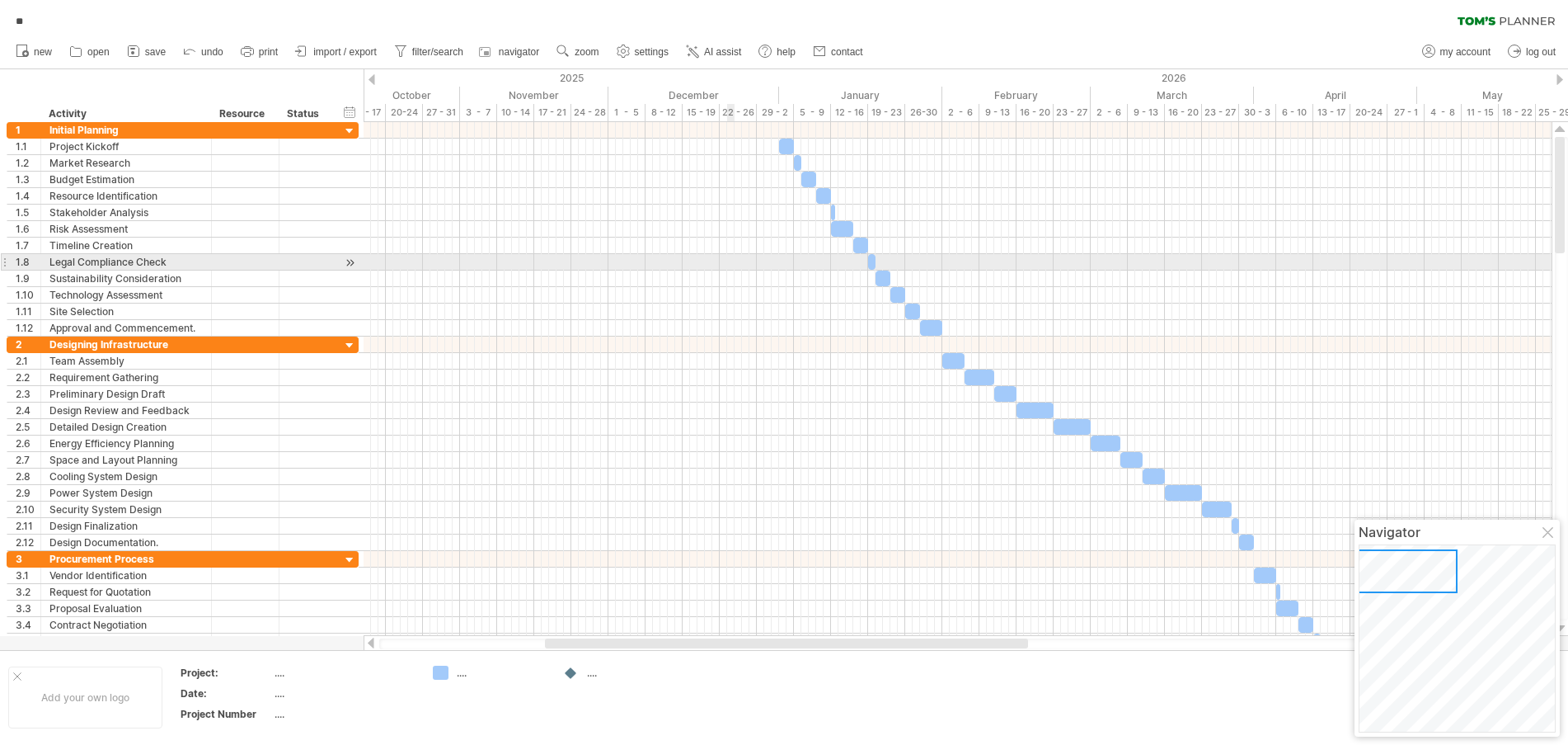
click at [730, 263] on div at bounding box center [957, 262] width 1188 height 16
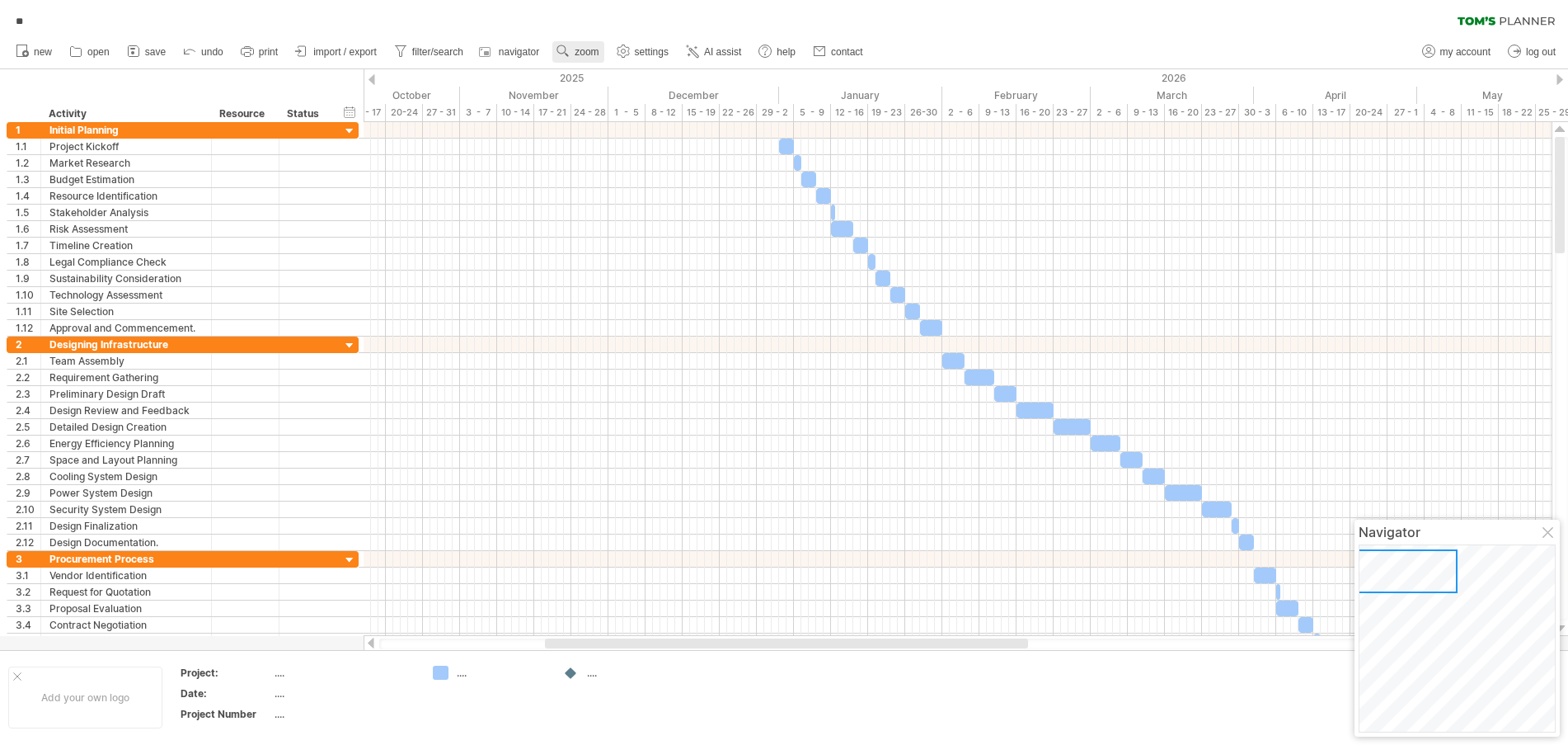
click at [587, 47] on span "zoom" at bounding box center [587, 52] width 24 height 12
click at [673, 123] on div "Day" at bounding box center [641, 120] width 91 height 26
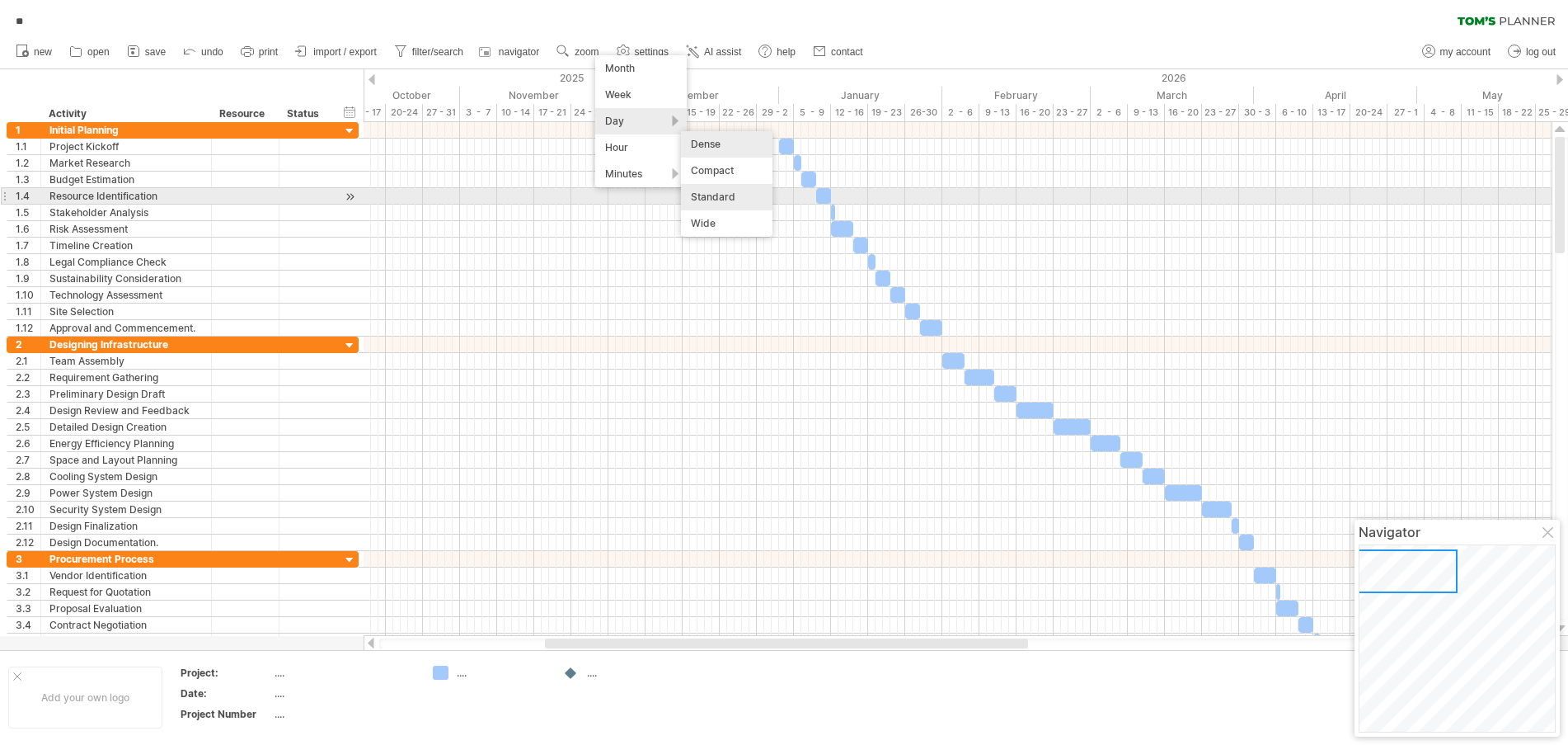
click at [726, 196] on div "Standard" at bounding box center [726, 197] width 91 height 26
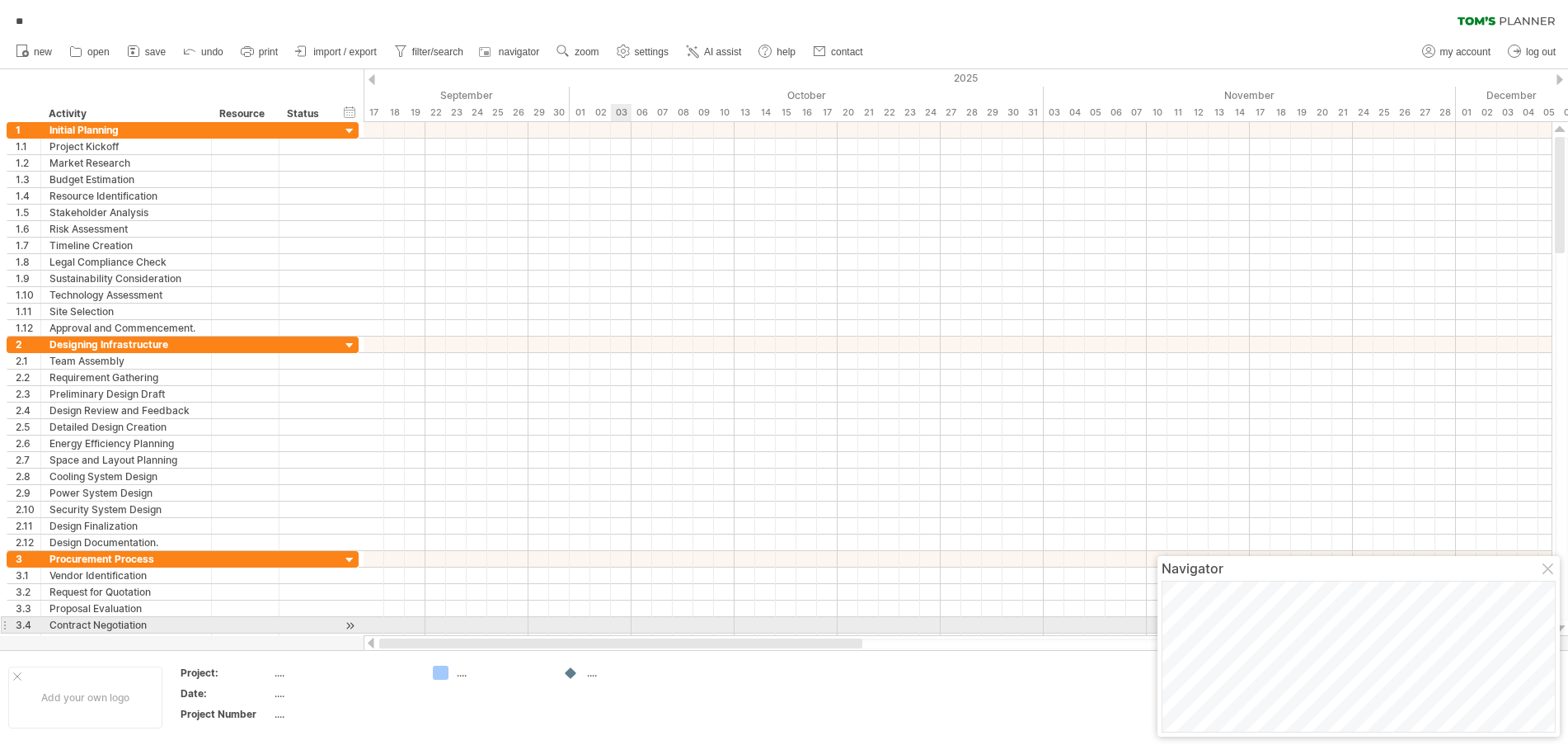
drag, startPoint x: 798, startPoint y: 642, endPoint x: 642, endPoint y: 522, distance: 196.8
click at [630, 623] on div "Trying to reach [DOMAIN_NAME] Connected again... 0% autosave... ** clear filter…" at bounding box center [784, 372] width 1568 height 745
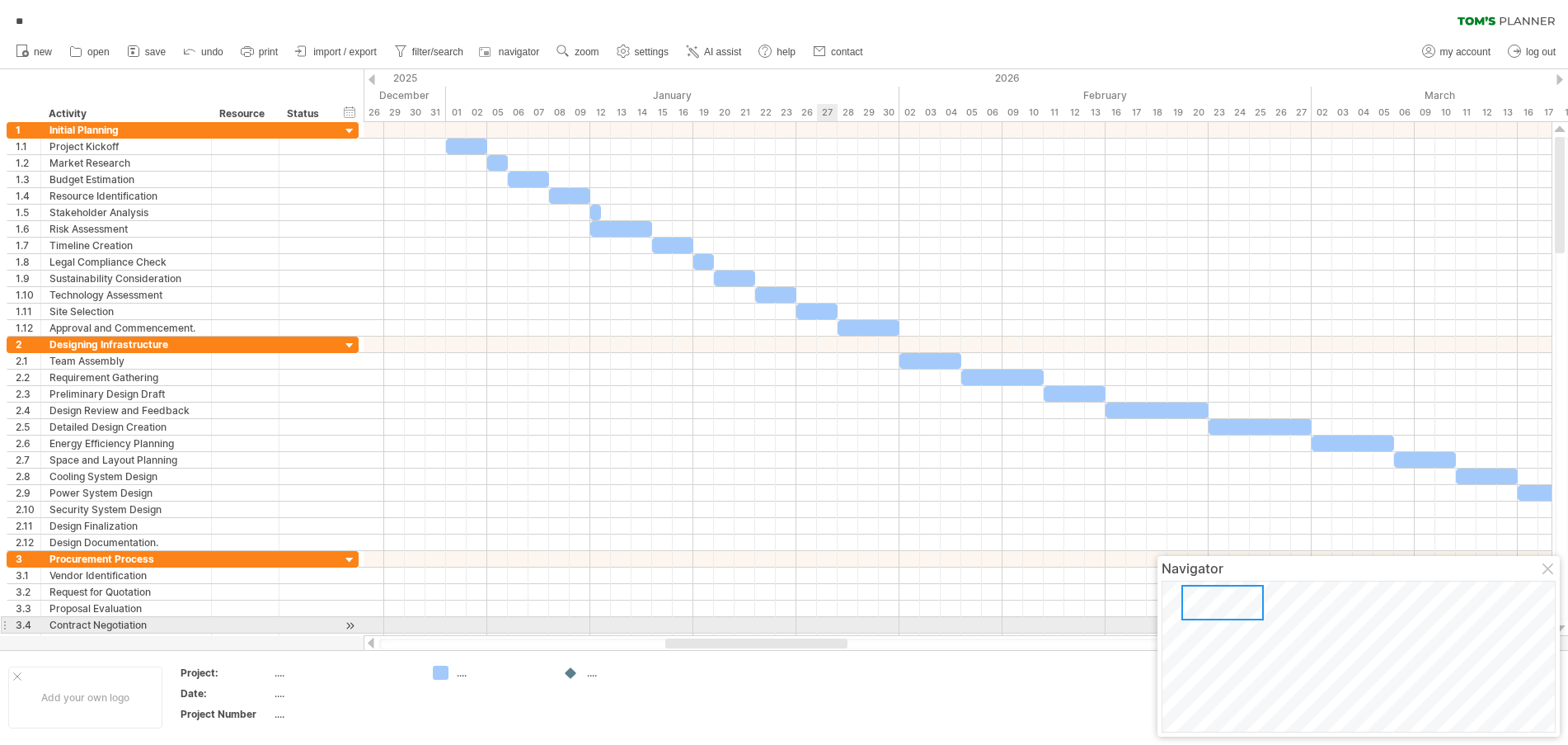
drag, startPoint x: 603, startPoint y: 643, endPoint x: 821, endPoint y: 631, distance: 218.3
click at [821, 631] on div "Trying to reach [DOMAIN_NAME] Connected again... 0% autosave... ** clear filter…" at bounding box center [784, 372] width 1568 height 745
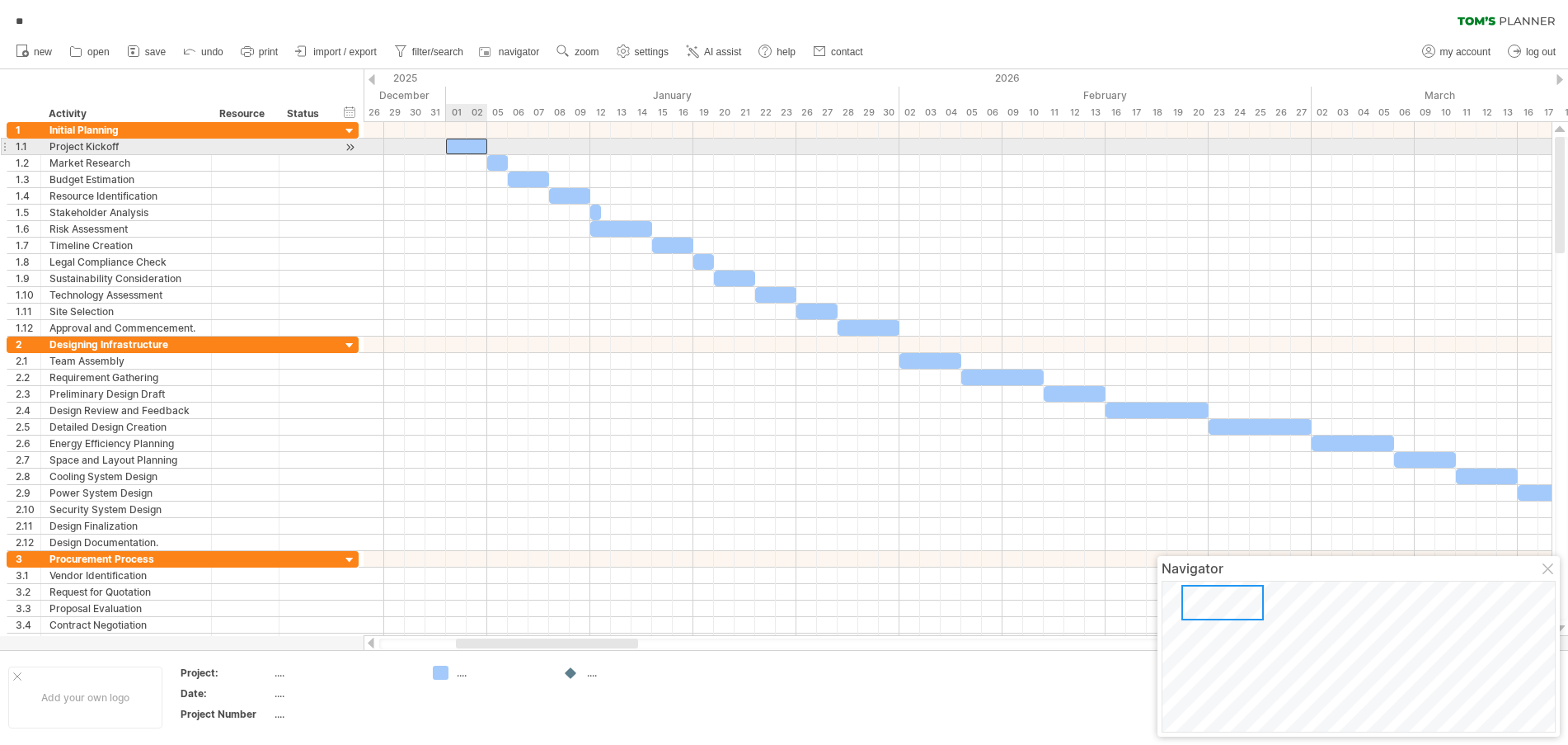
click at [467, 145] on div at bounding box center [466, 146] width 42 height 16
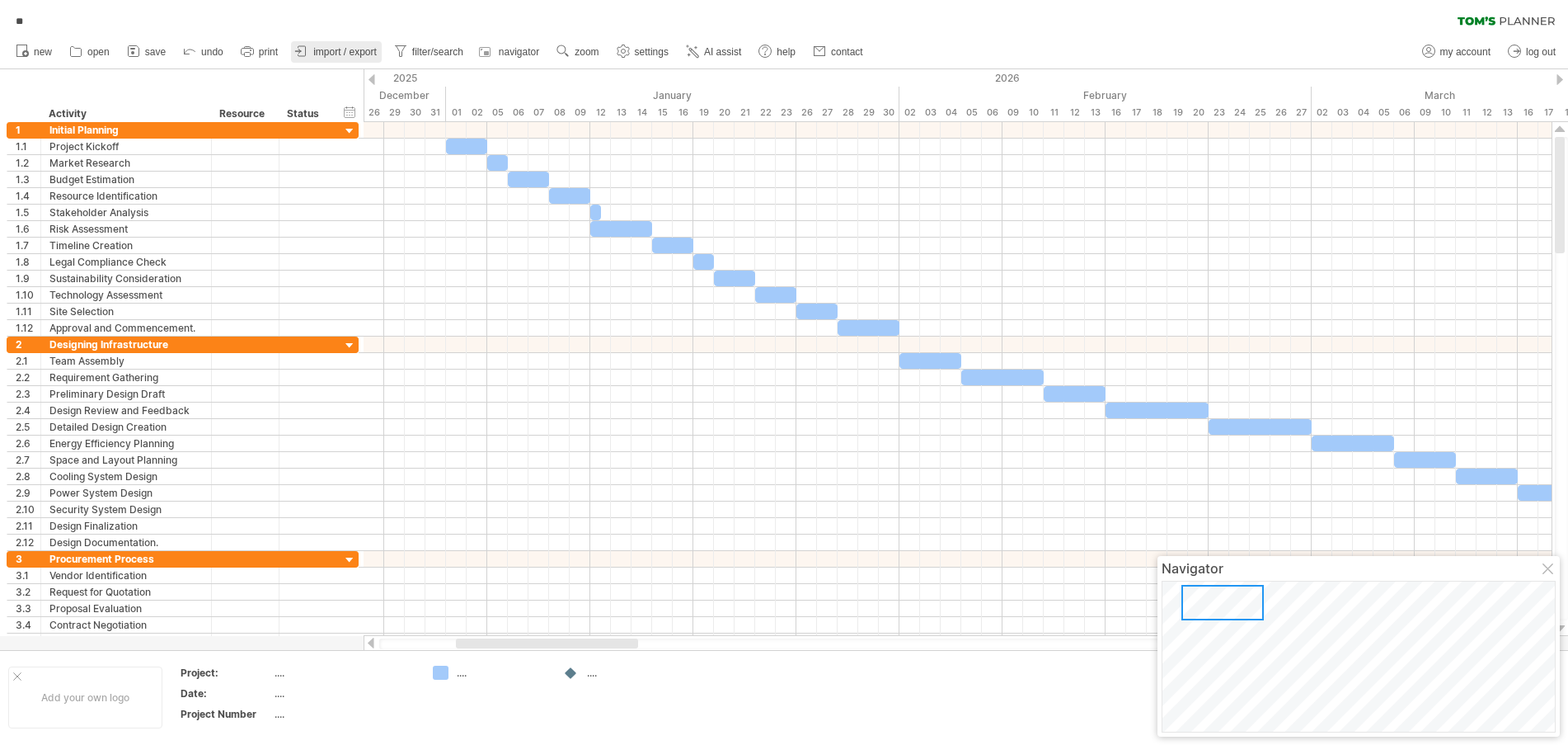
click at [327, 49] on span "import / export" at bounding box center [344, 52] width 63 height 12
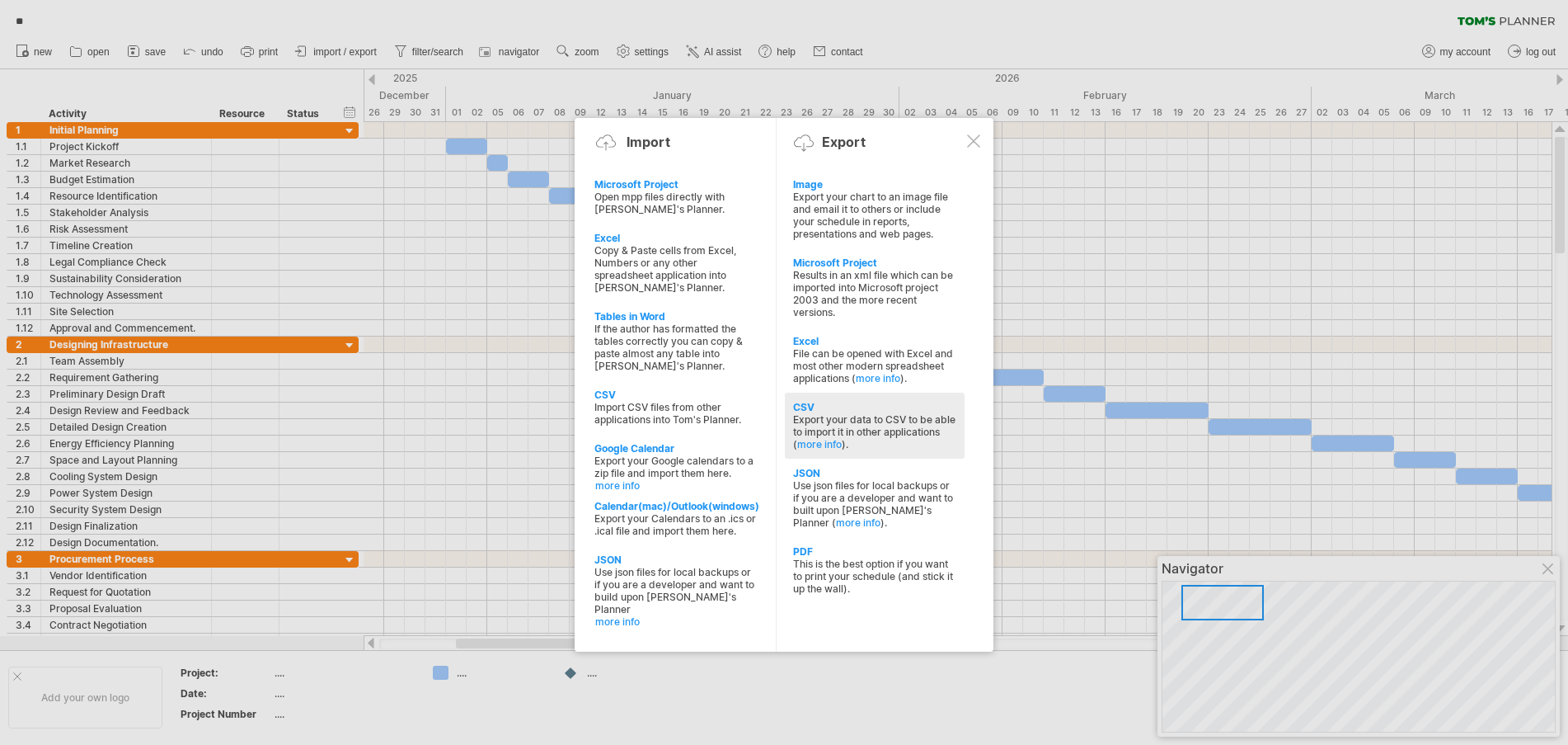
click at [803, 405] on div "CSV" at bounding box center [875, 406] width 163 height 13
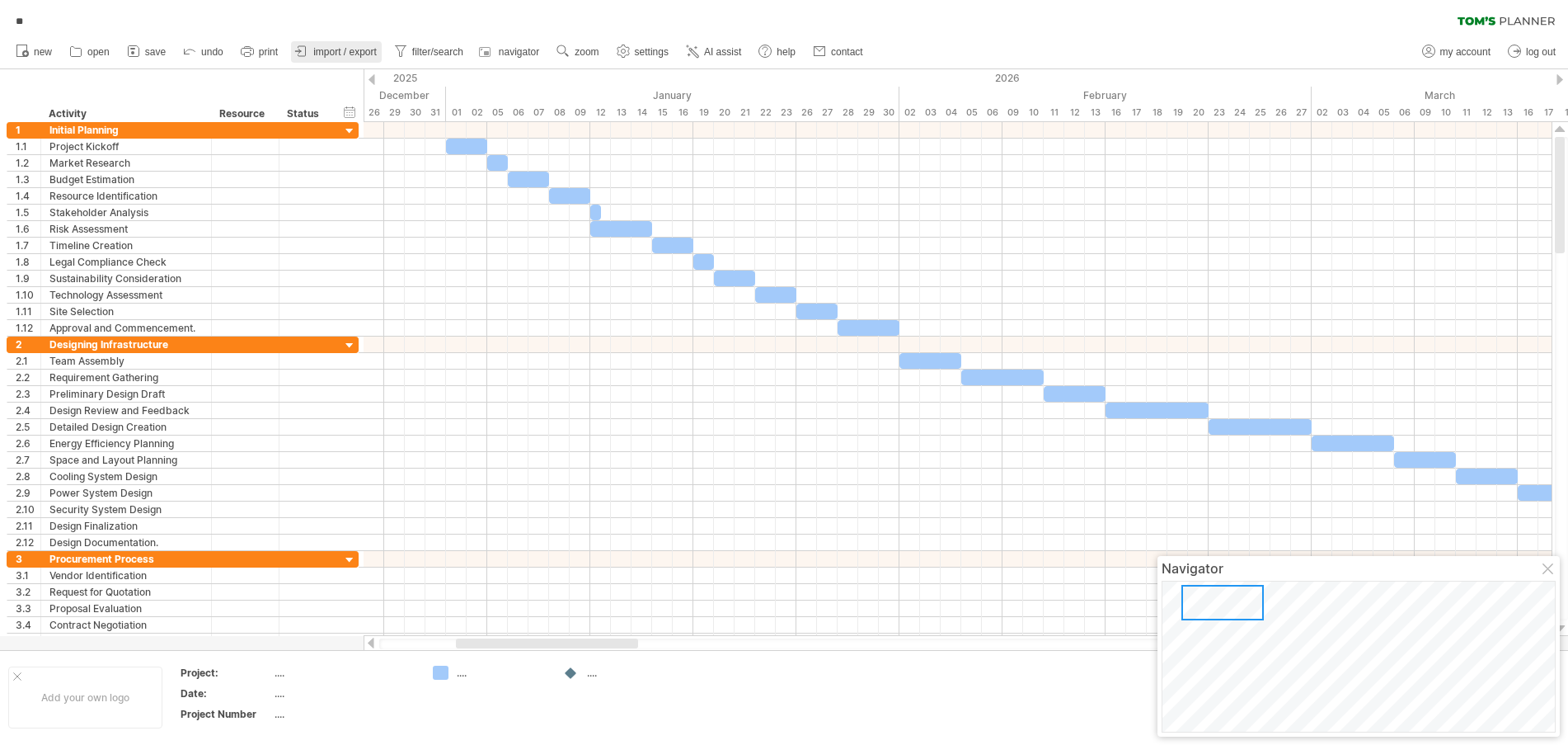
click at [363, 48] on span "import / export" at bounding box center [344, 52] width 63 height 12
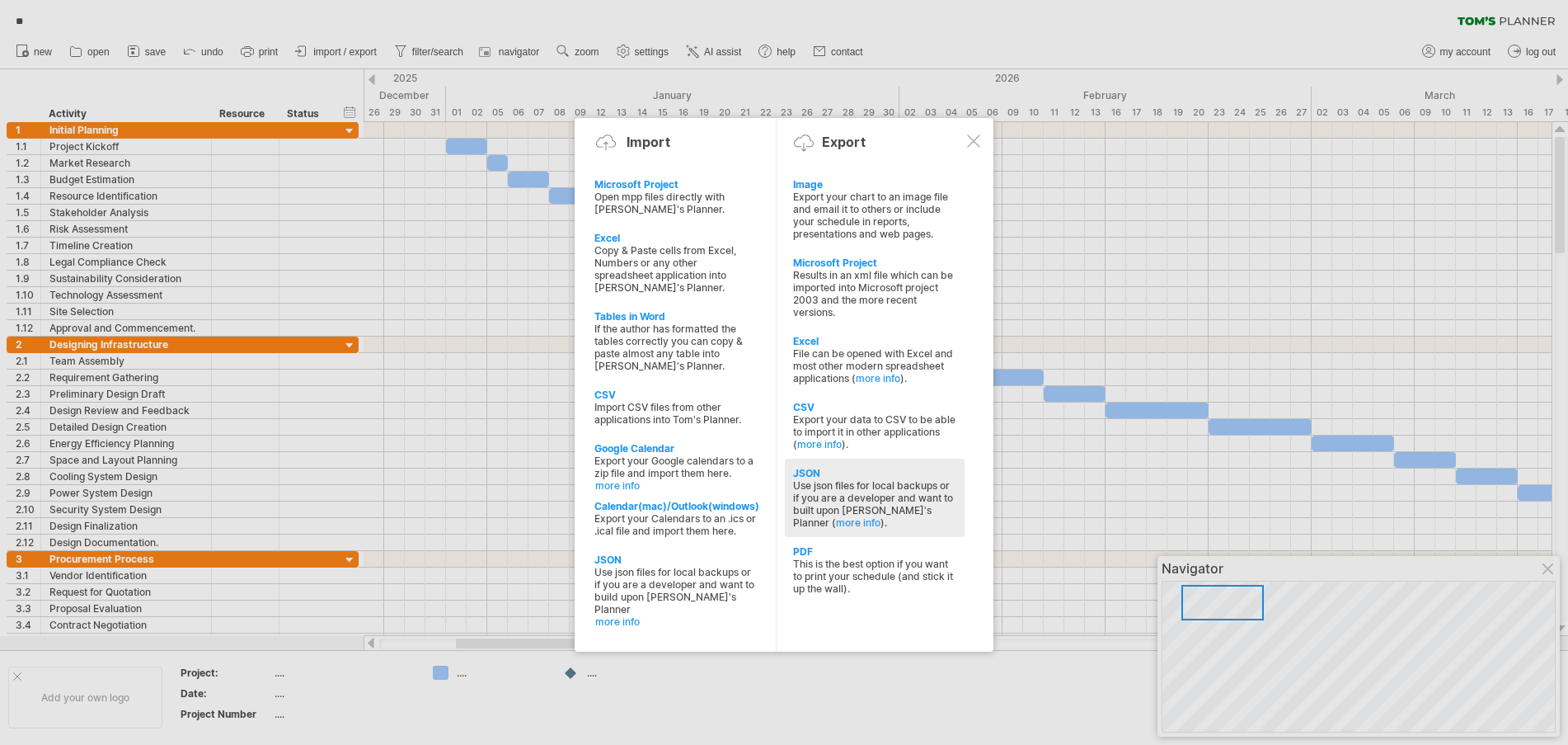
click at [837, 490] on div "Use json files for local backups or if you are a developer and want to built up…" at bounding box center [875, 503] width 163 height 49
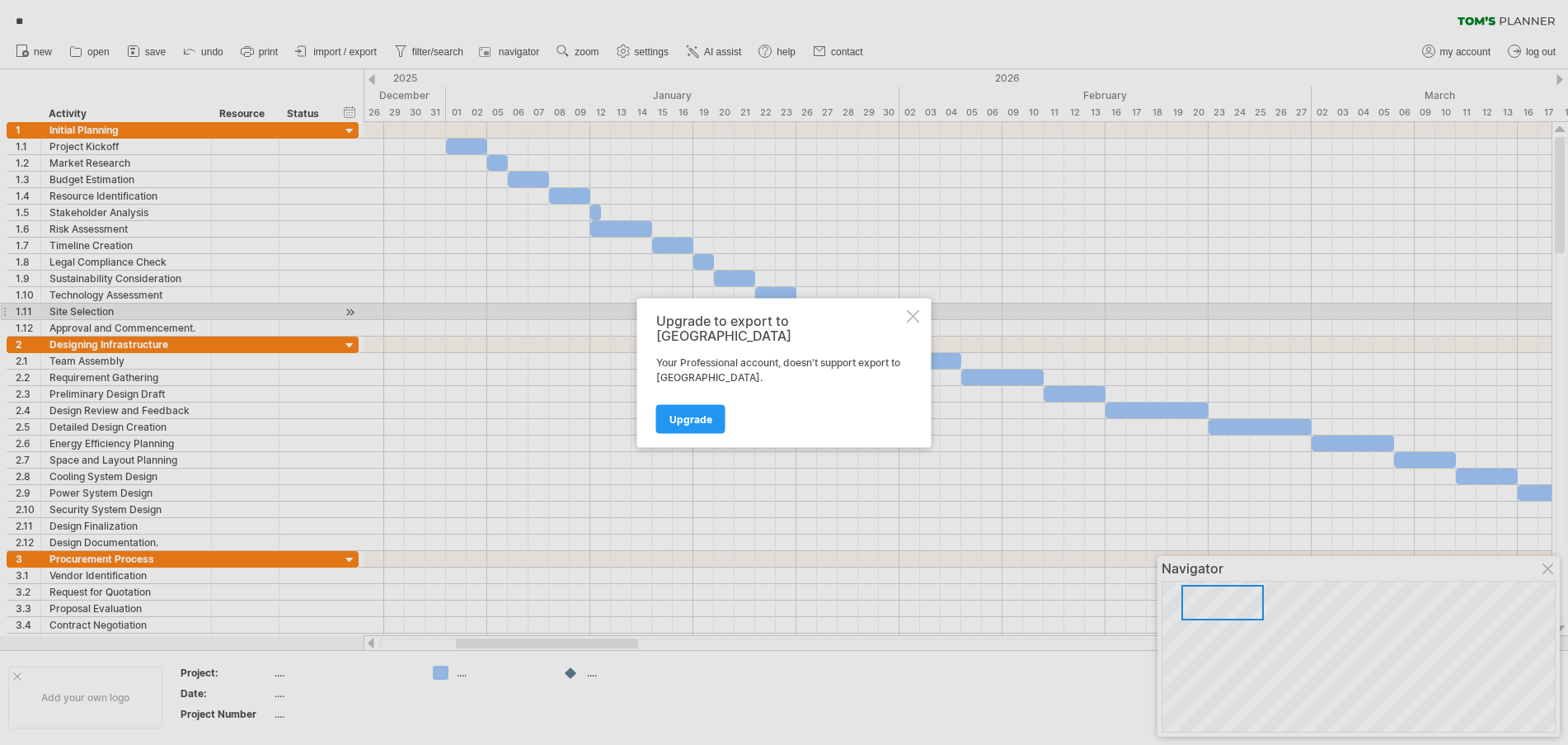
click at [919, 318] on div at bounding box center [913, 316] width 14 height 14
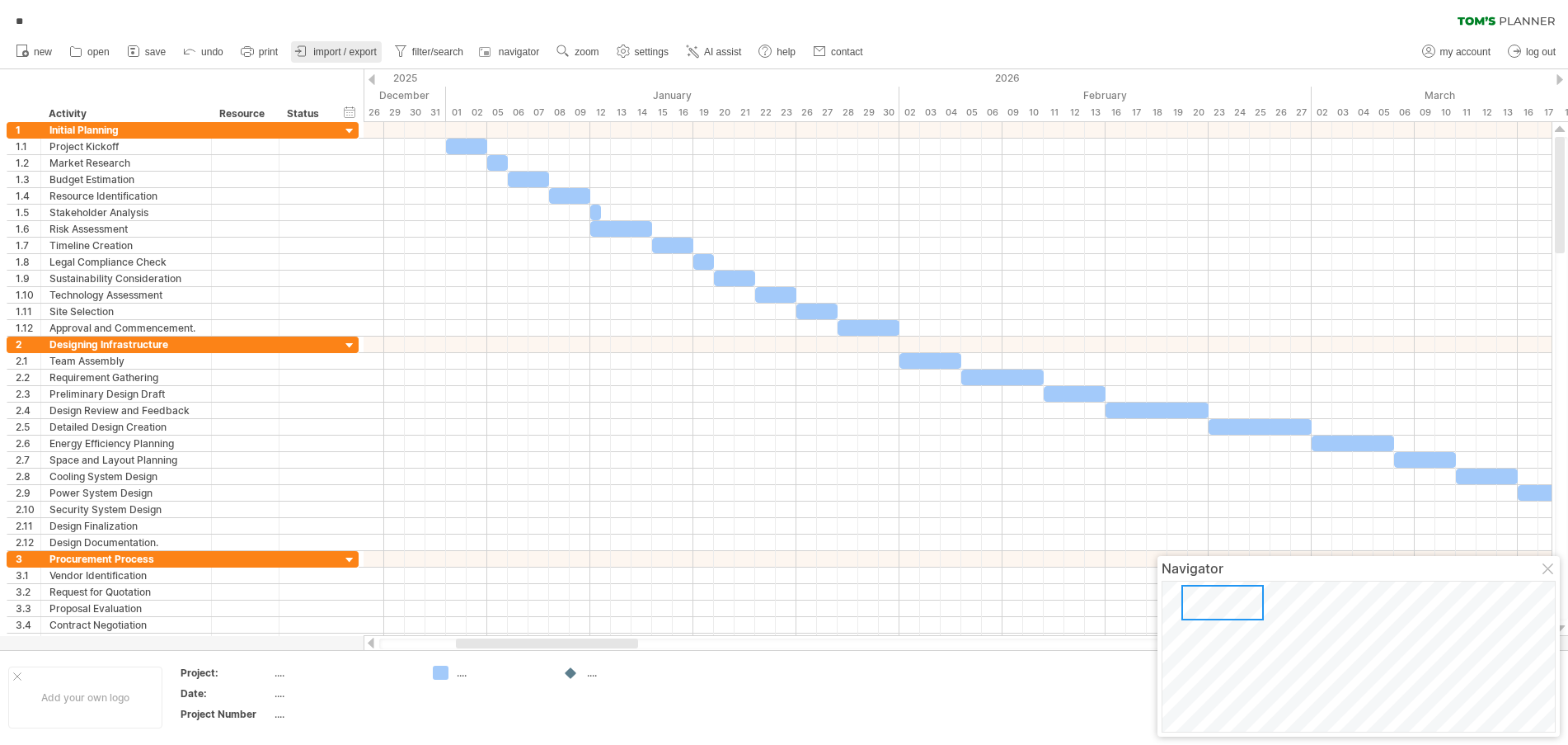
click at [342, 47] on span "import / export" at bounding box center [344, 52] width 63 height 12
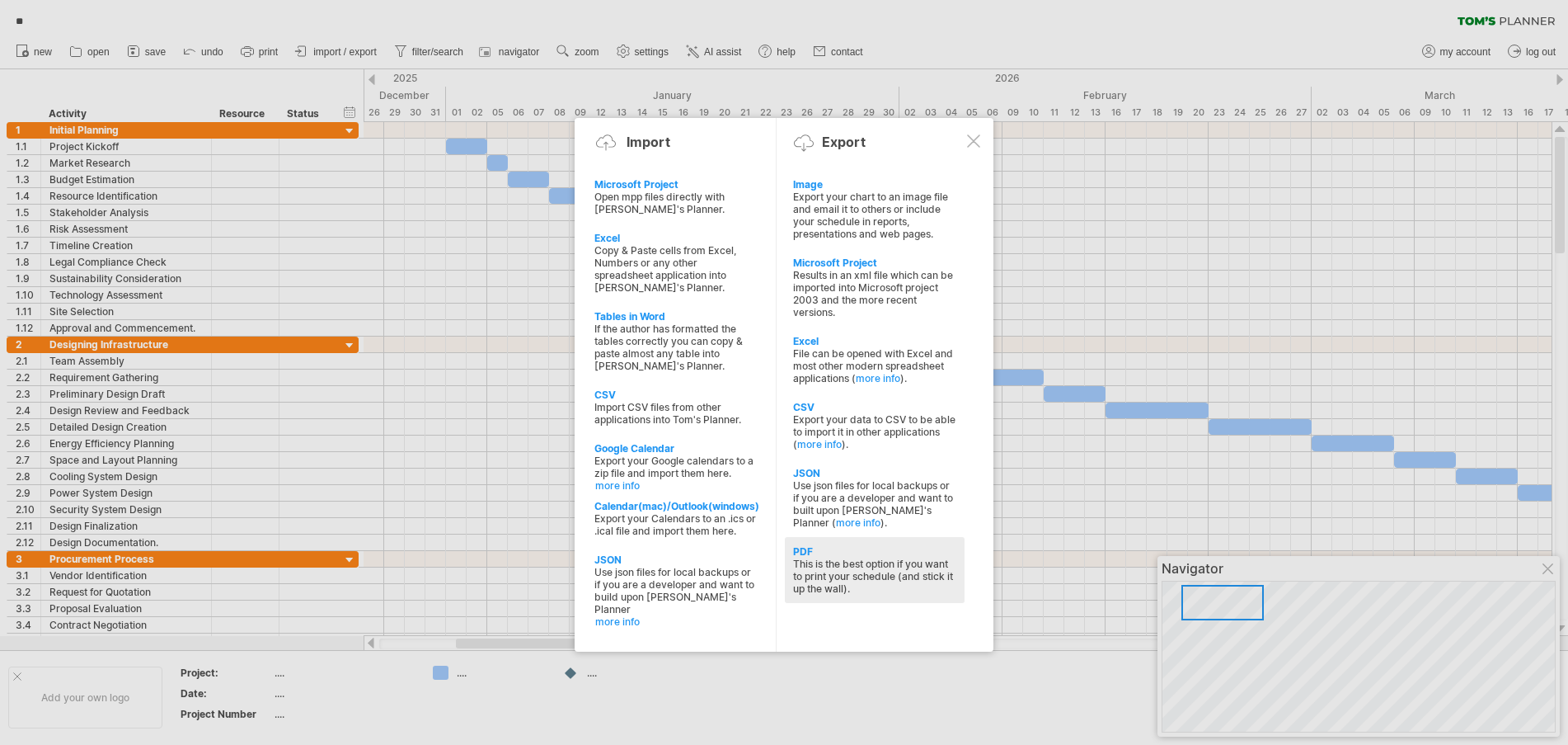
click at [848, 566] on div "This is the best option if you want to print your schedule (and stick it up the…" at bounding box center [875, 576] width 163 height 37
select select "**"
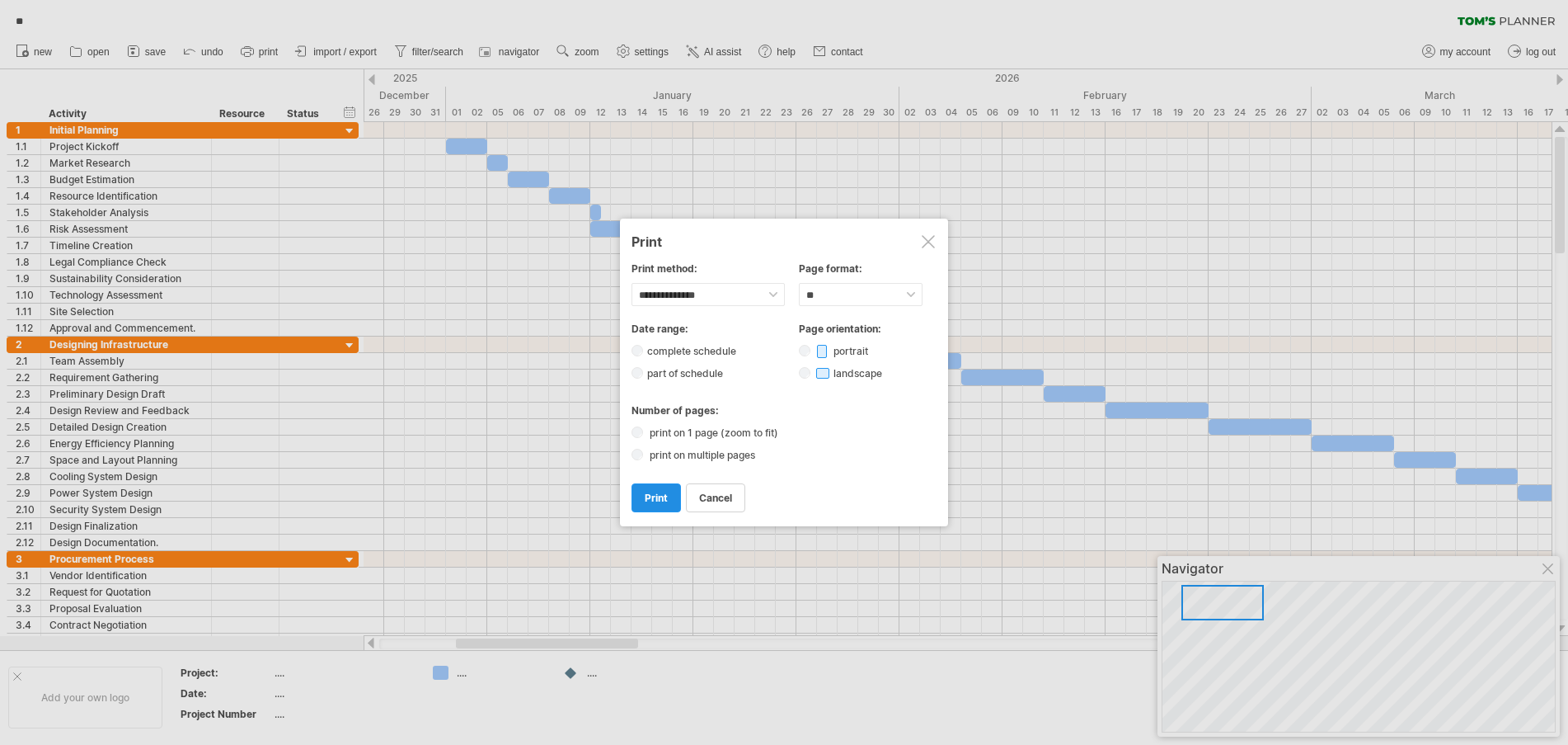
click at [654, 496] on span "print" at bounding box center [656, 498] width 23 height 13
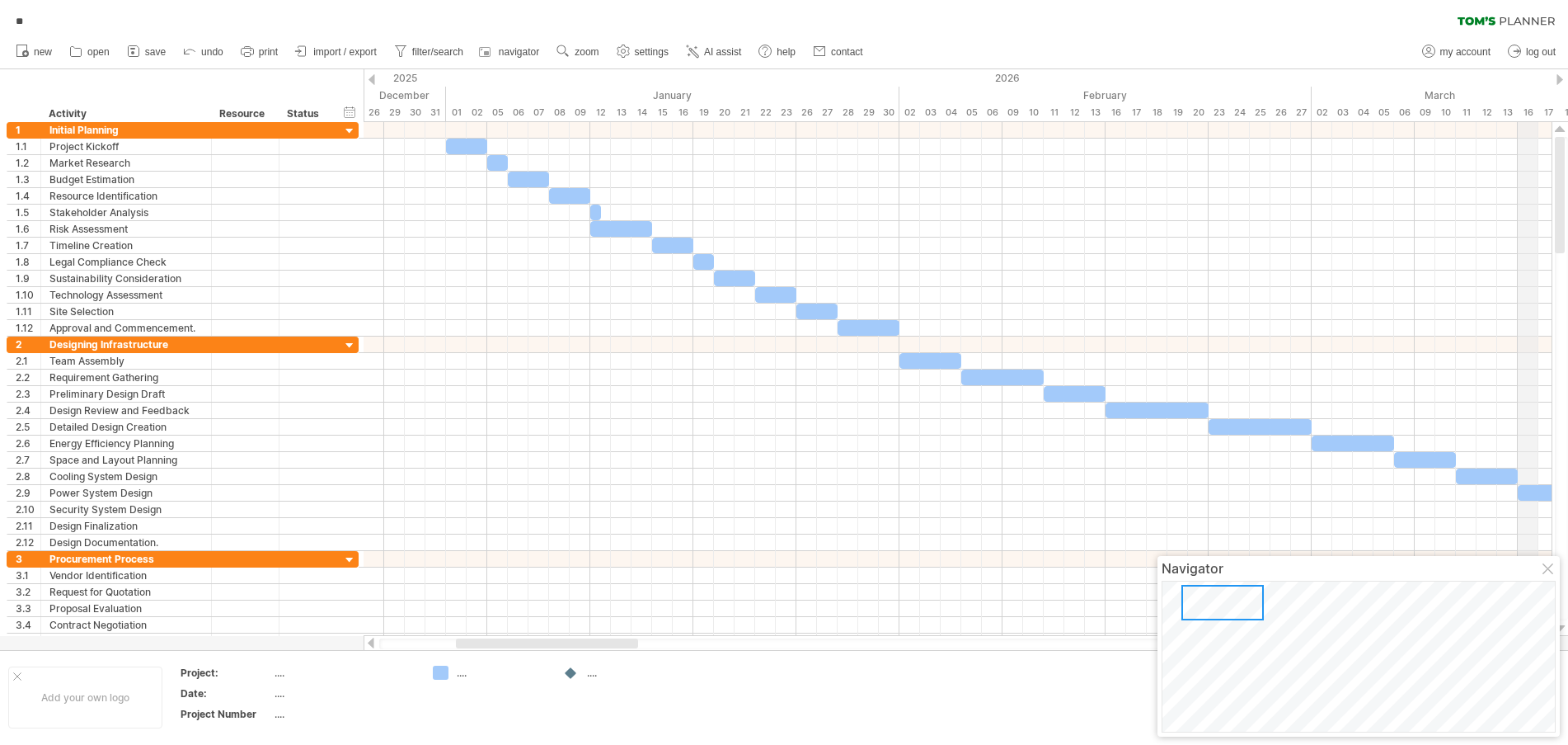
click at [364, 49] on span "import / export" at bounding box center [344, 52] width 63 height 12
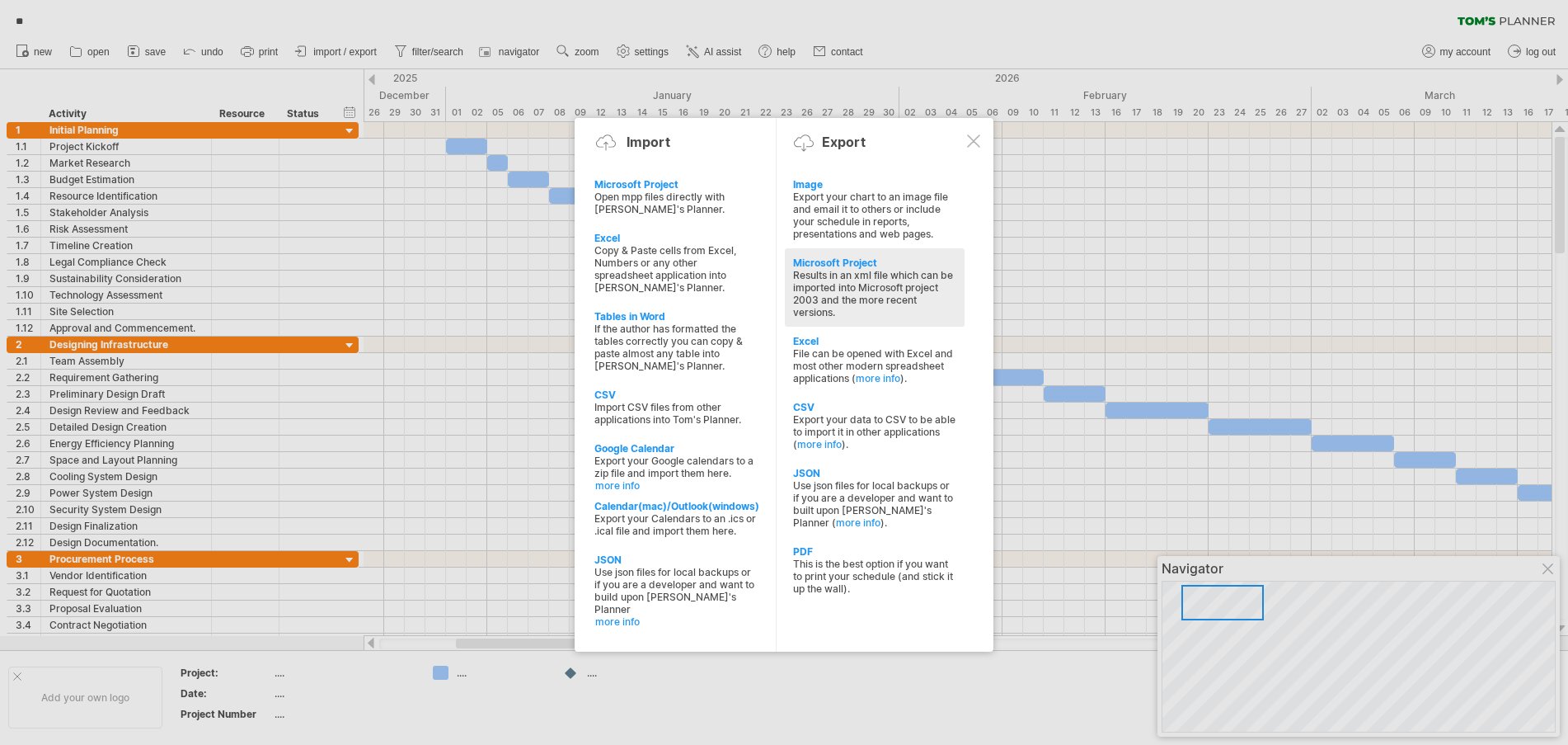
click at [861, 292] on div "Results in an xml file which can be imported into Microsoft project 2003 and th…" at bounding box center [875, 293] width 163 height 49
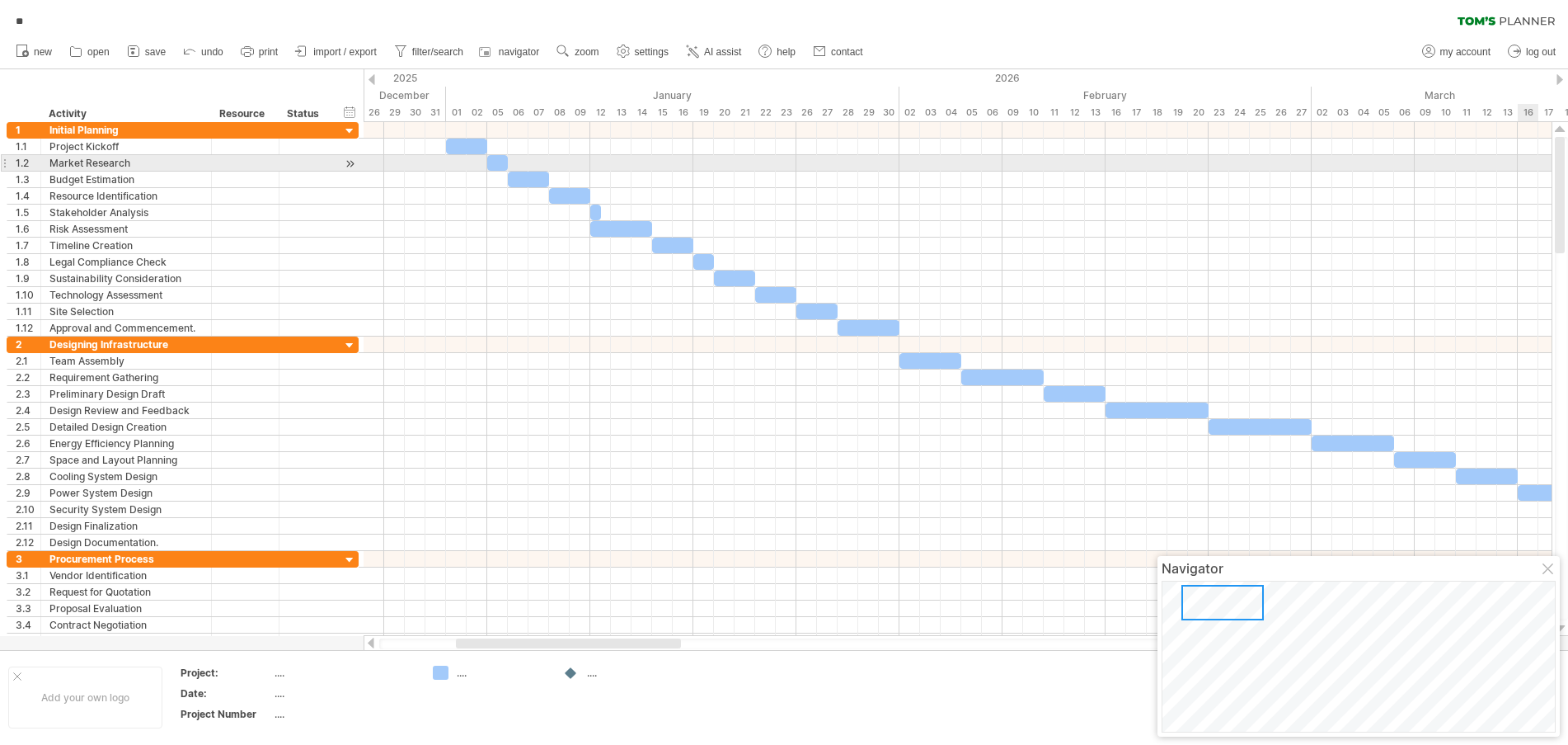
click at [1534, 159] on div at bounding box center [957, 163] width 1188 height 16
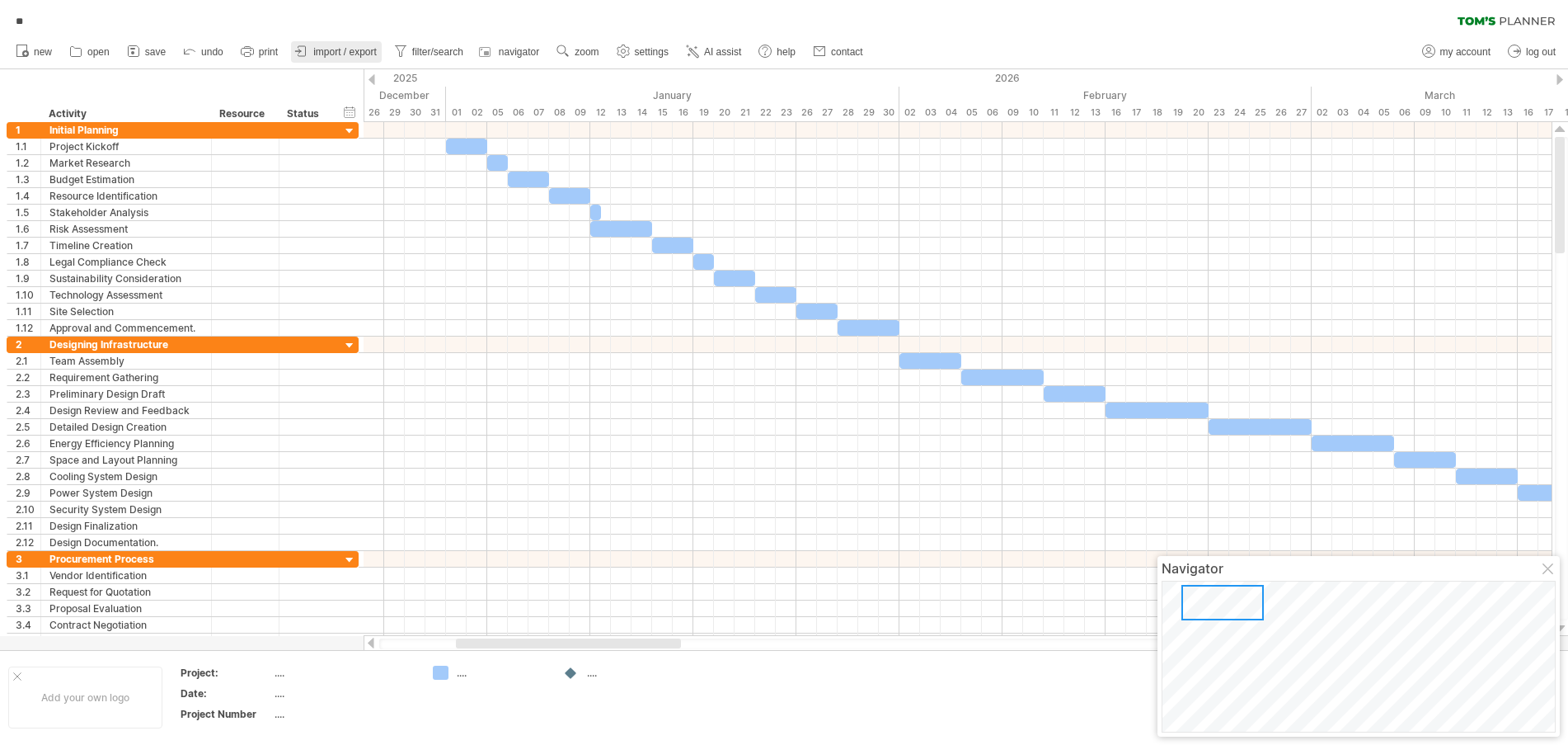
click at [364, 52] on span "import / export" at bounding box center [344, 52] width 63 height 12
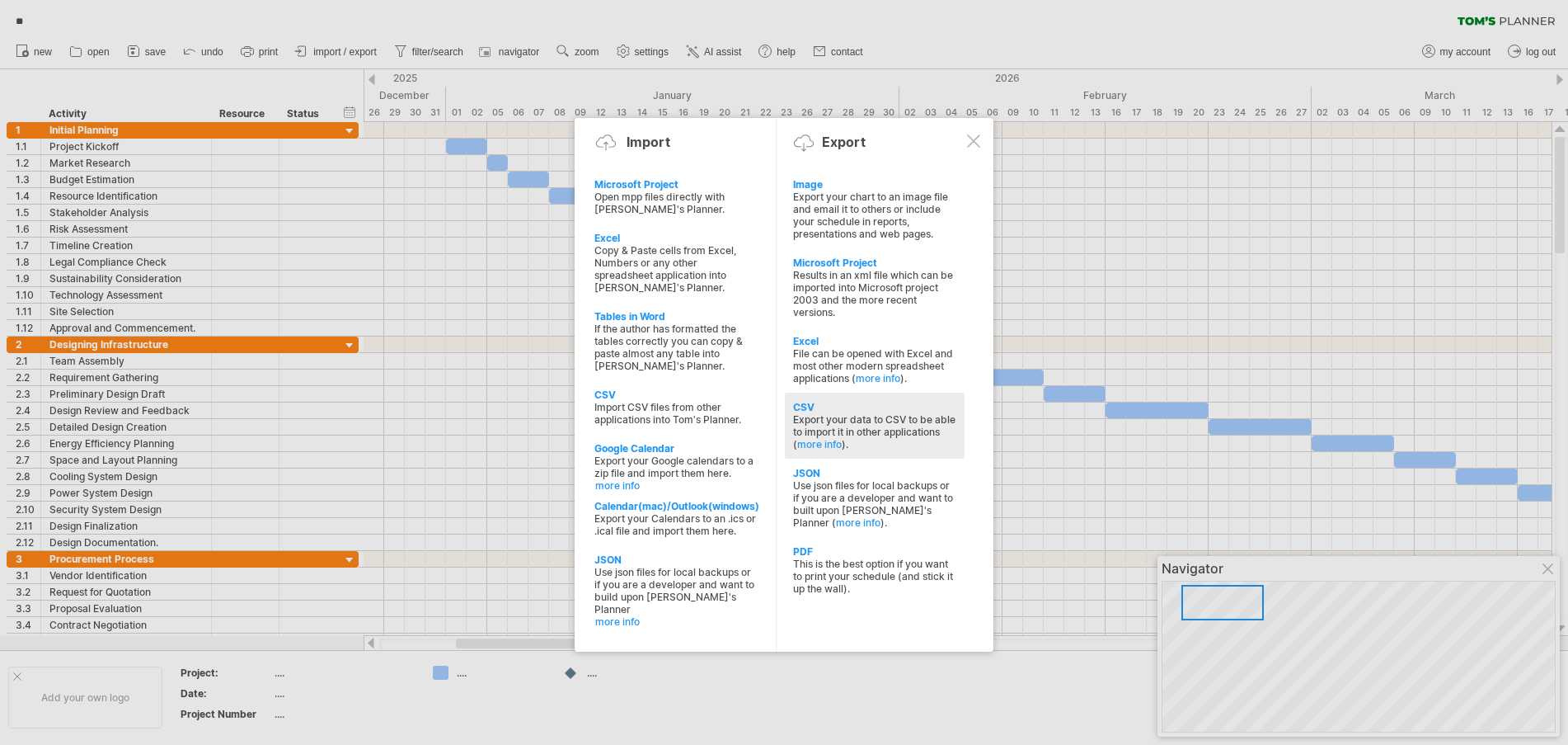
click at [834, 414] on div "Export your data to CSV to be able to import it in other applications ( more in…" at bounding box center [875, 432] width 163 height 37
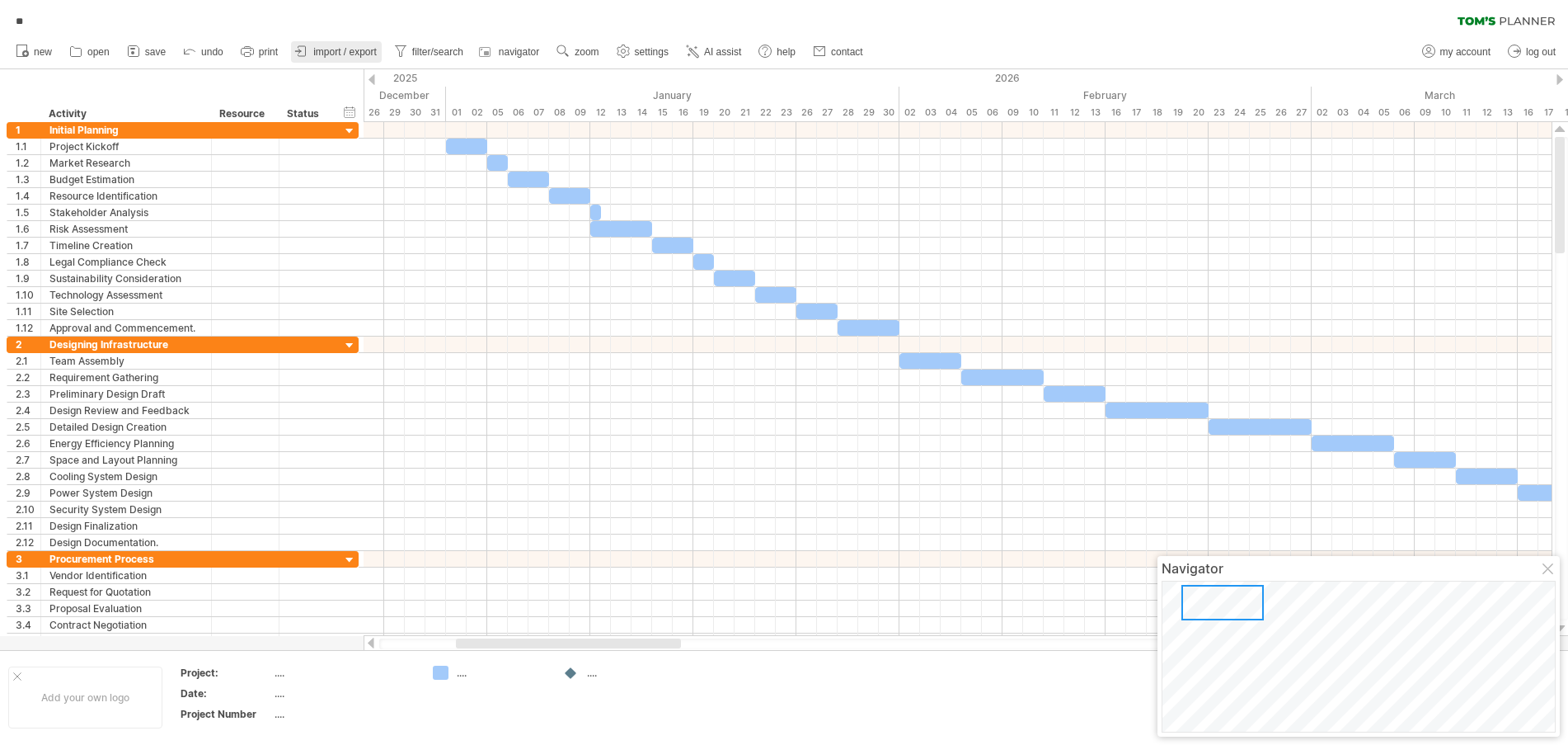
click at [356, 51] on span "import / export" at bounding box center [344, 52] width 63 height 12
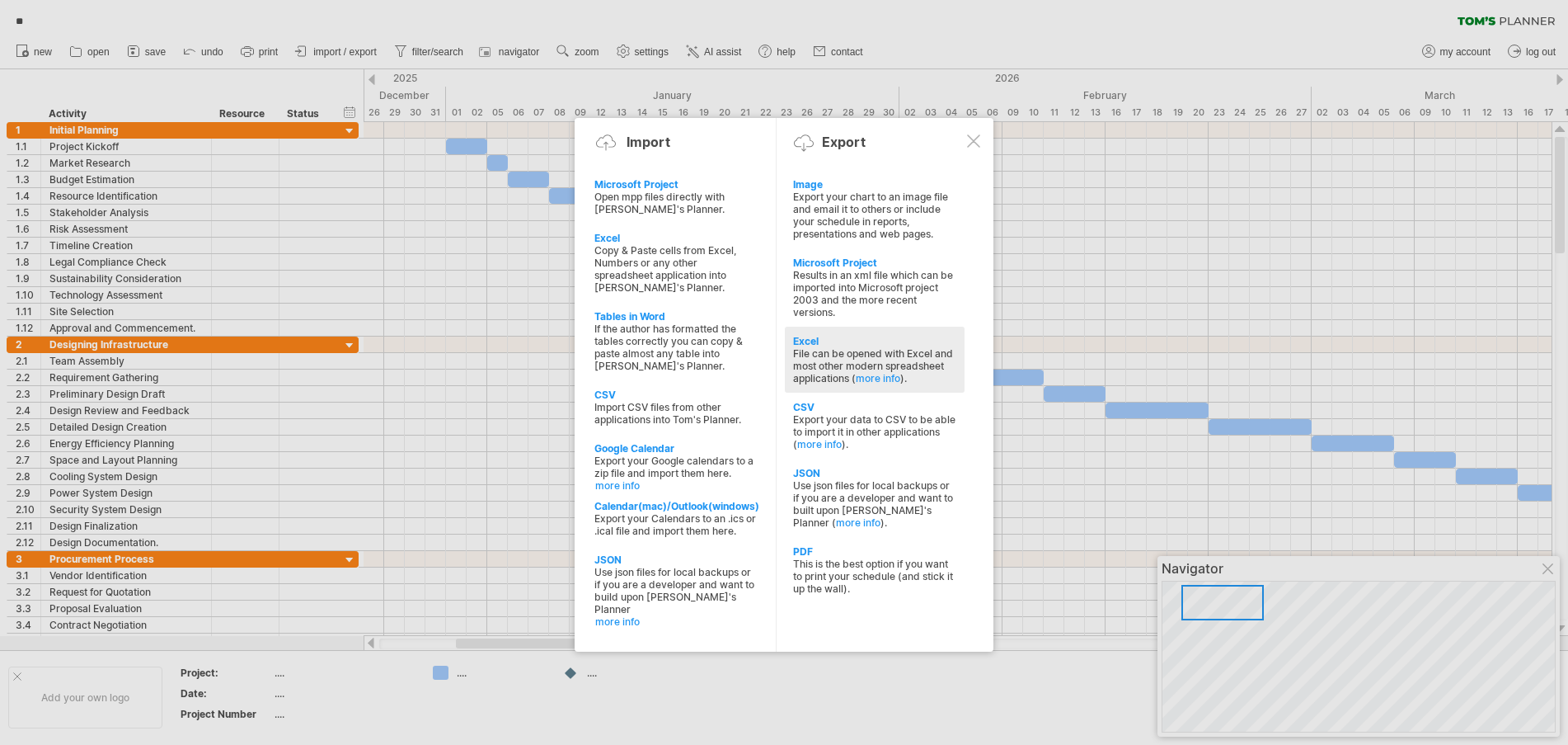
click at [865, 355] on div "File can be opened with Excel and most other modern spreadsheet applications ( …" at bounding box center [875, 366] width 163 height 37
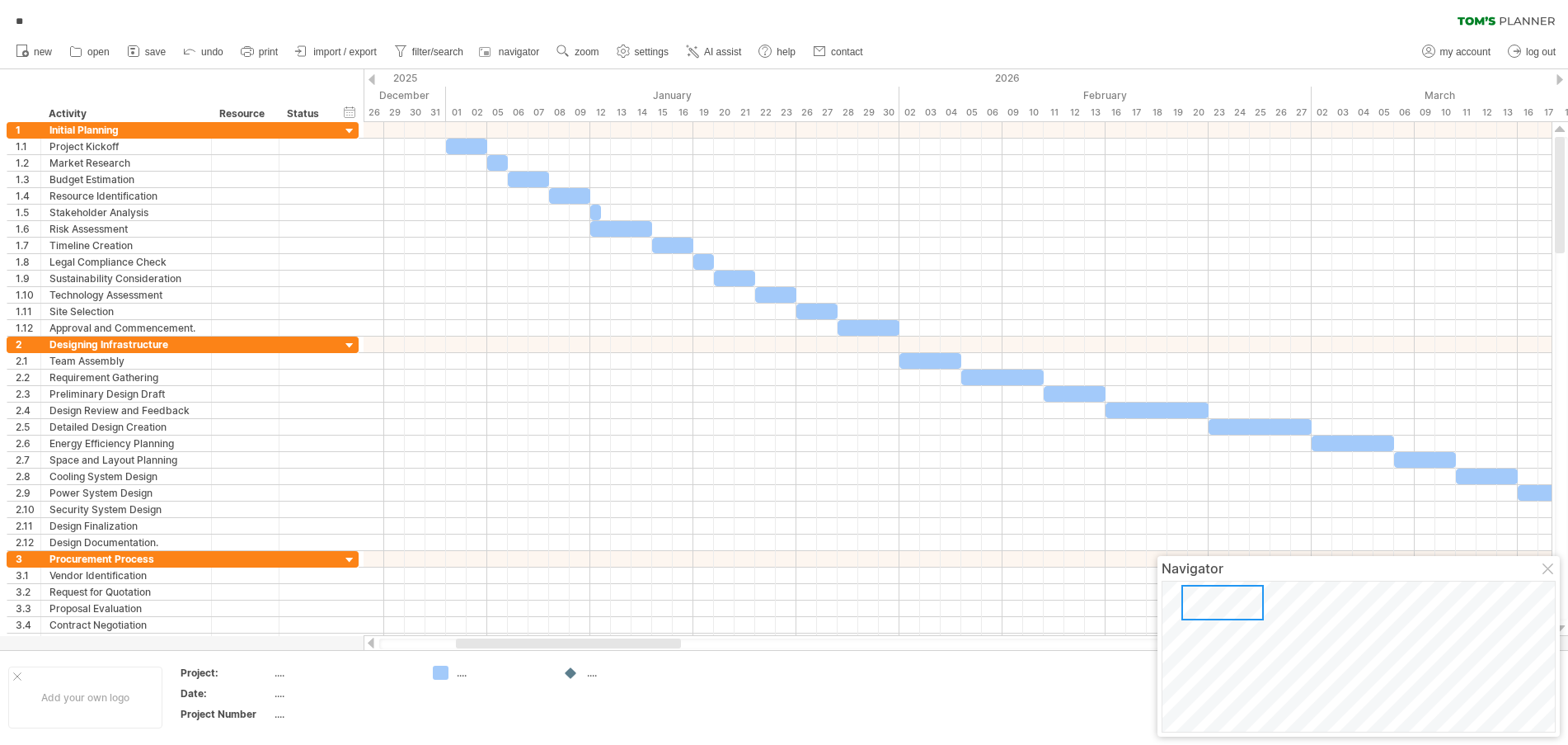
click at [1071, 39] on div "new" at bounding box center [784, 52] width 1568 height 35
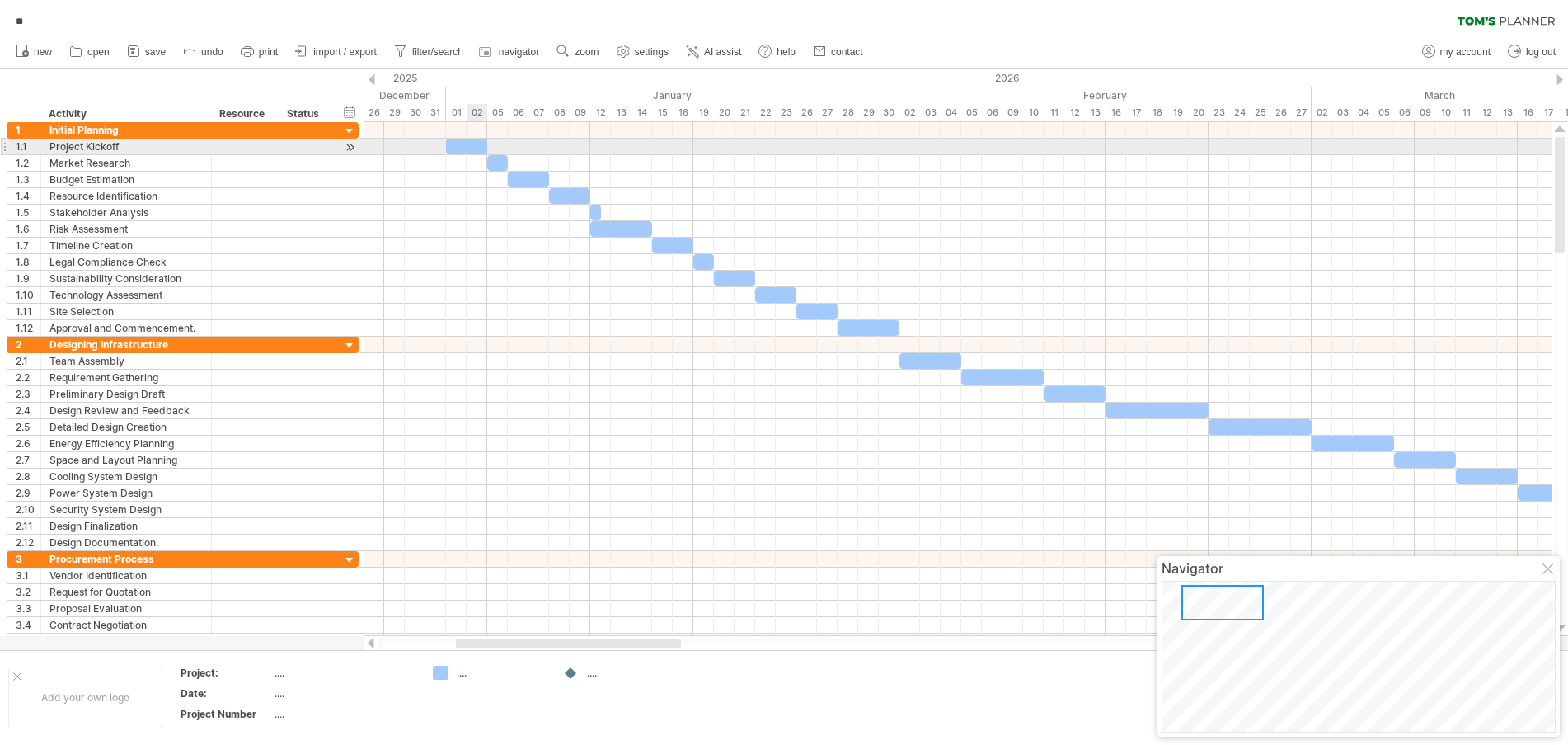
click at [469, 142] on div at bounding box center [466, 146] width 42 height 16
